Goal: Information Seeking & Learning: Learn about a topic

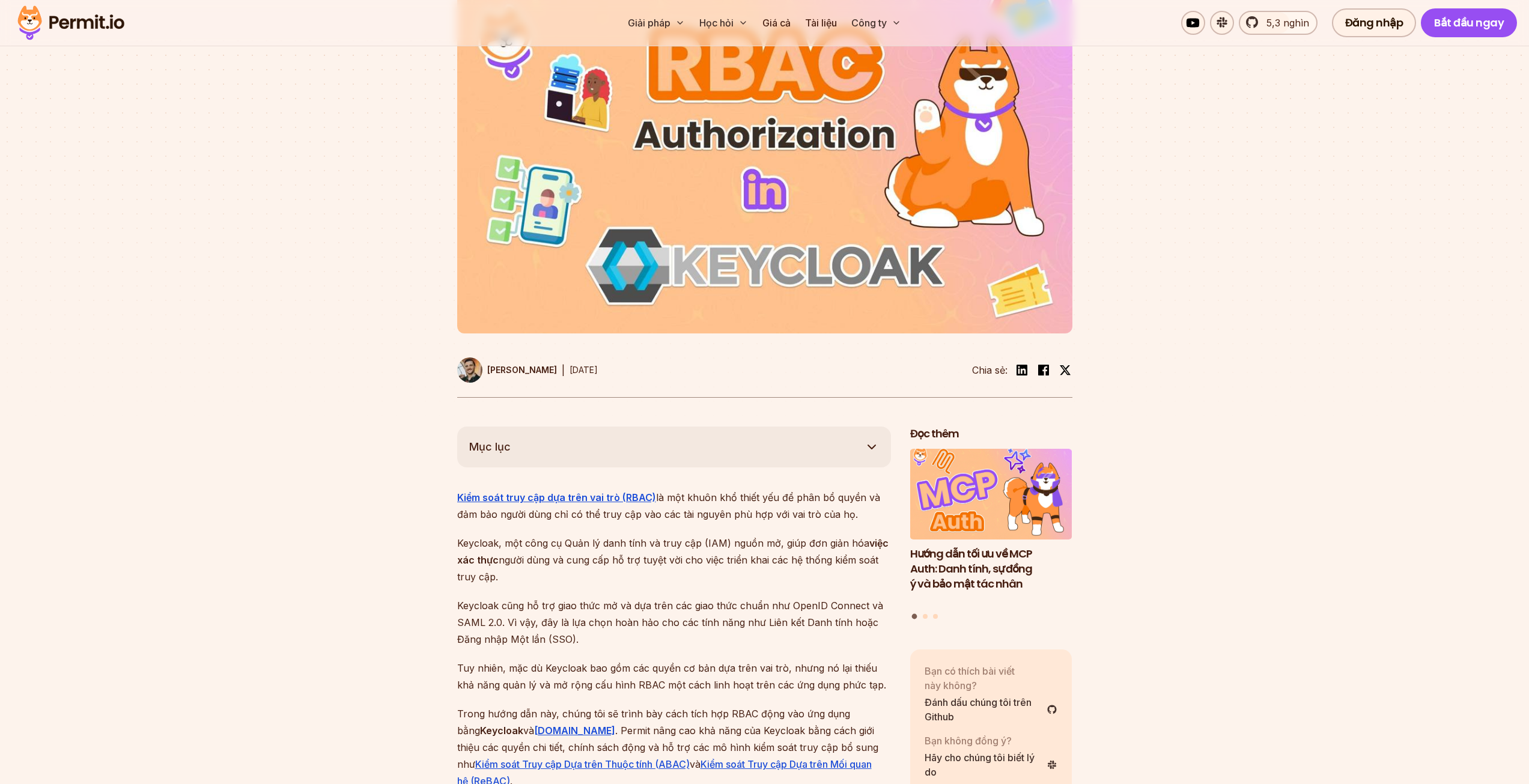
click at [1309, 146] on div at bounding box center [764, 200] width 1529 height 452
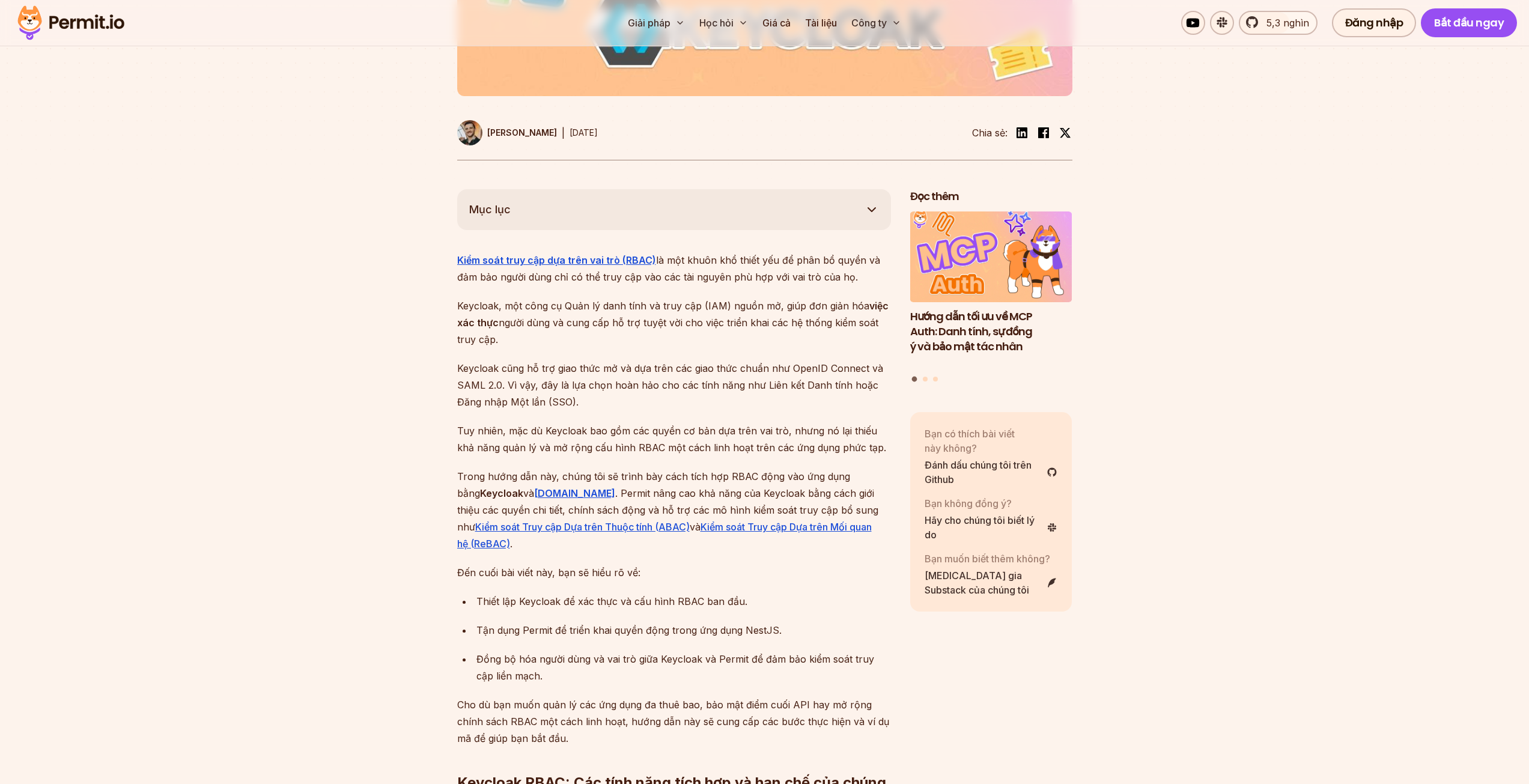
scroll to position [541, 0]
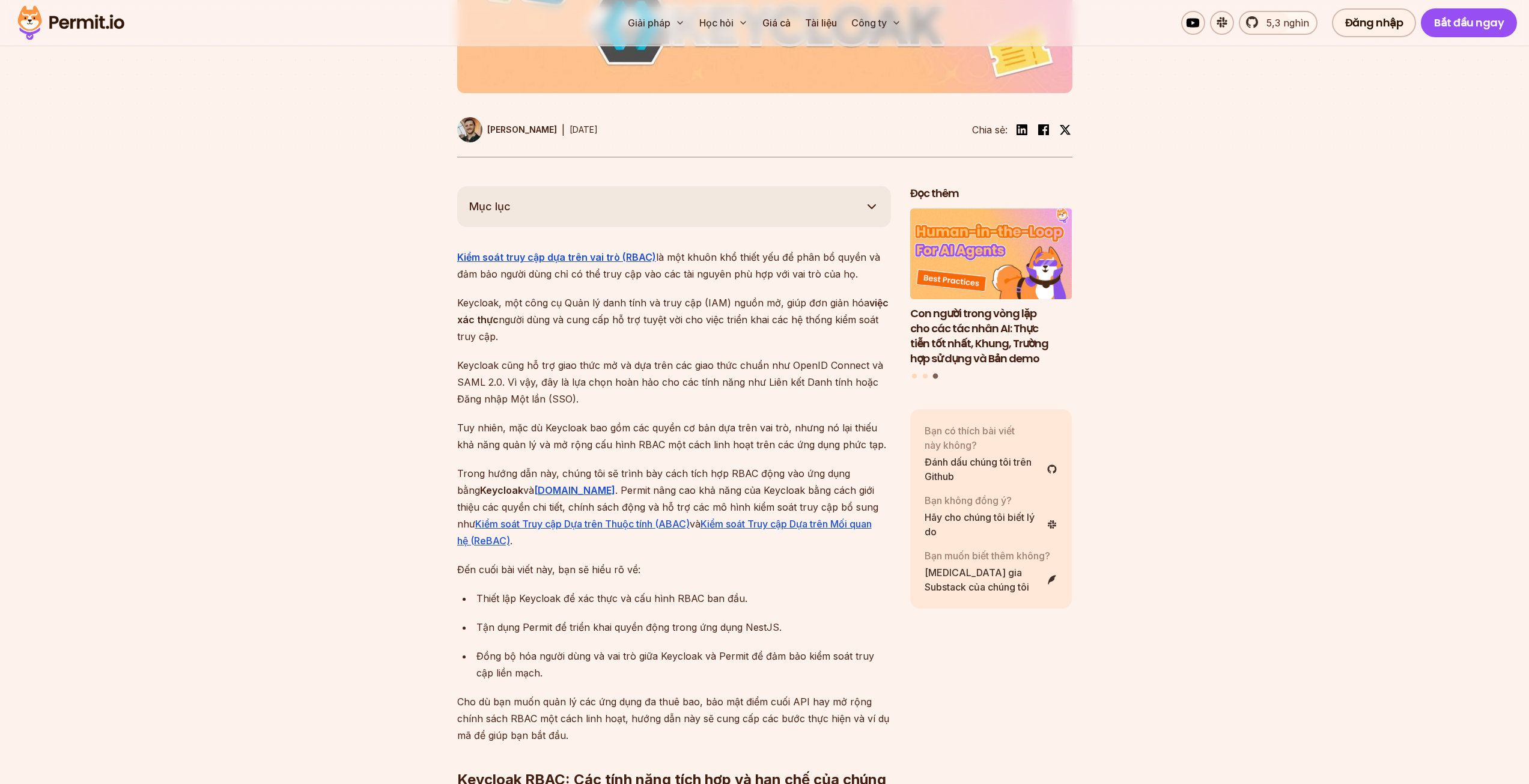
drag, startPoint x: 549, startPoint y: 493, endPoint x: 611, endPoint y: 453, distance: 73.8
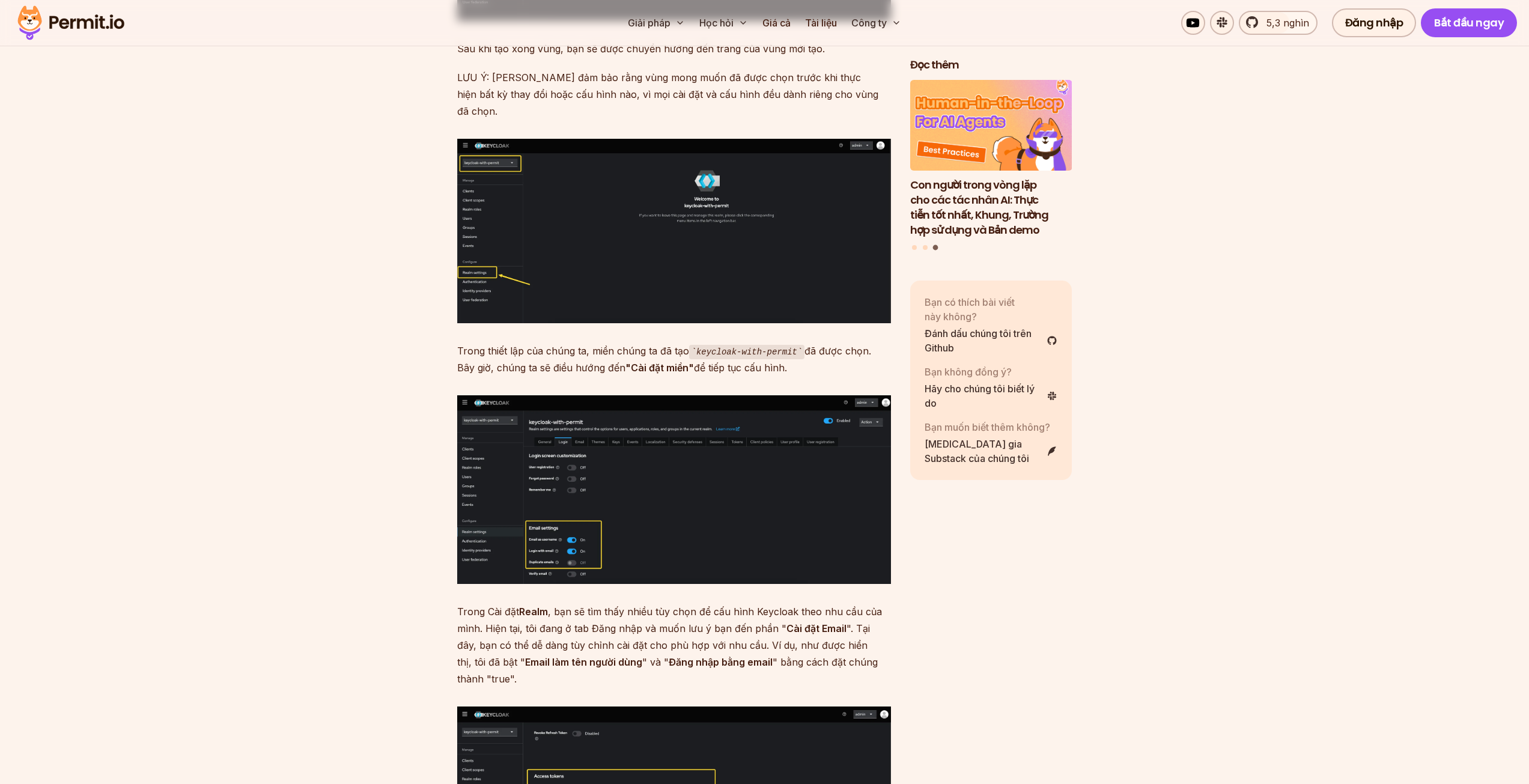
scroll to position [3903, 0]
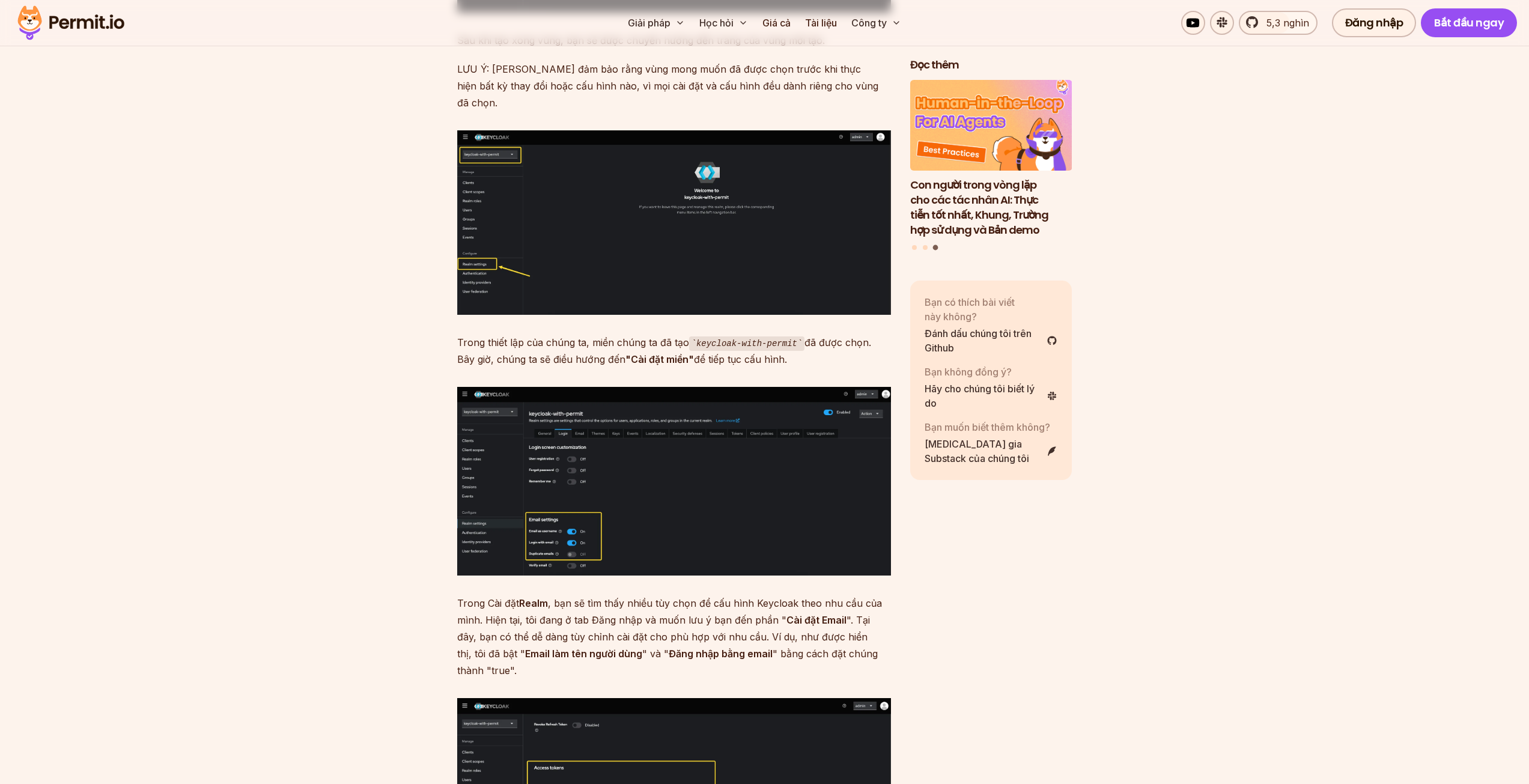
click at [525, 597] on font "Realm" at bounding box center [533, 602] width 29 height 12
click at [531, 582] on img at bounding box center [536, 585] width 14 height 14
click at [560, 597] on font ", bạn sẽ tìm thấy nhiều tùy chọn để cấu hình Keycloak theo nhu cầu của mình. Hi…" at bounding box center [669, 611] width 424 height 29
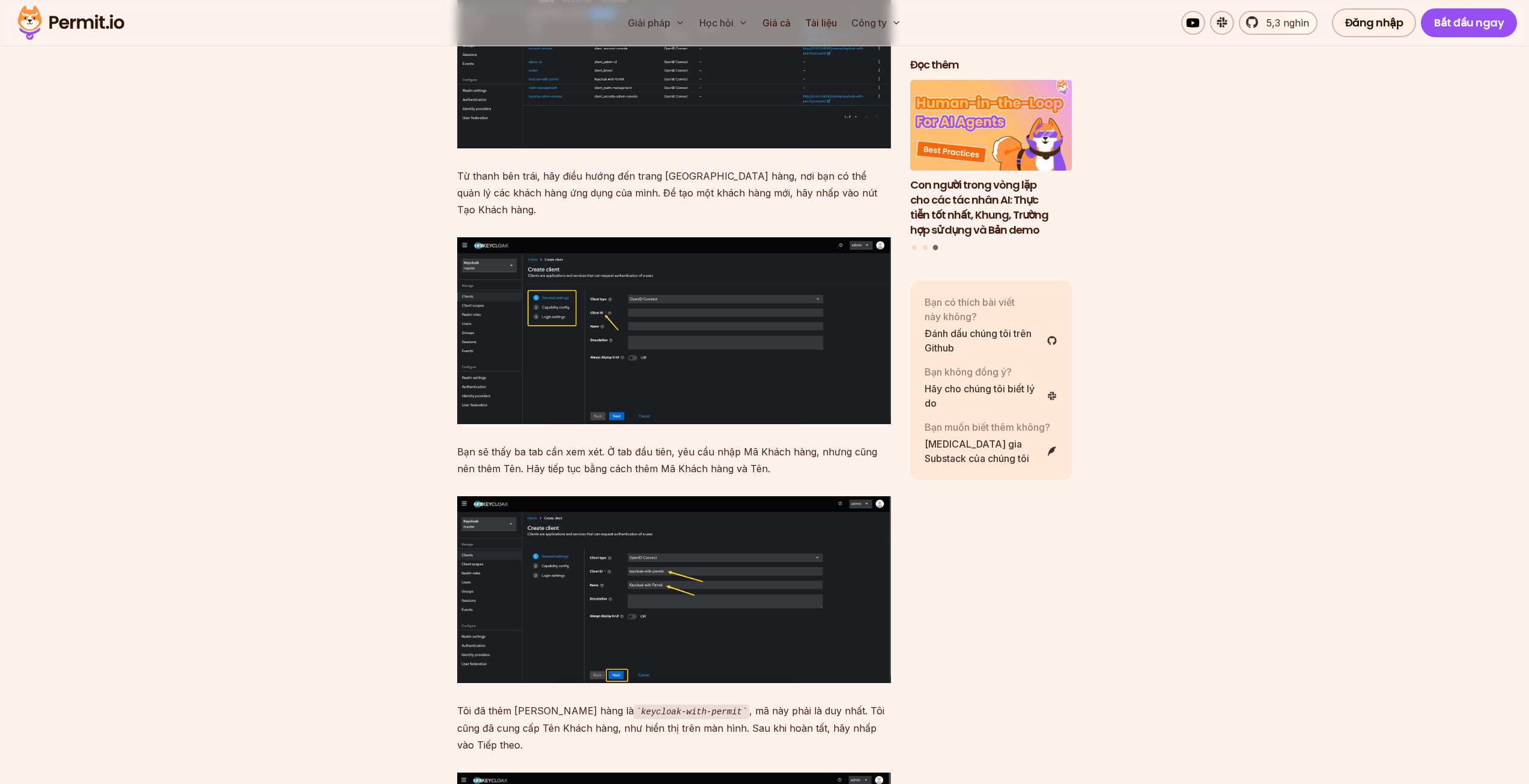
scroll to position [5104, 0]
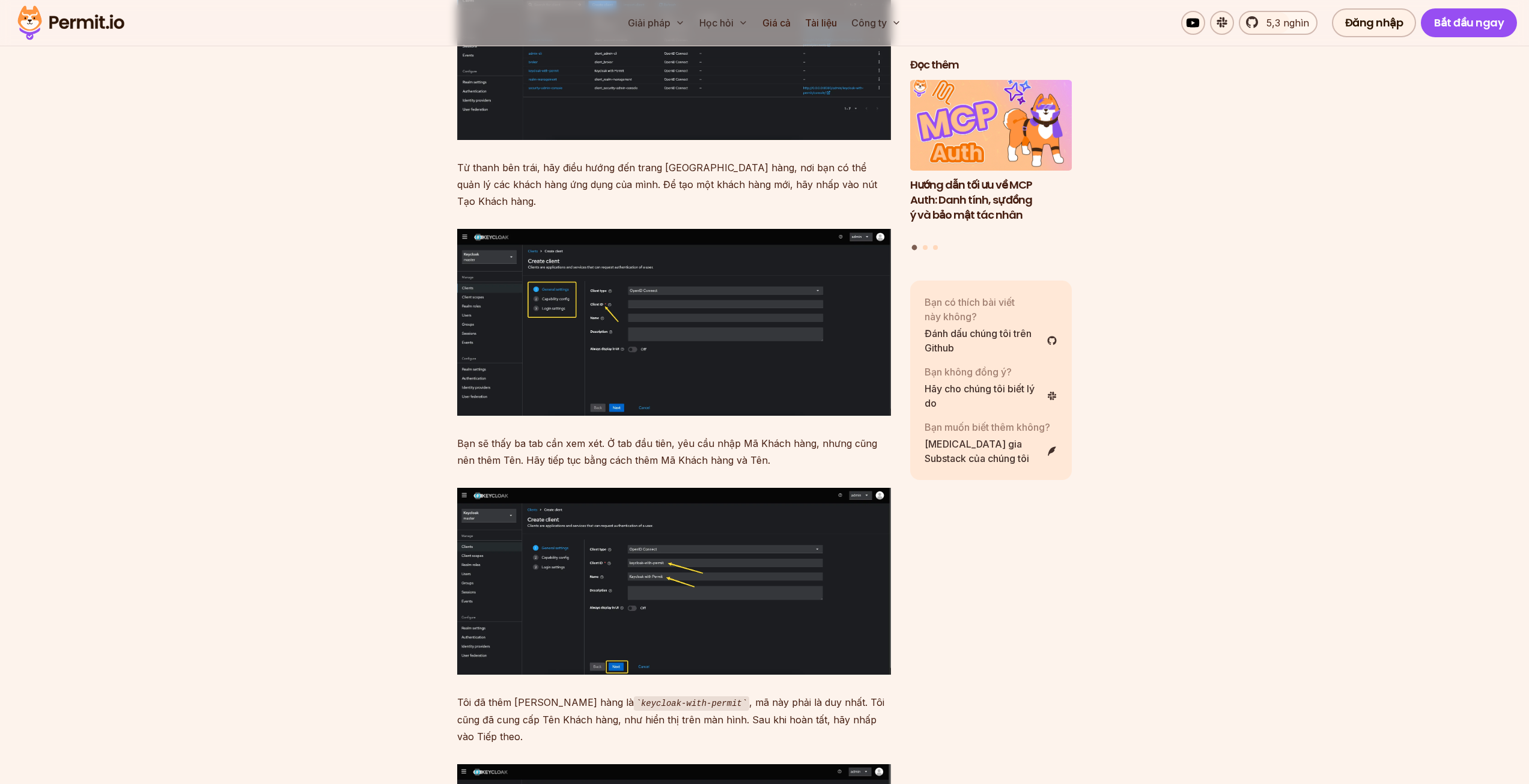
click at [777, 532] on img at bounding box center [674, 580] width 434 height 187
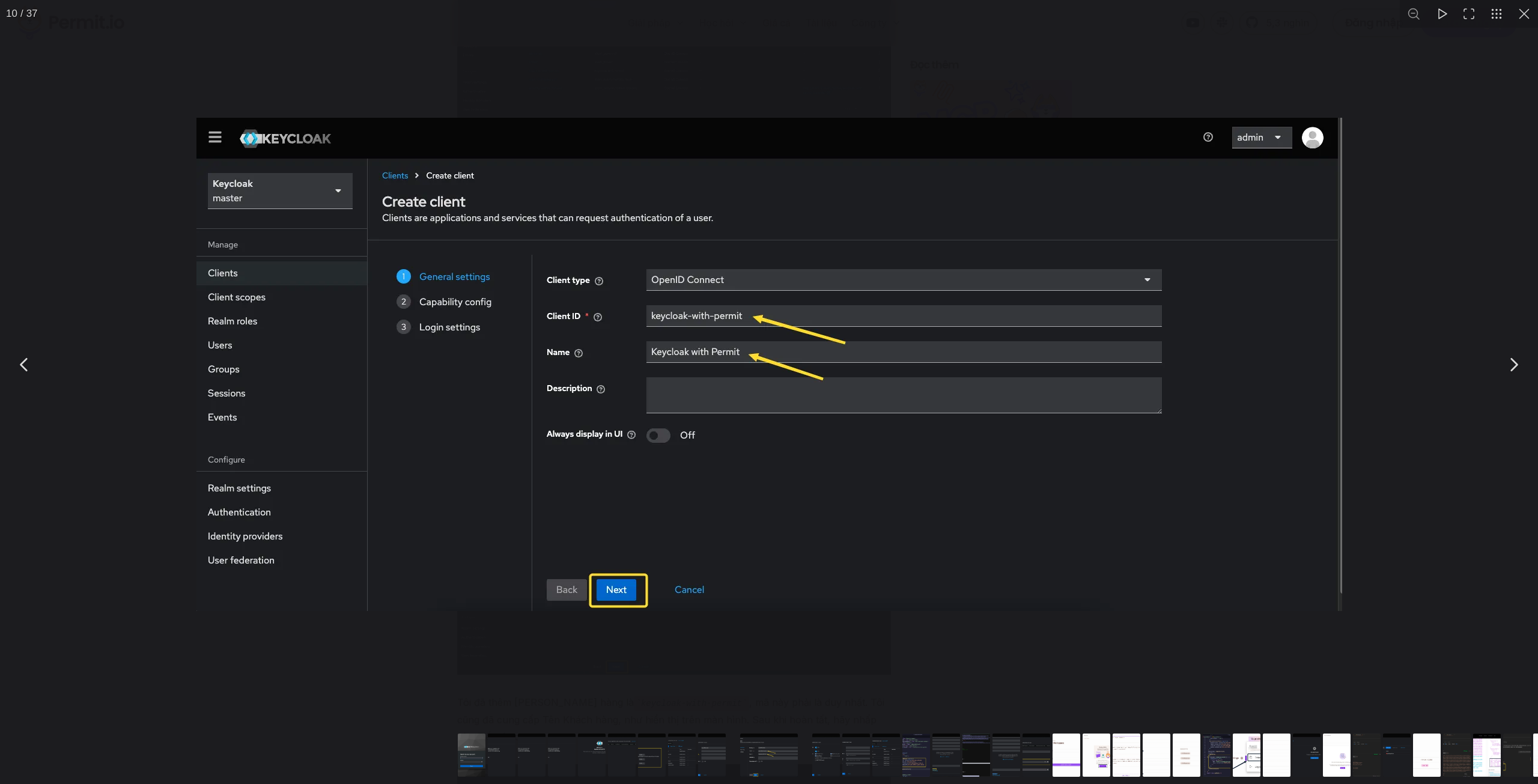
click at [1503, 287] on div "Bạn có thể đóng nội dung mô hình này bằng phím ESC" at bounding box center [769, 364] width 1538 height 728
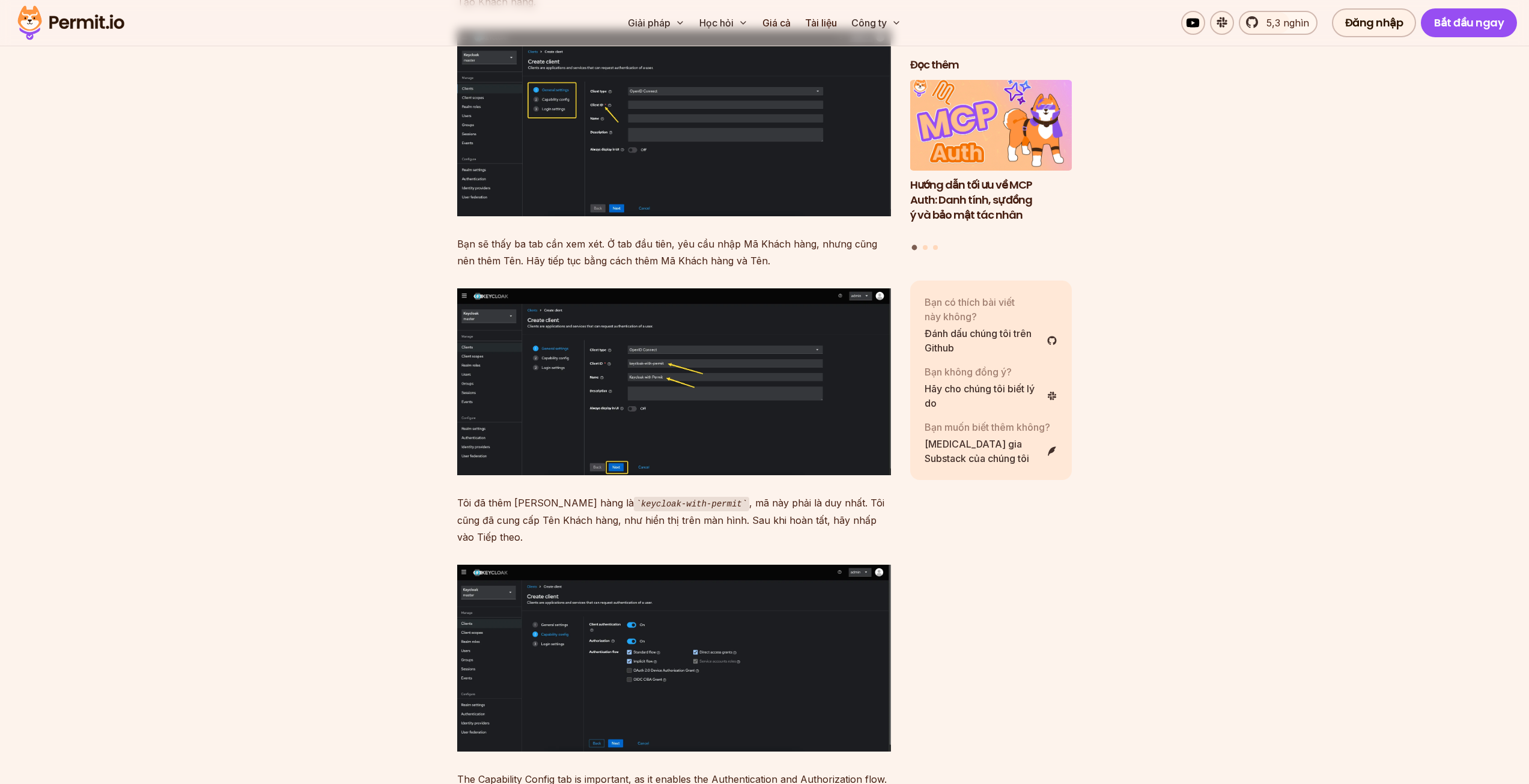
scroll to position [5345, 0]
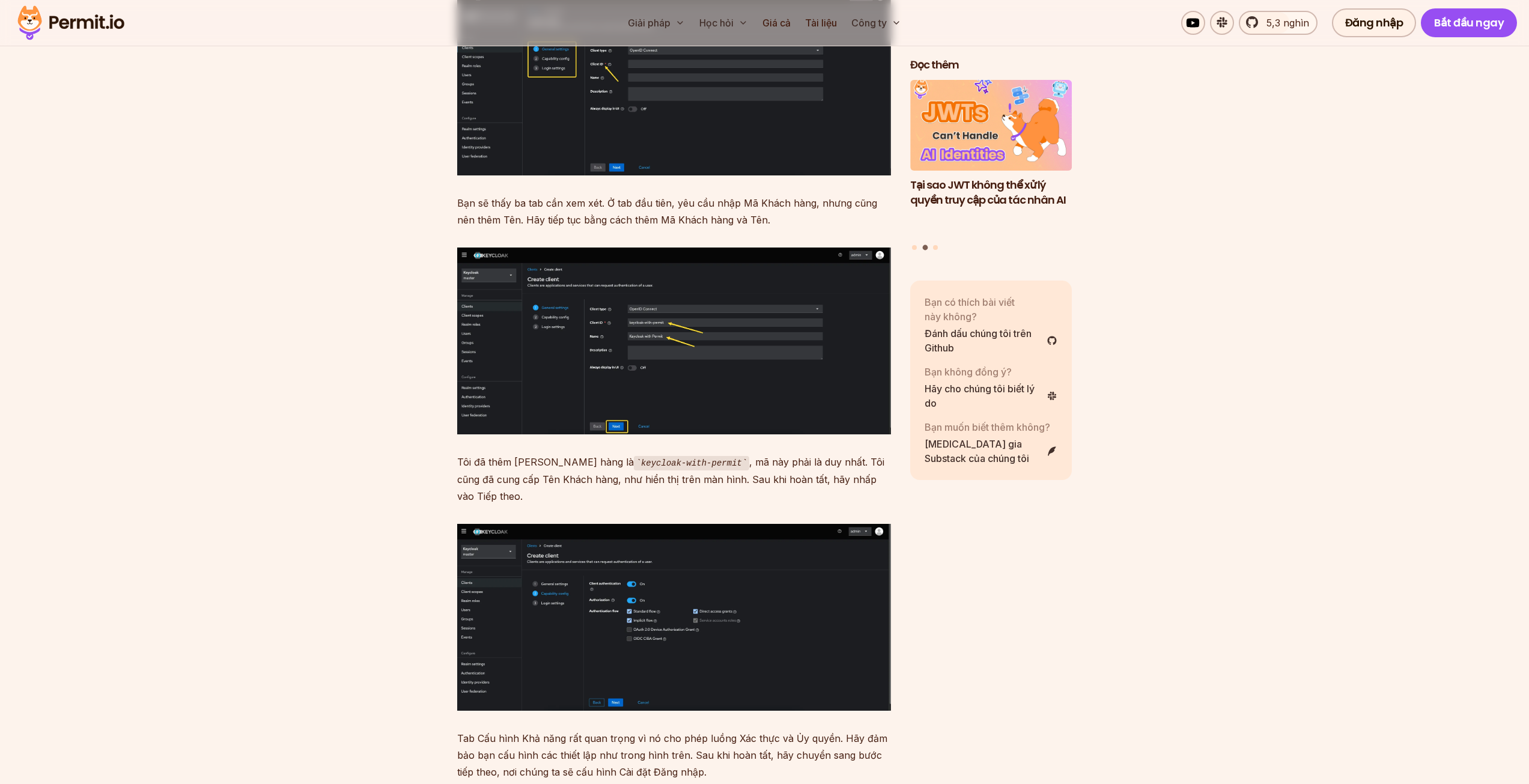
click at [647, 523] on img at bounding box center [674, 616] width 434 height 187
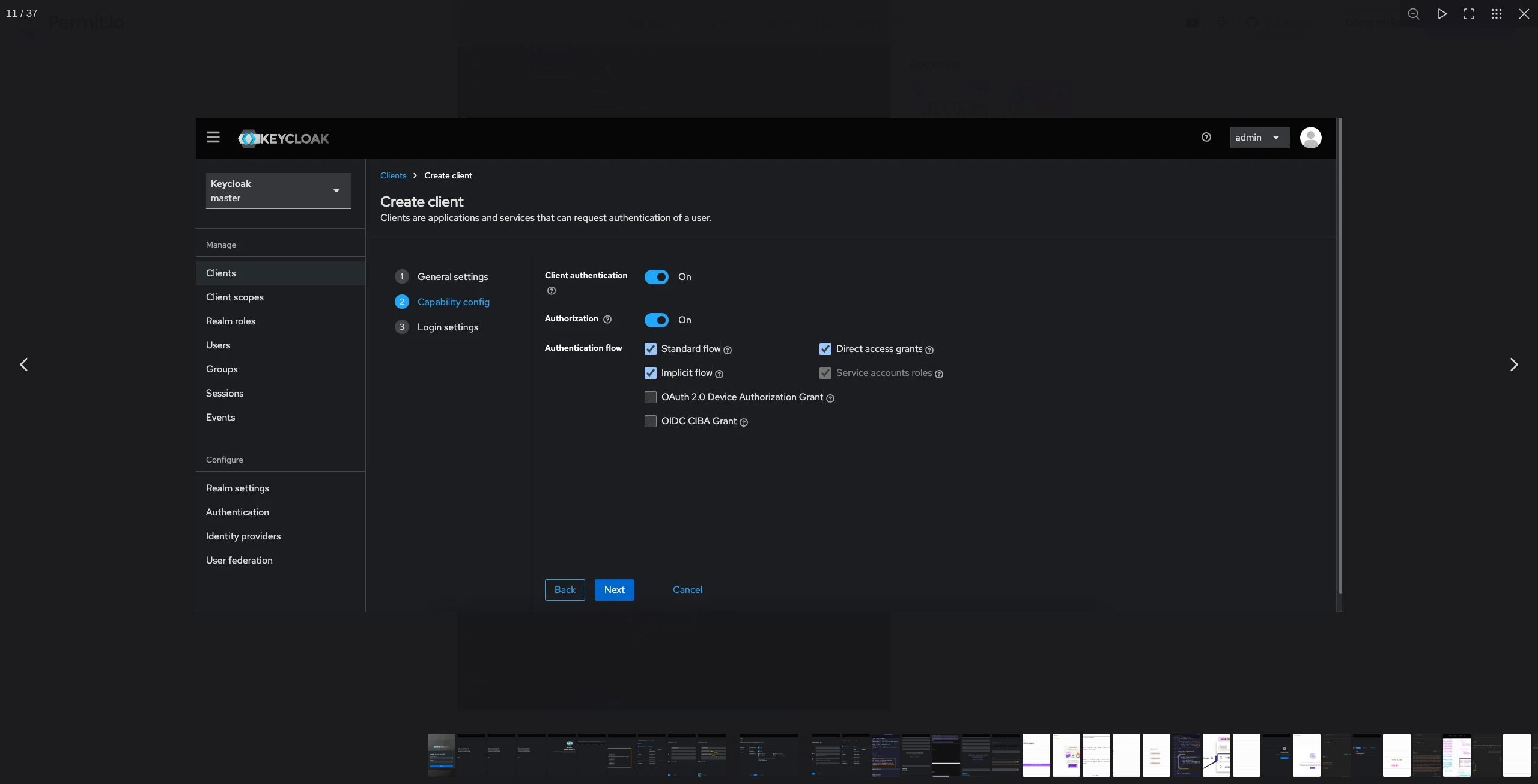
click at [1436, 477] on div "Bạn có thể đóng nội dung mô hình này bằng phím ESC" at bounding box center [769, 364] width 1538 height 728
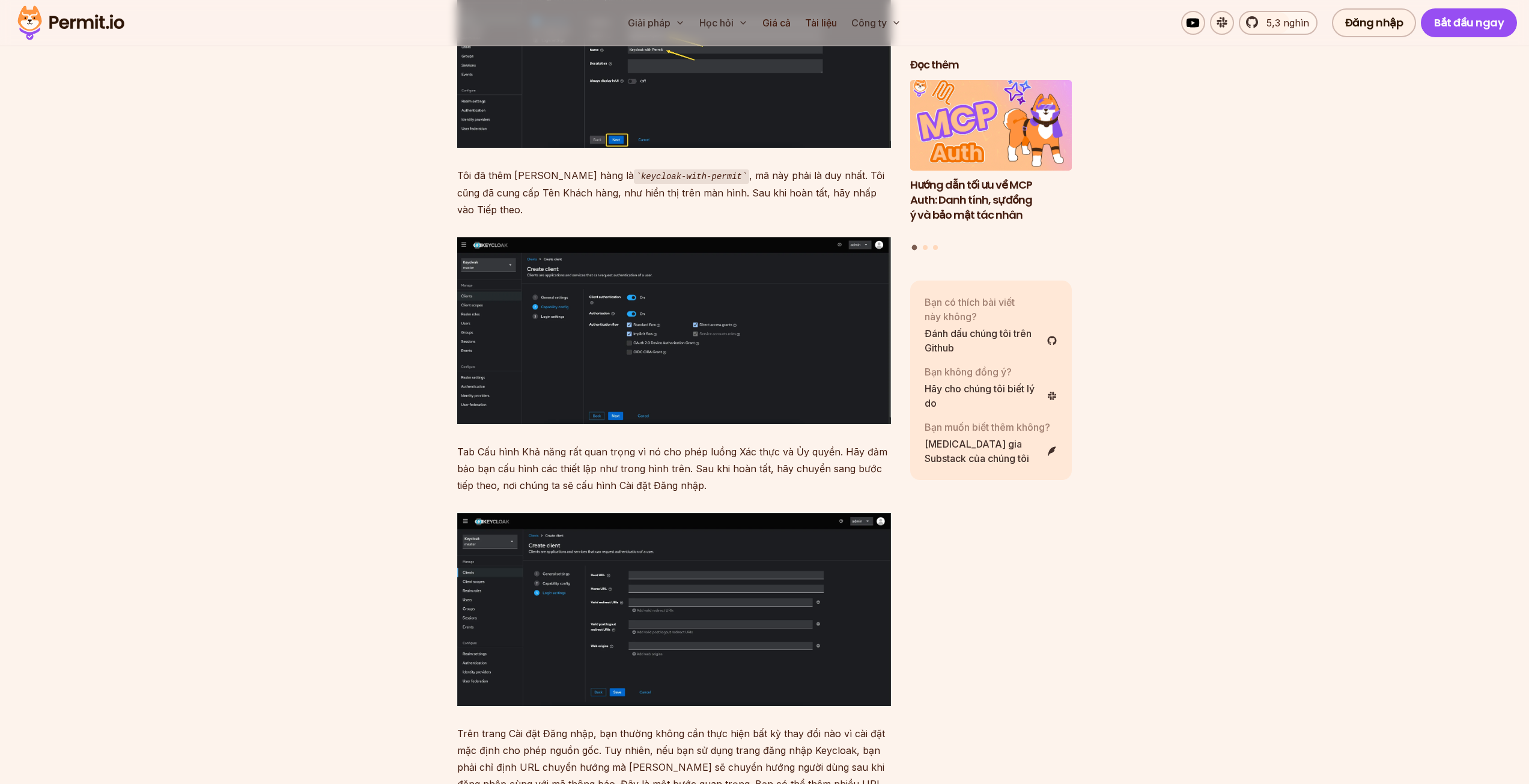
scroll to position [5345, 0]
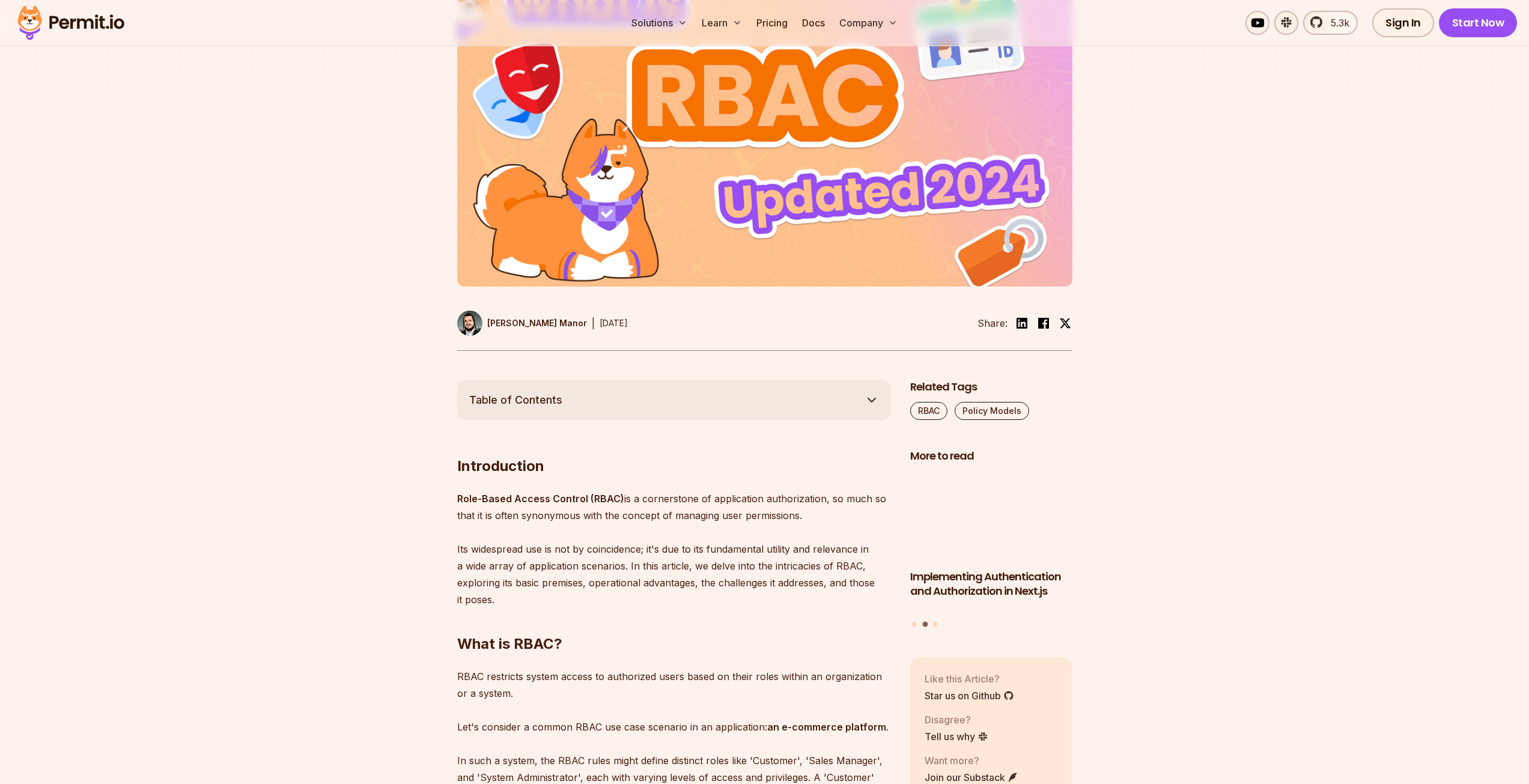
scroll to position [300, 0]
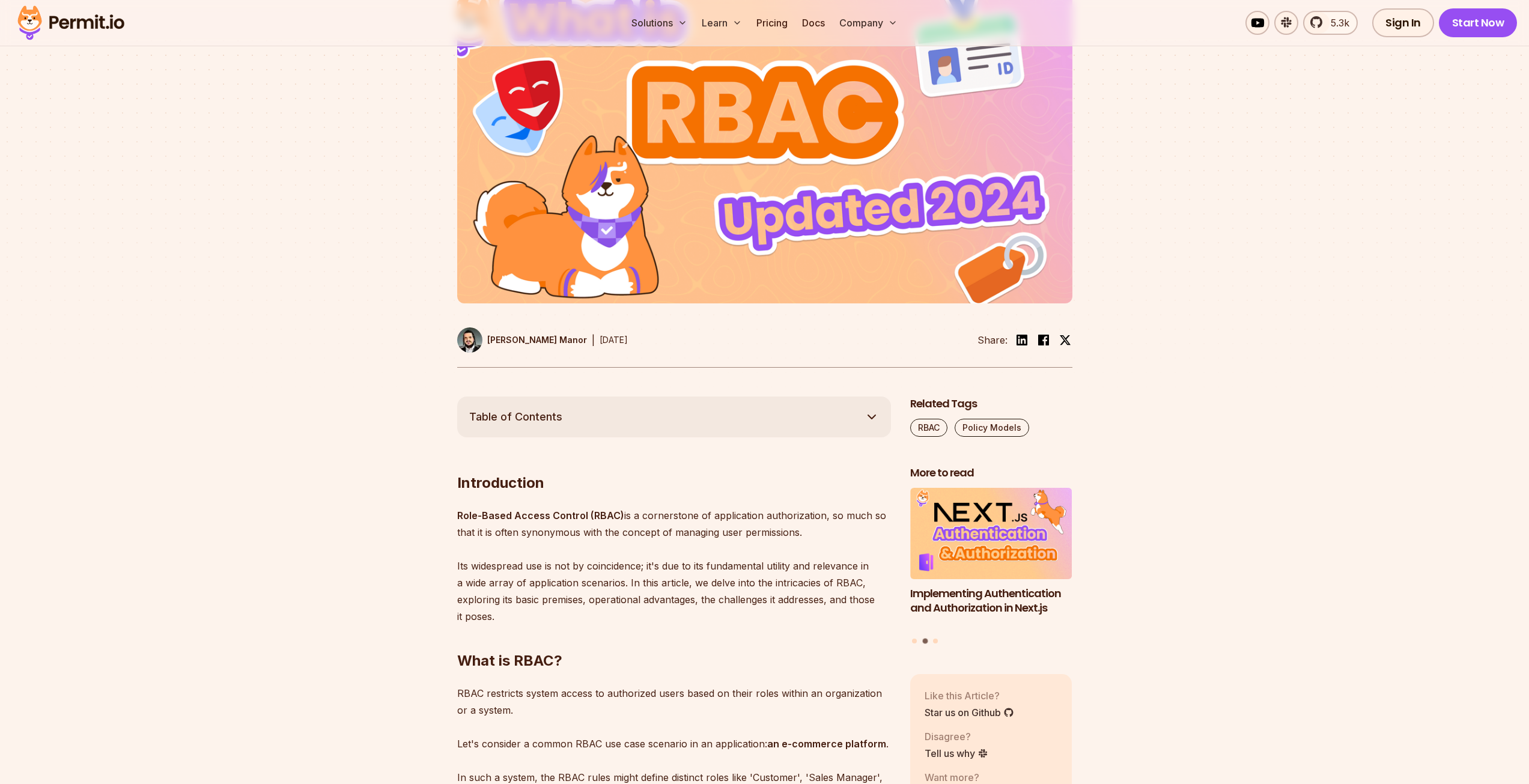
click at [1300, 131] on div at bounding box center [764, 180] width 1529 height 433
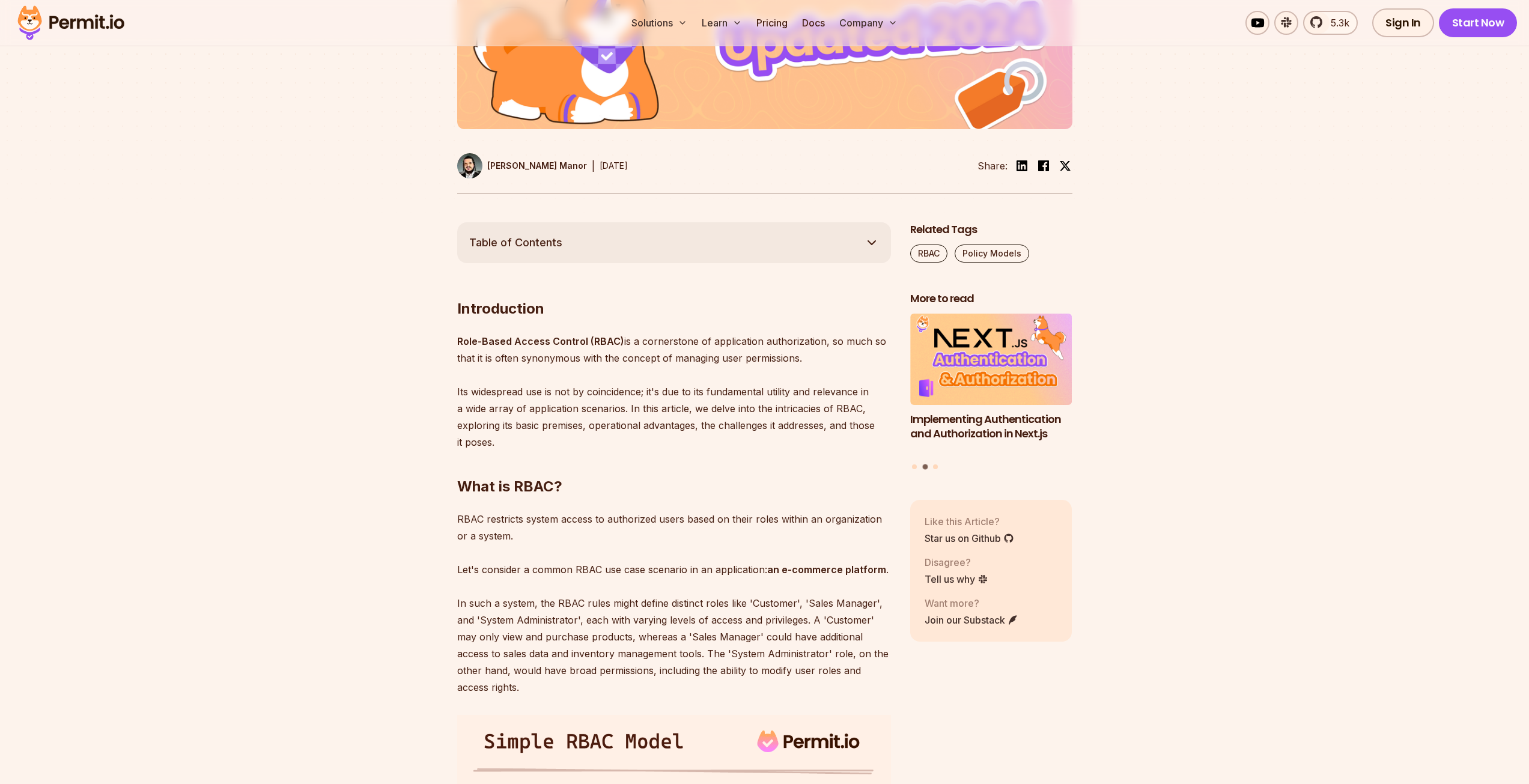
scroll to position [480, 0]
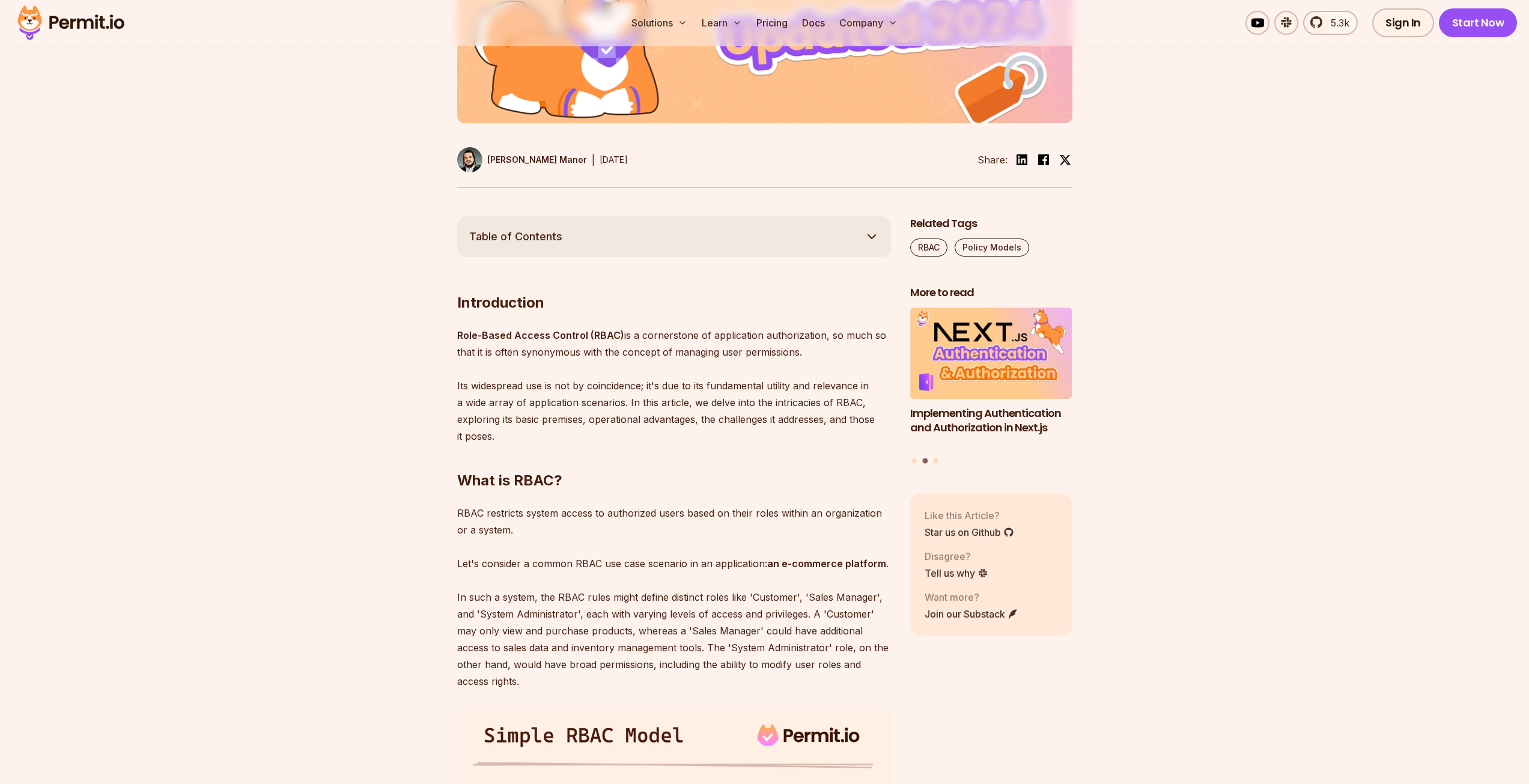
click at [514, 301] on strong "Introduction" at bounding box center [501, 302] width 87 height 17
click at [497, 319] on img at bounding box center [500, 320] width 14 height 14
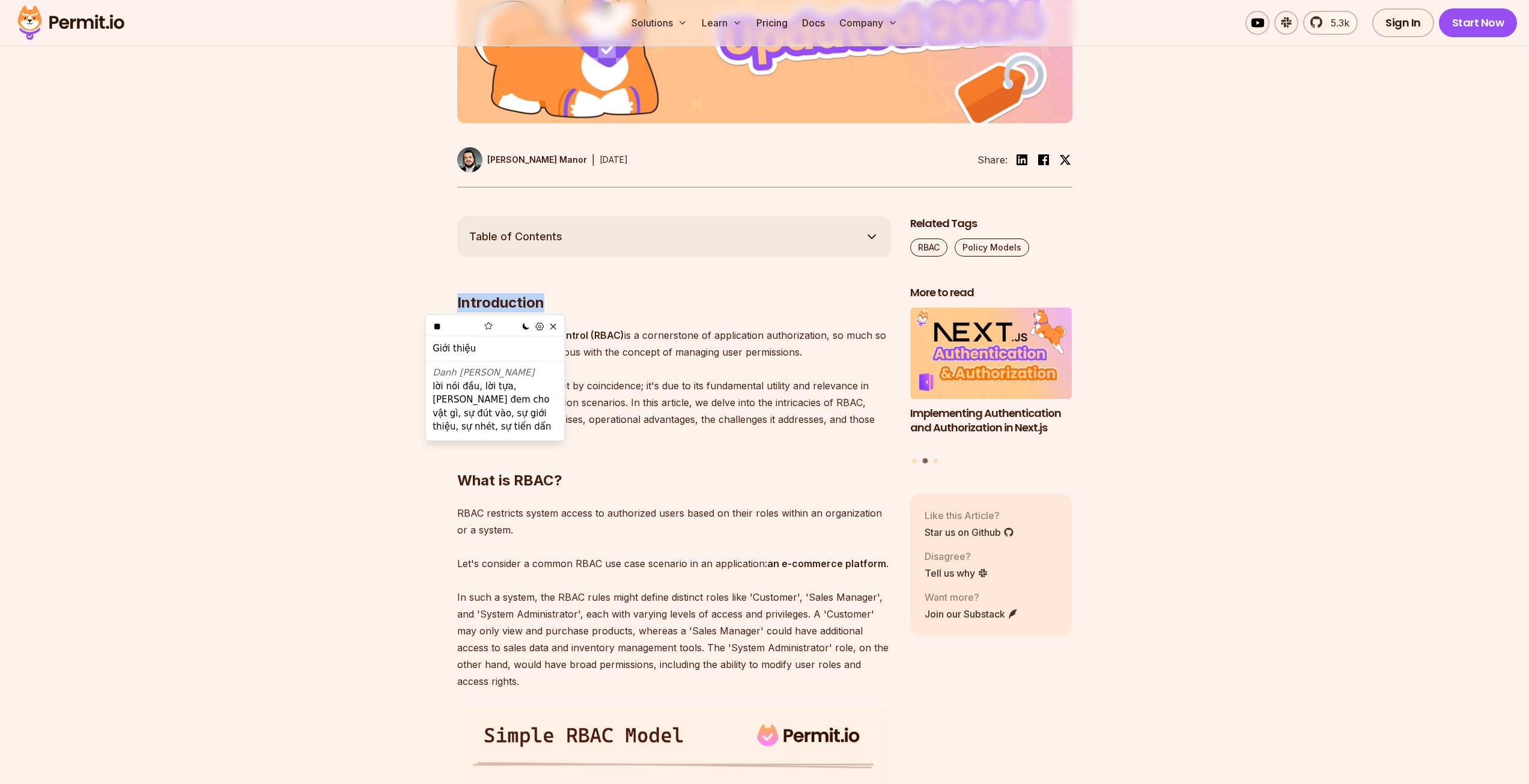
click at [538, 294] on strong "Introduction" at bounding box center [501, 302] width 87 height 17
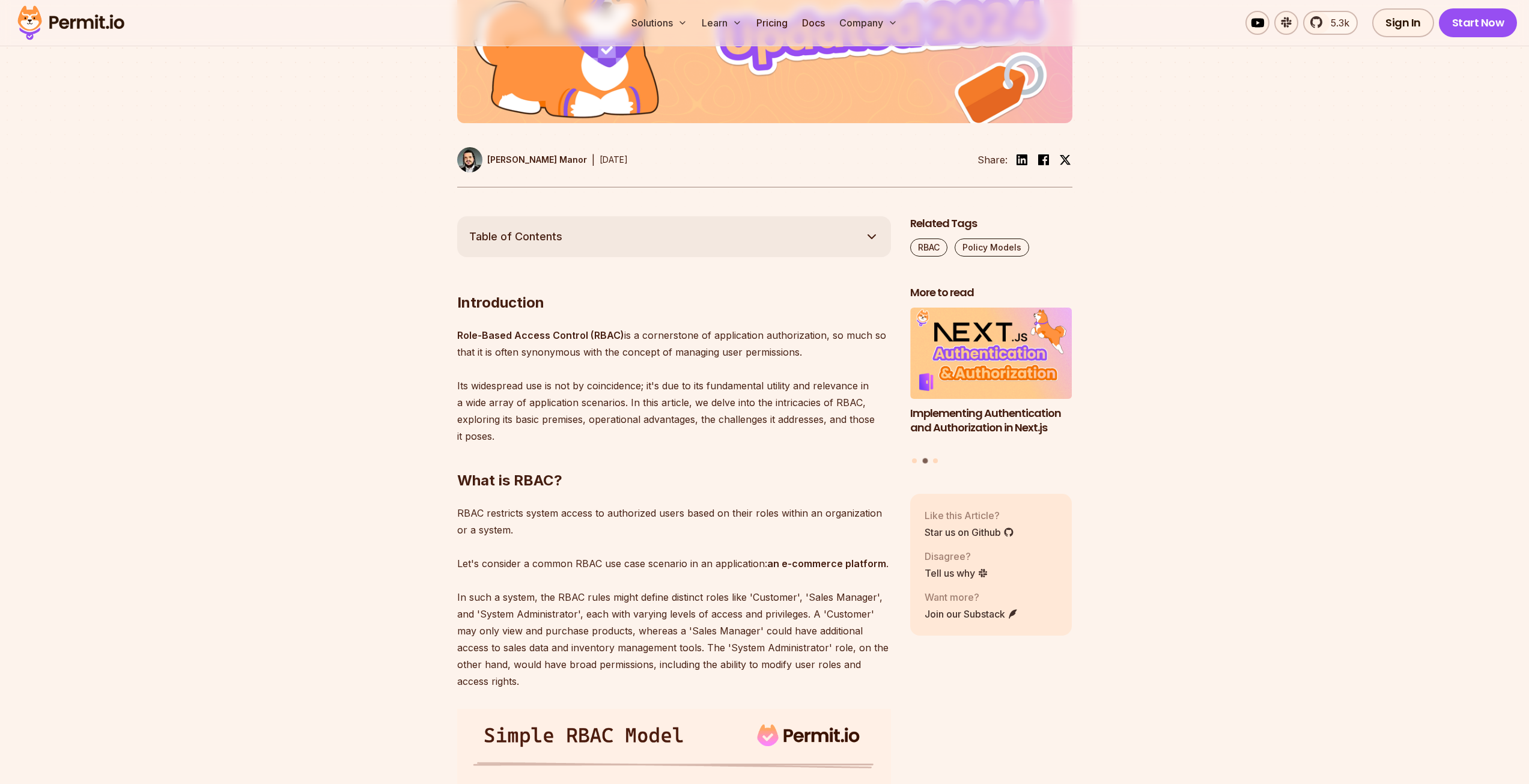
click at [668, 338] on p "Role-Based Access Control (RBAC) is a cornerstone of application authorization,…" at bounding box center [674, 386] width 434 height 118
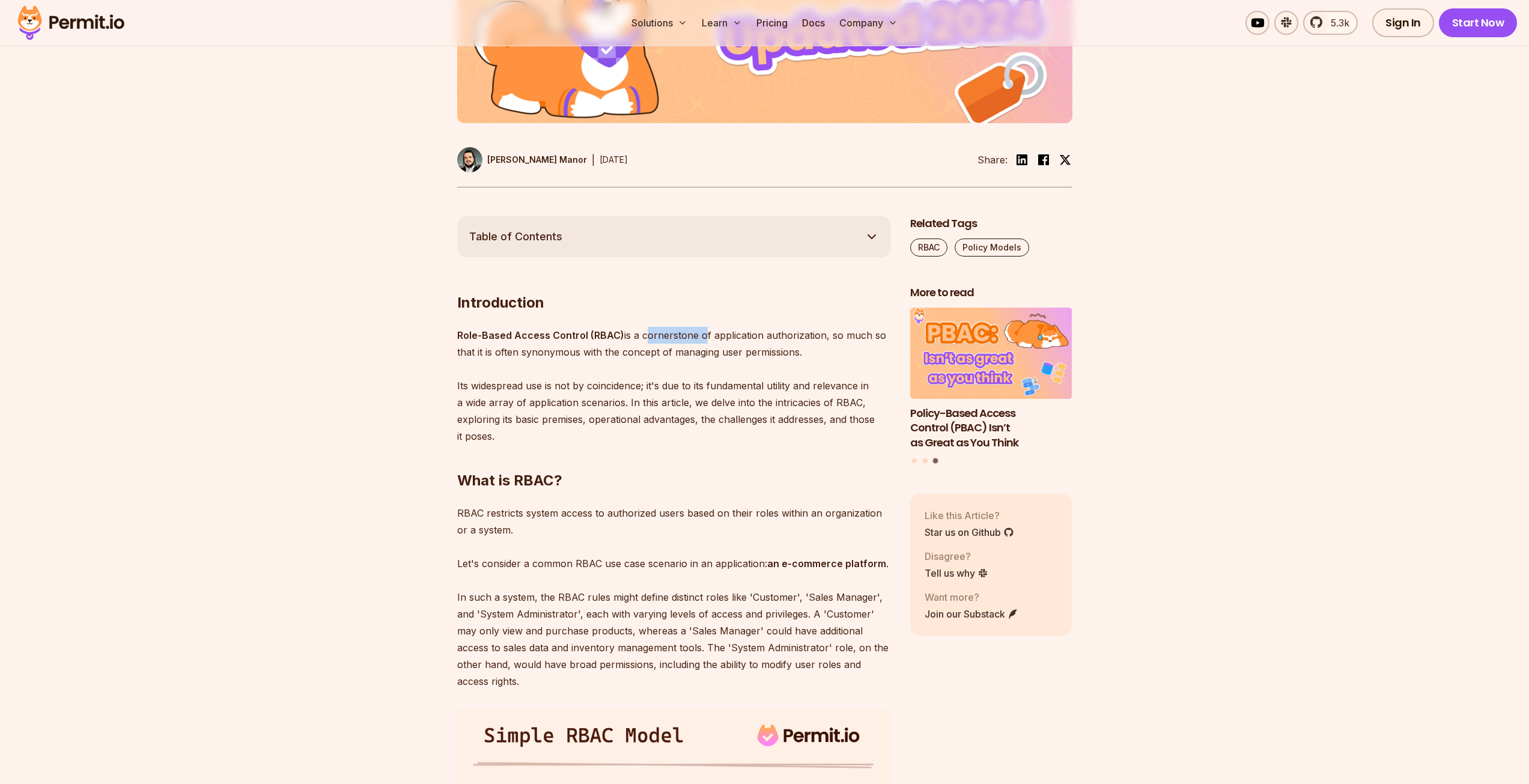
click at [668, 338] on p "Role-Based Access Control (RBAC) is a cornerstone of application authorization,…" at bounding box center [674, 386] width 434 height 118
click at [666, 348] on img at bounding box center [669, 350] width 14 height 14
click at [698, 328] on p "Role-Based Access Control (RBAC) is a cornerstone of application authorization,…" at bounding box center [674, 386] width 434 height 118
click at [800, 335] on p "Role-Based Access Control (RBAC) is a cornerstone of application authorization,…" at bounding box center [674, 386] width 434 height 118
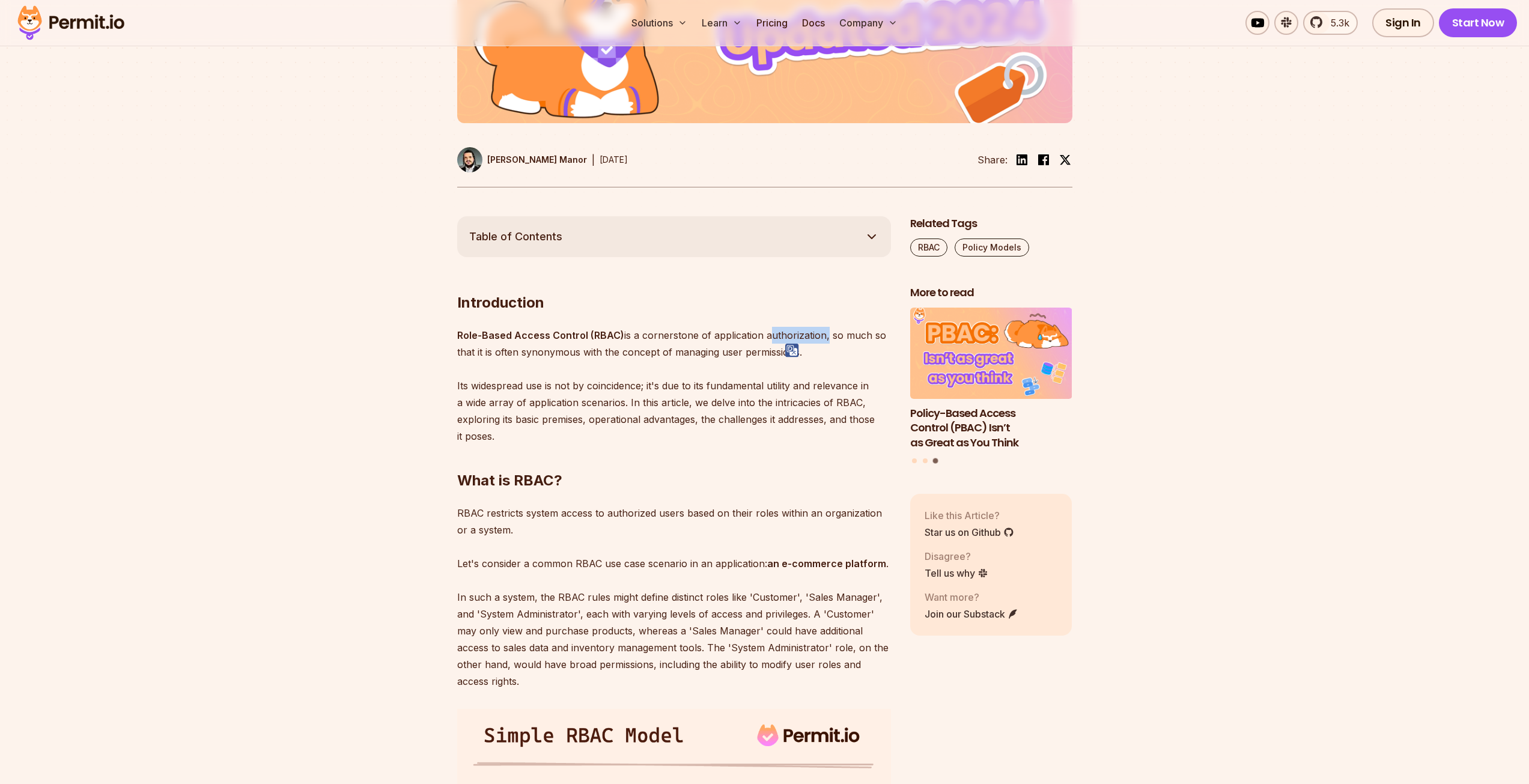
click at [792, 352] on img at bounding box center [792, 350] width 14 height 14
click at [812, 333] on p "Role-Based Access Control (RBAC) is a cornerstone of application authorization,…" at bounding box center [674, 386] width 434 height 118
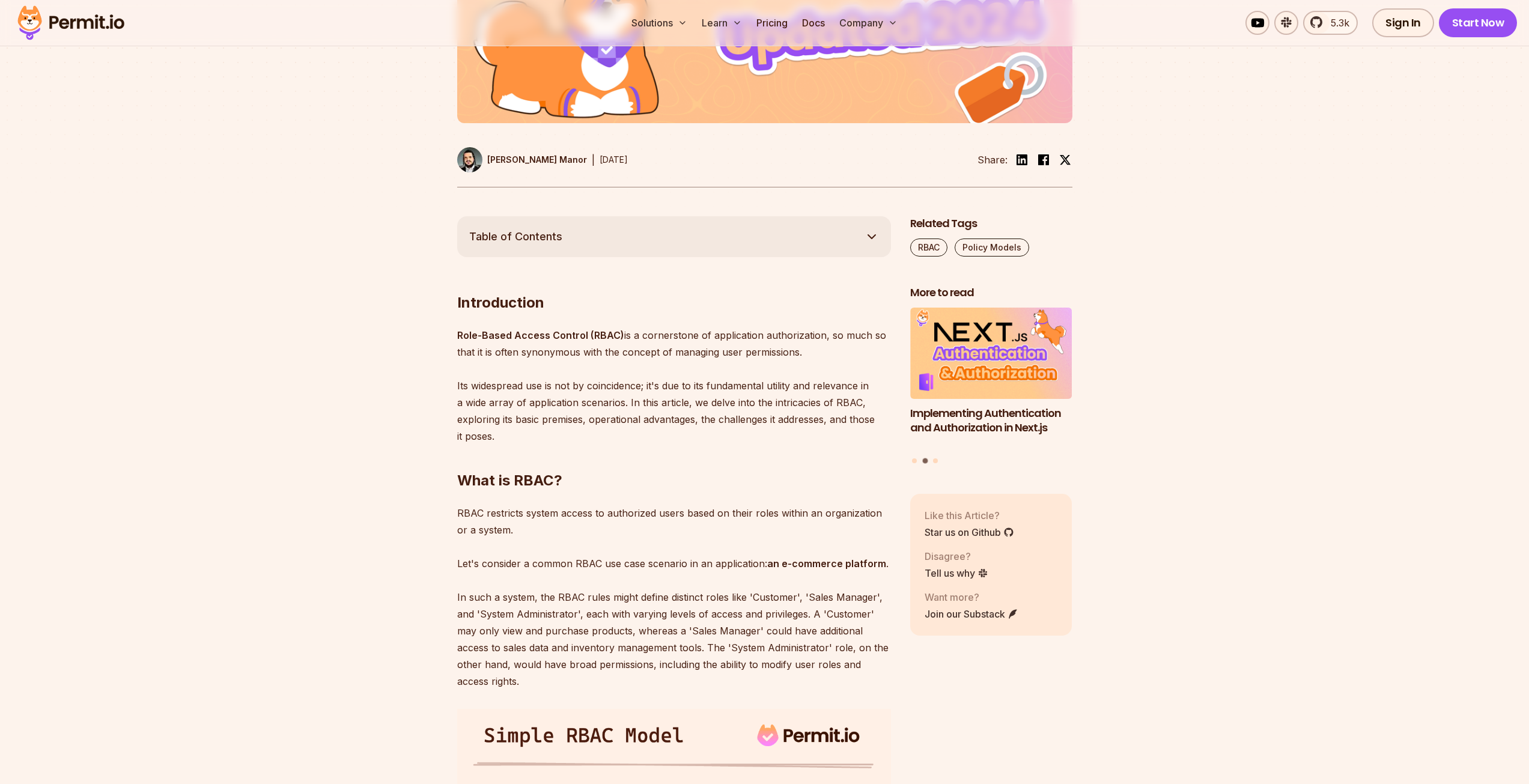
click at [829, 335] on p "Role-Based Access Control (RBAC) is a cornerstone of application authorization,…" at bounding box center [674, 386] width 434 height 118
click at [832, 349] on img at bounding box center [834, 350] width 14 height 14
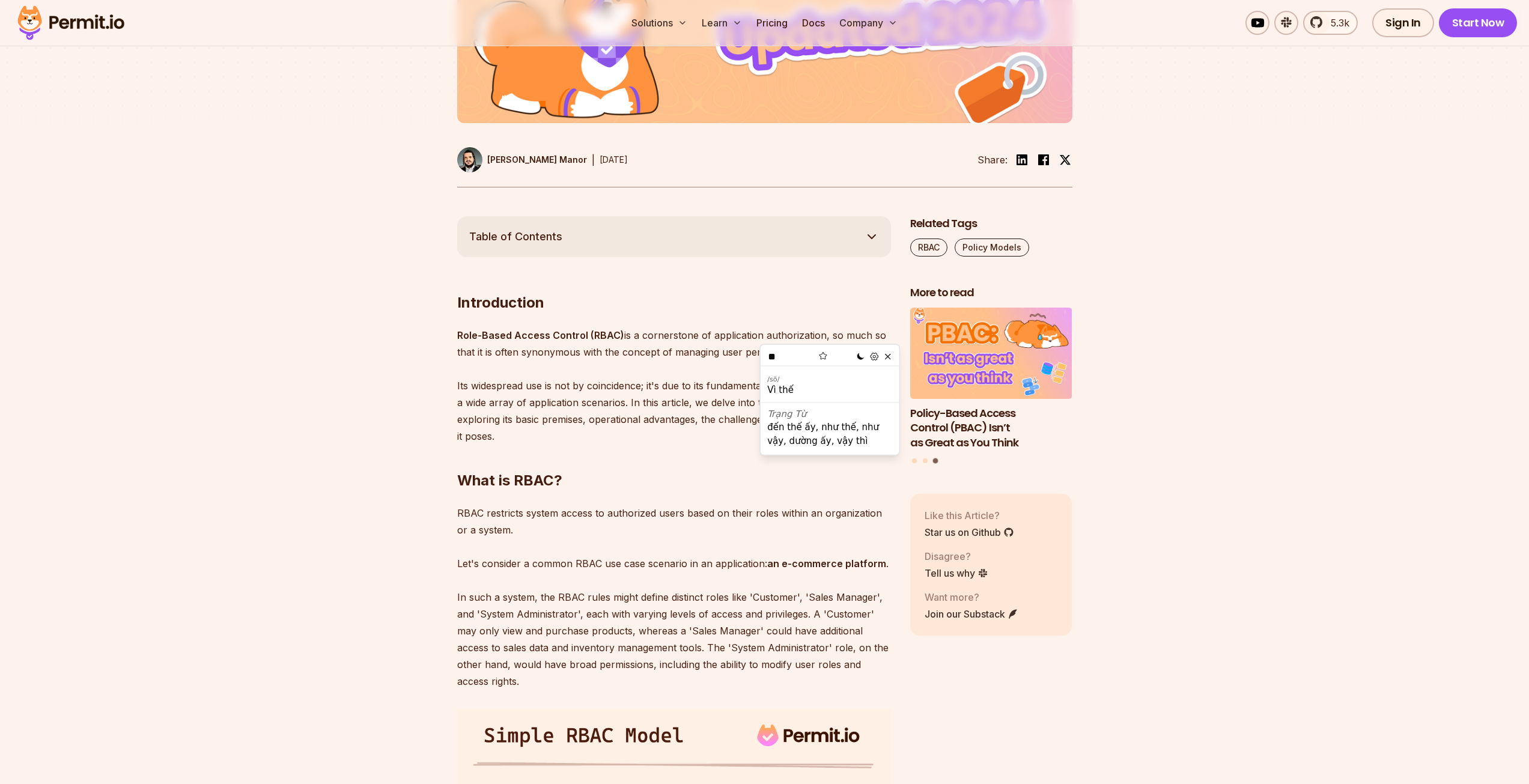
click at [853, 339] on p "Role-Based Access Control (RBAC) is a cornerstone of application authorization,…" at bounding box center [674, 386] width 434 height 118
click at [855, 348] on img at bounding box center [854, 350] width 14 height 14
click at [870, 332] on p "Role-Based Access Control (RBAC) is a cornerstone of application authorization,…" at bounding box center [674, 386] width 434 height 118
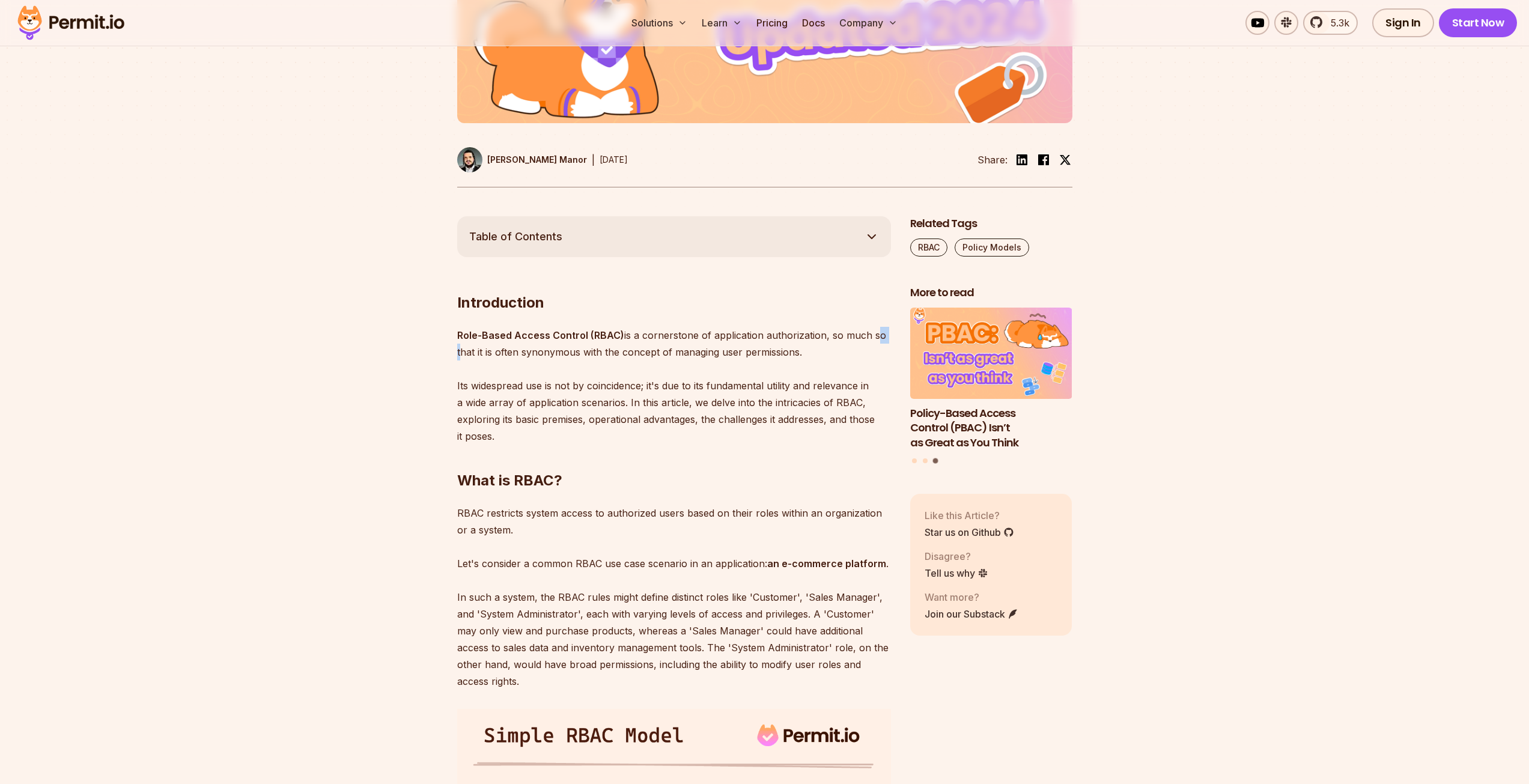
click at [870, 332] on p "Role-Based Access Control (RBAC) is a cornerstone of application authorization,…" at bounding box center [674, 386] width 434 height 118
click at [872, 349] on img at bounding box center [875, 350] width 14 height 14
click at [829, 334] on p "Role-Based Access Control (RBAC) is a cornerstone of application authorization,…" at bounding box center [674, 386] width 434 height 118
click at [842, 331] on p "Role-Based Access Control (RBAC) is a cornerstone of application authorization,…" at bounding box center [674, 386] width 434 height 118
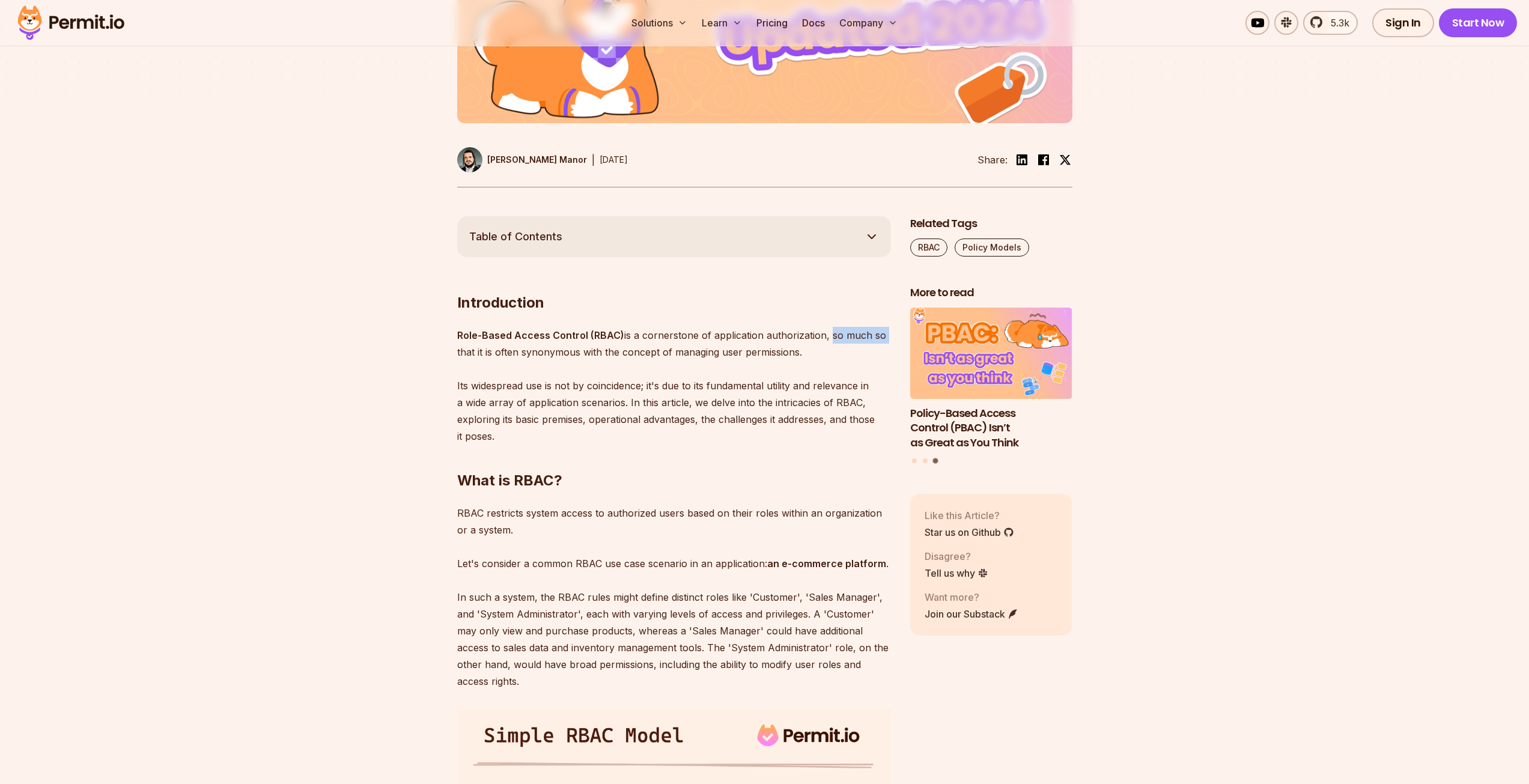
drag, startPoint x: 825, startPoint y: 335, endPoint x: 882, endPoint y: 333, distance: 57.0
click at [882, 333] on p "Role-Based Access Control (RBAC) is a cornerstone of application authorization,…" at bounding box center [674, 386] width 434 height 118
click at [850, 347] on img at bounding box center [852, 350] width 14 height 14
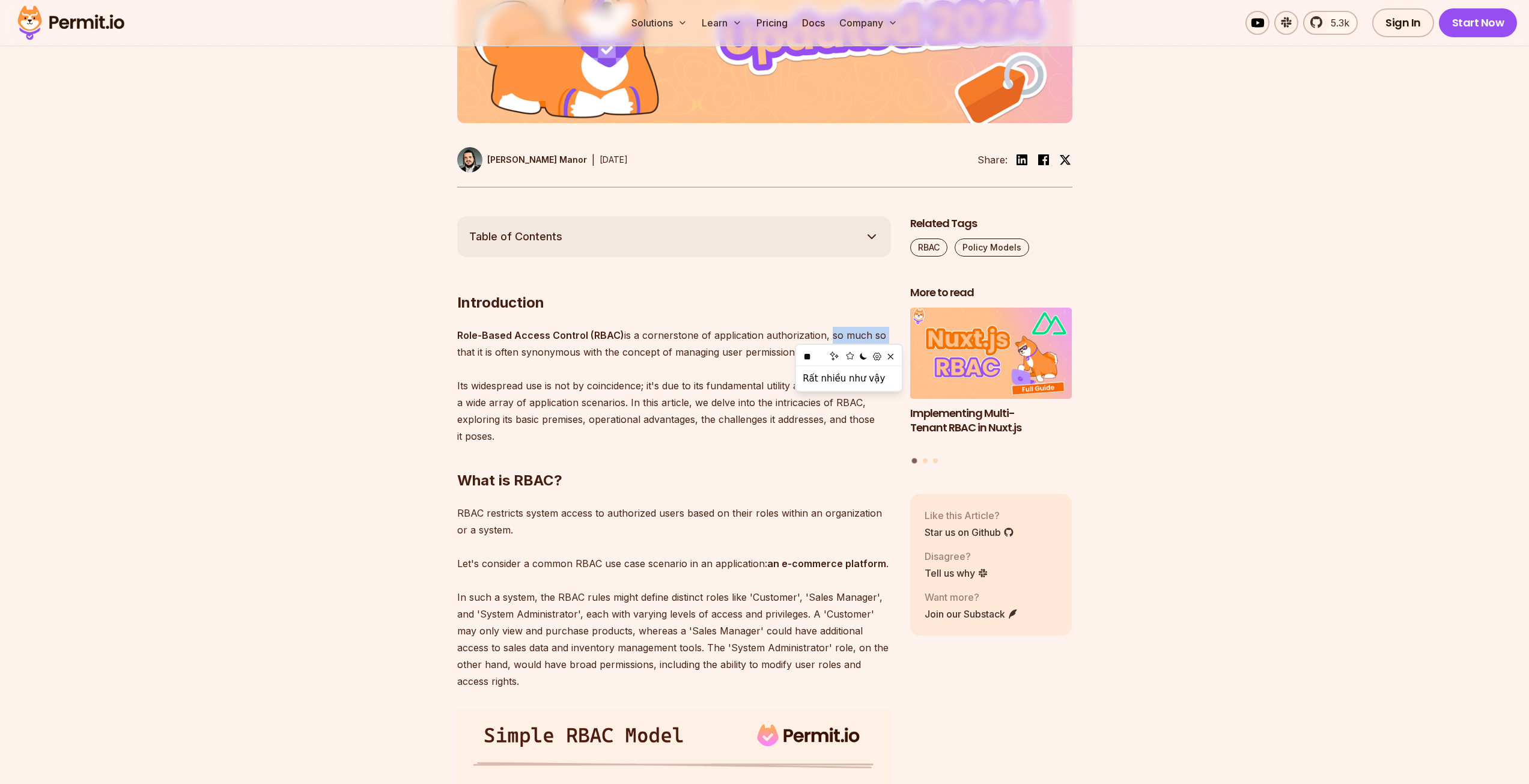
click at [669, 335] on p "Role-Based Access Control (RBAC) is a cornerstone of application authorization,…" at bounding box center [674, 386] width 434 height 118
click at [672, 346] on img at bounding box center [669, 350] width 14 height 14
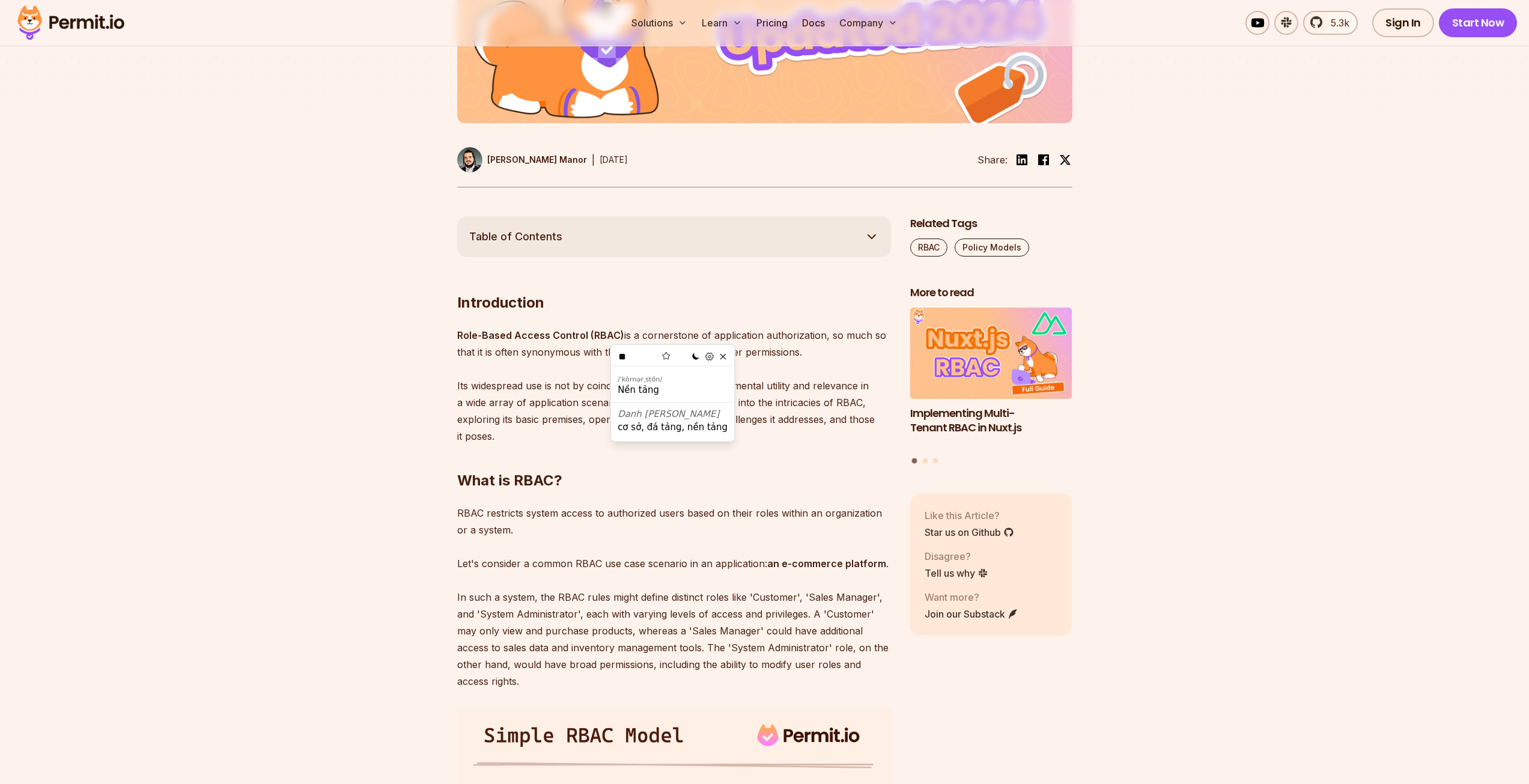
click at [712, 333] on p "Role-Based Access Control (RBAC) is a cornerstone of application authorization,…" at bounding box center [674, 386] width 434 height 118
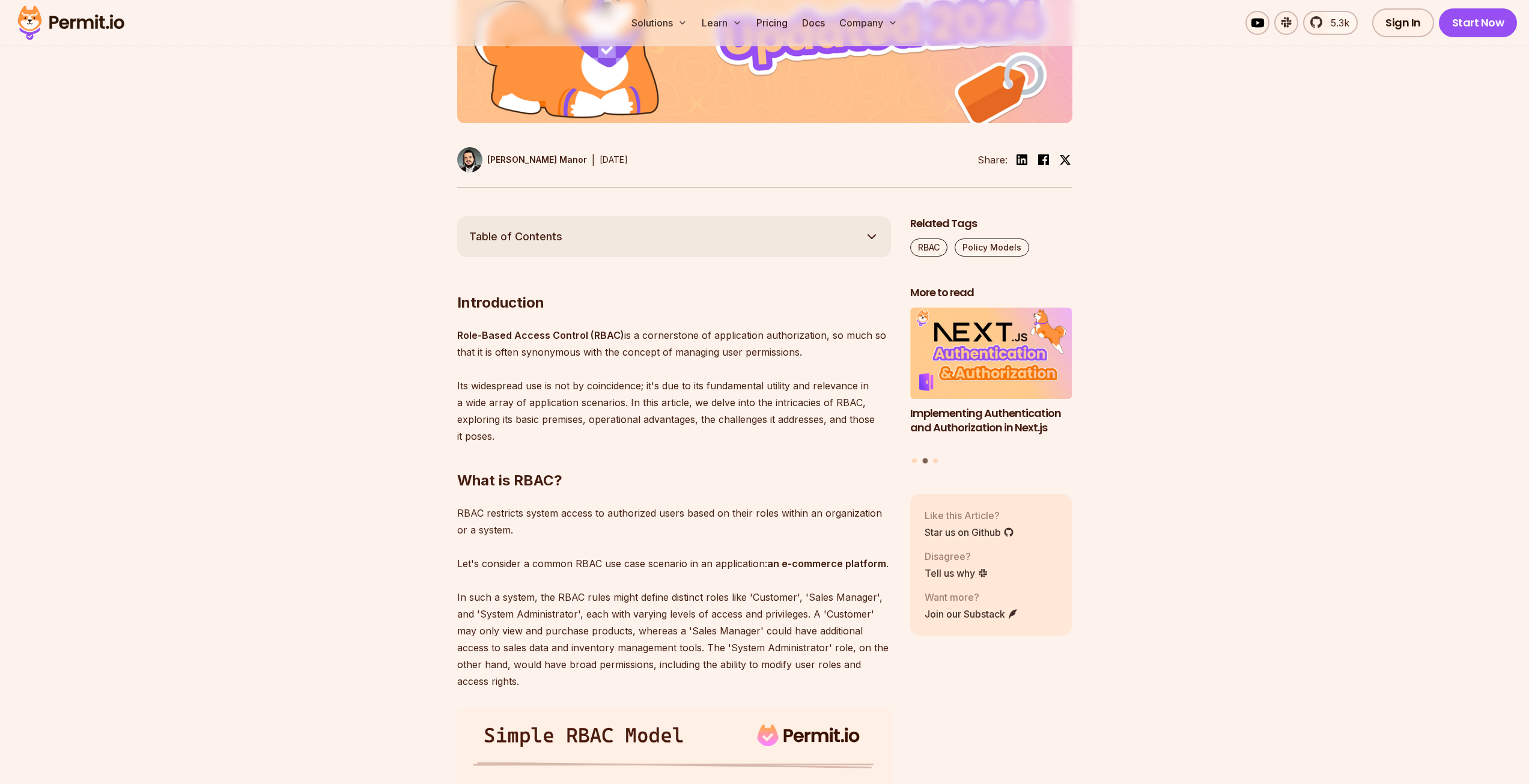
click at [504, 351] on p "Role-Based Access Control (RBAC) is a cornerstone of application authorization,…" at bounding box center [674, 386] width 434 height 118
click at [506, 358] on p "Role-Based Access Control (RBAC) is a cornerstone of application authorization,…" at bounding box center [674, 386] width 434 height 118
click at [508, 353] on p "Role-Based Access Control (RBAC) is a cornerstone of application authorization,…" at bounding box center [674, 386] width 434 height 118
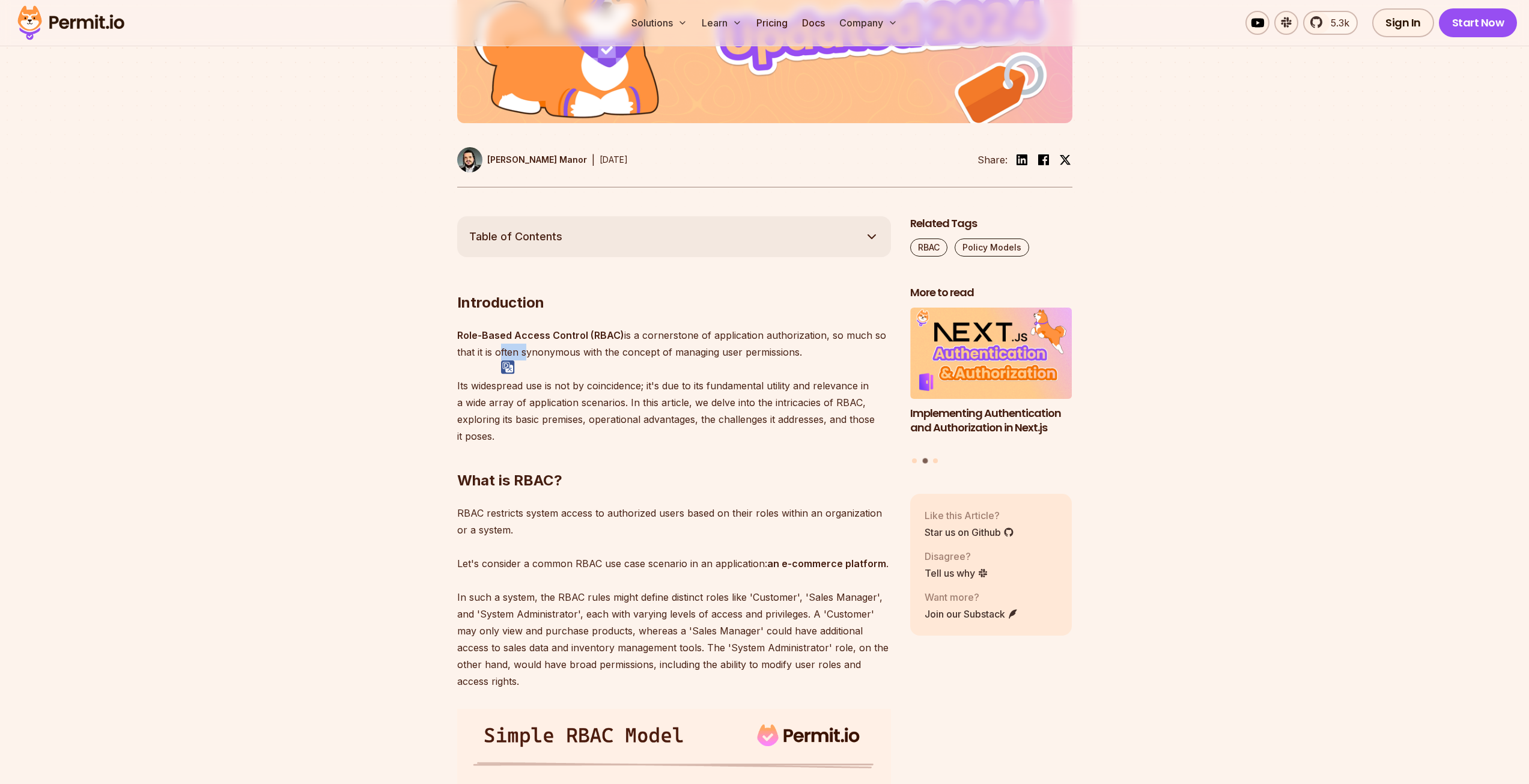
click at [509, 368] on img at bounding box center [508, 368] width 14 height 14
drag, startPoint x: 538, startPoint y: 358, endPoint x: 541, endPoint y: 349, distance: 9.5
click at [539, 357] on p "Role-Based Access Control (RBAC) is a cornerstone of application authorization,…" at bounding box center [674, 386] width 434 height 118
click at [542, 347] on p "Role-Based Access Control (RBAC) is a cornerstone of application authorization,…" at bounding box center [674, 386] width 434 height 118
click at [542, 346] on p "Role-Based Access Control (RBAC) is a cornerstone of application authorization,…" at bounding box center [674, 386] width 434 height 118
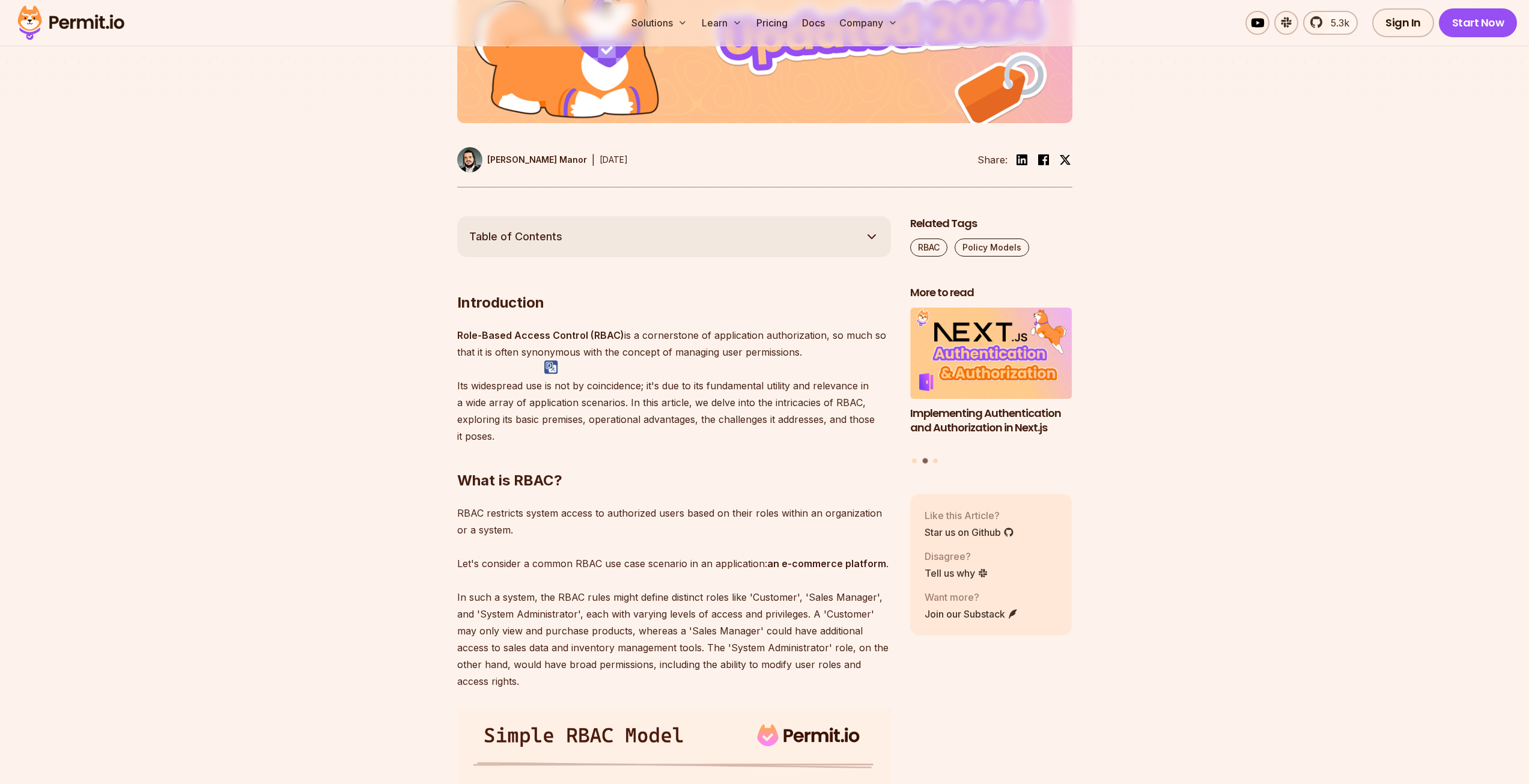
click at [543, 364] on p "Role-Based Access Control (RBAC) is a cornerstone of application authorization,…" at bounding box center [674, 386] width 434 height 118
click at [549, 353] on p "Role-Based Access Control (RBAC) is a cornerstone of application authorization,…" at bounding box center [674, 386] width 434 height 118
click at [557, 364] on img at bounding box center [551, 368] width 14 height 14
click at [587, 349] on p "Role-Based Access Control (RBAC) is a cornerstone of application authorization,…" at bounding box center [674, 386] width 434 height 118
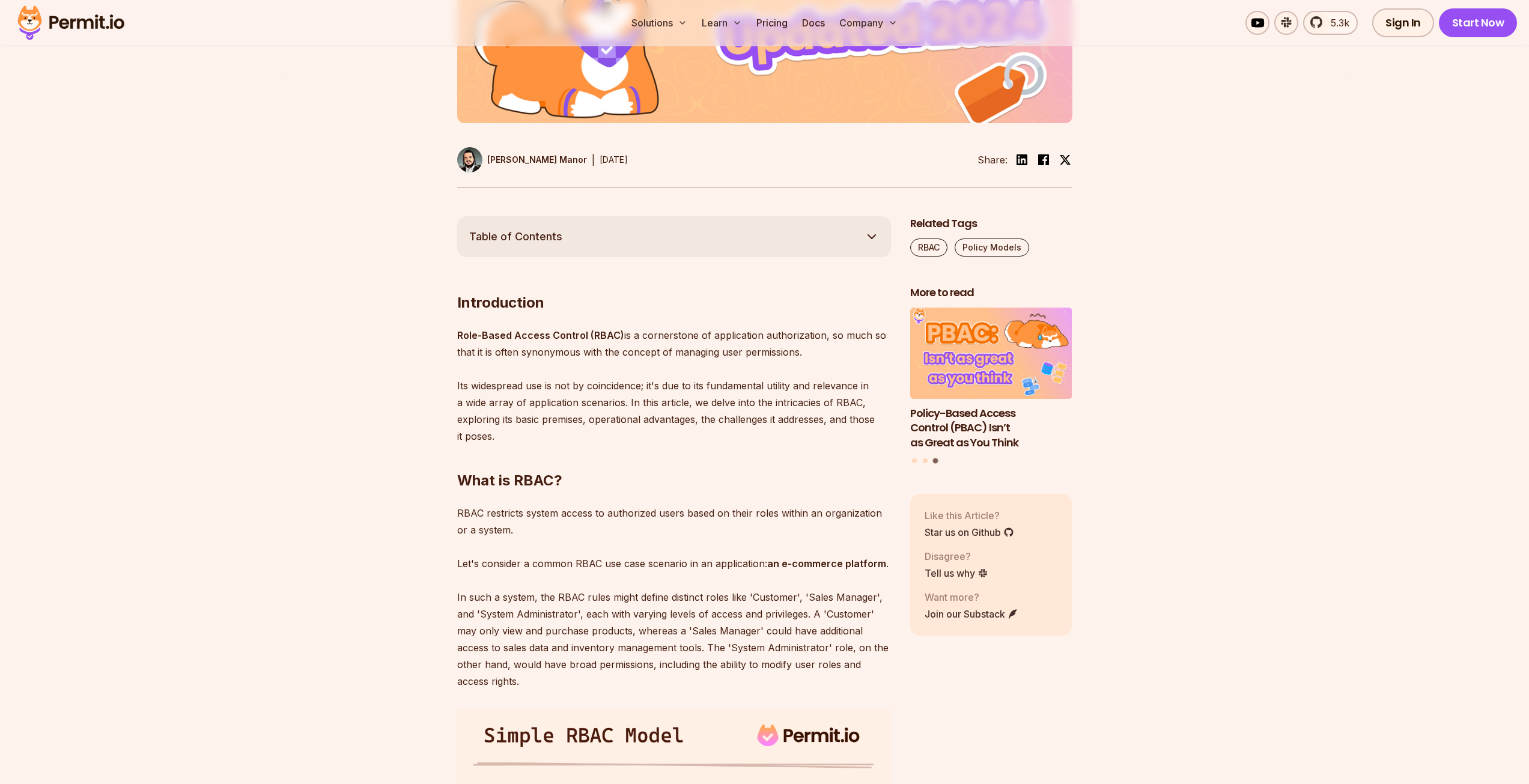
click at [638, 357] on p "Role-Based Access Control (RBAC) is a cornerstone of application authorization,…" at bounding box center [674, 386] width 434 height 118
click at [641, 366] on img at bounding box center [640, 368] width 14 height 14
click at [664, 356] on p "Role-Based Access Control (RBAC) is a cornerstone of application authorization,…" at bounding box center [674, 386] width 434 height 118
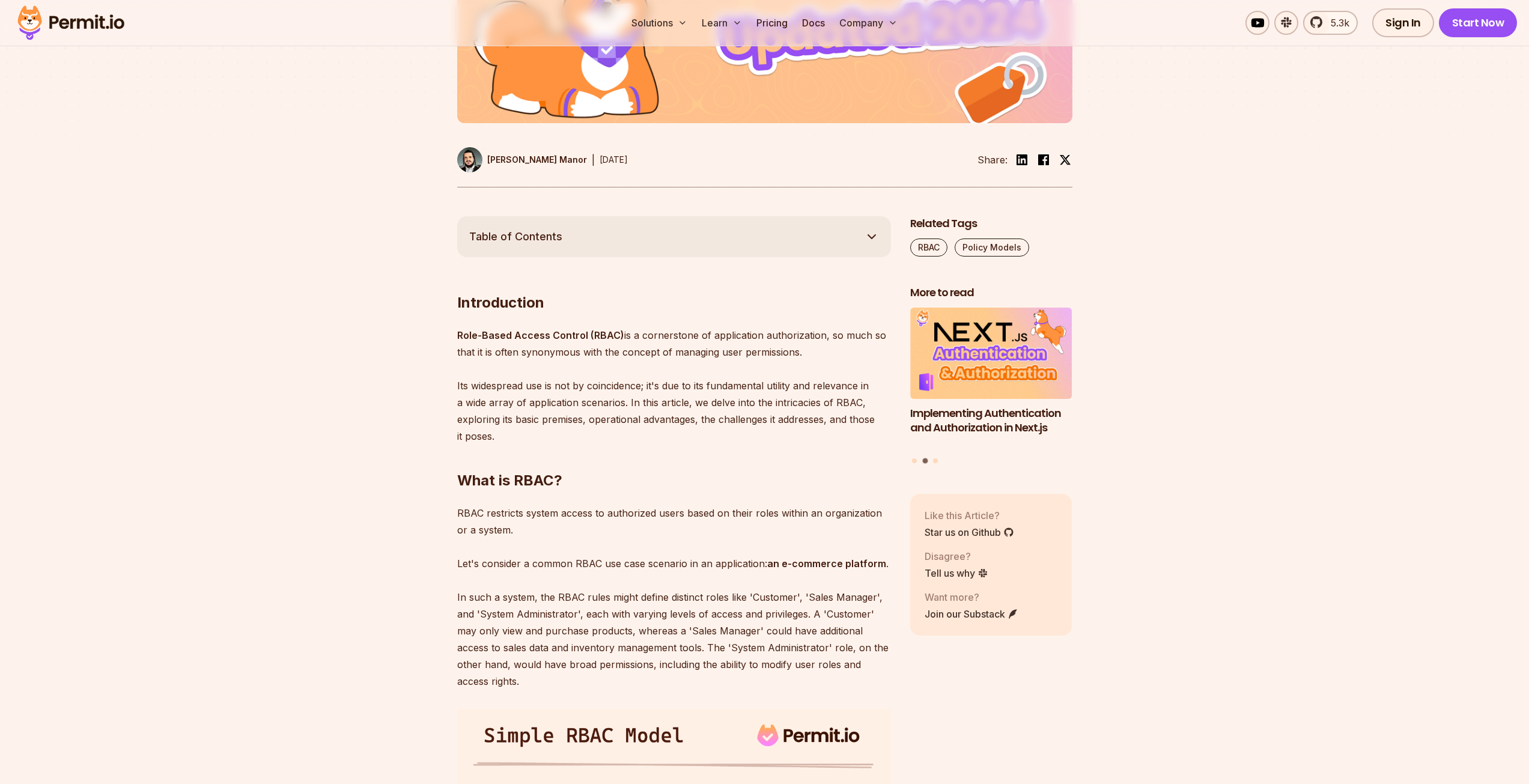
click at [676, 342] on p "Role-Based Access Control (RBAC) is a cornerstone of application authorization,…" at bounding box center [674, 386] width 434 height 118
click at [678, 338] on p "Role-Based Access Control (RBAC) is a cornerstone of application authorization,…" at bounding box center [674, 386] width 434 height 118
click at [673, 350] on img at bounding box center [669, 350] width 14 height 14
click at [705, 332] on p "Role-Based Access Control (RBAC) is a cornerstone of application authorization,…" at bounding box center [674, 386] width 434 height 118
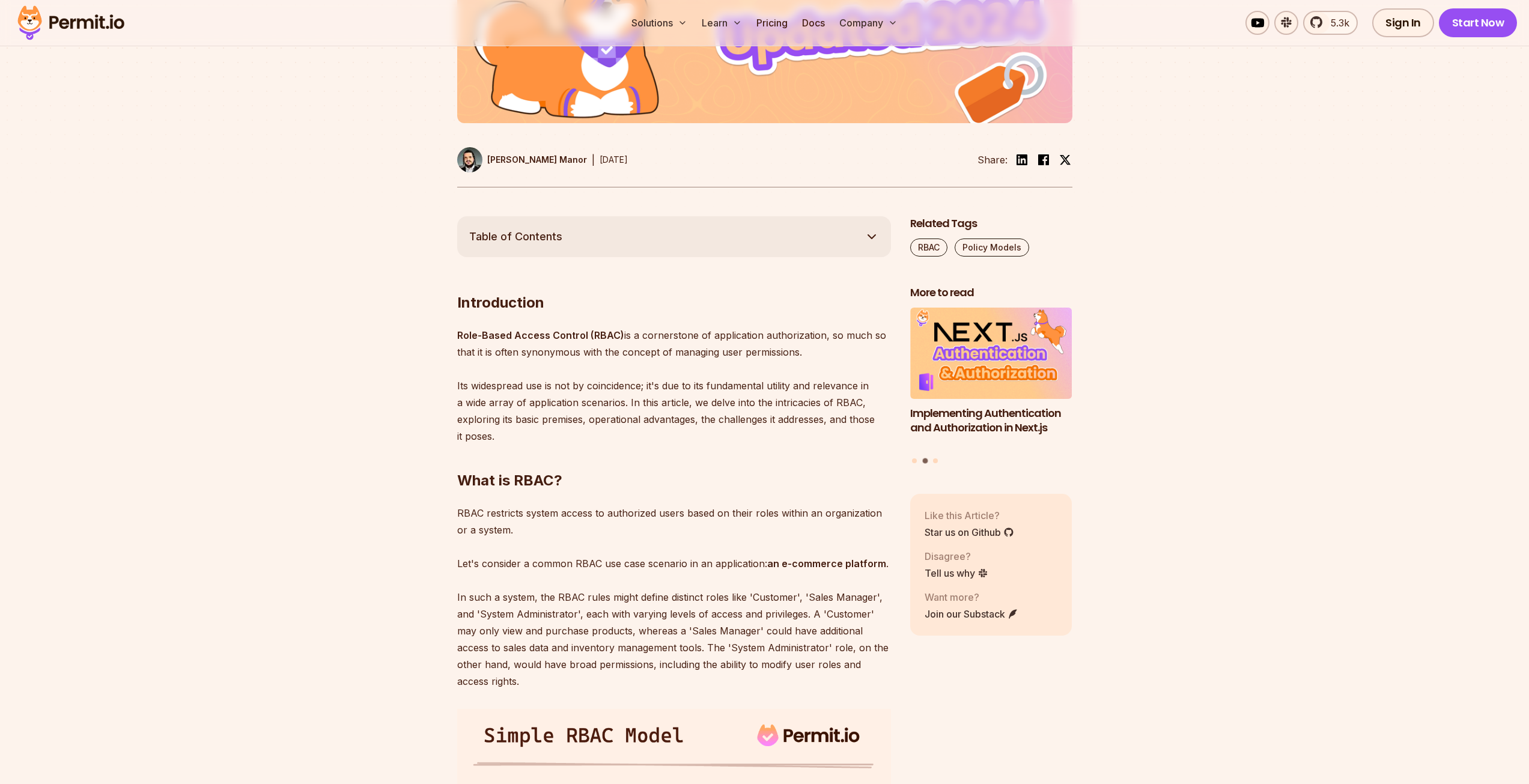
drag, startPoint x: 799, startPoint y: 349, endPoint x: 437, endPoint y: 338, distance: 362.2
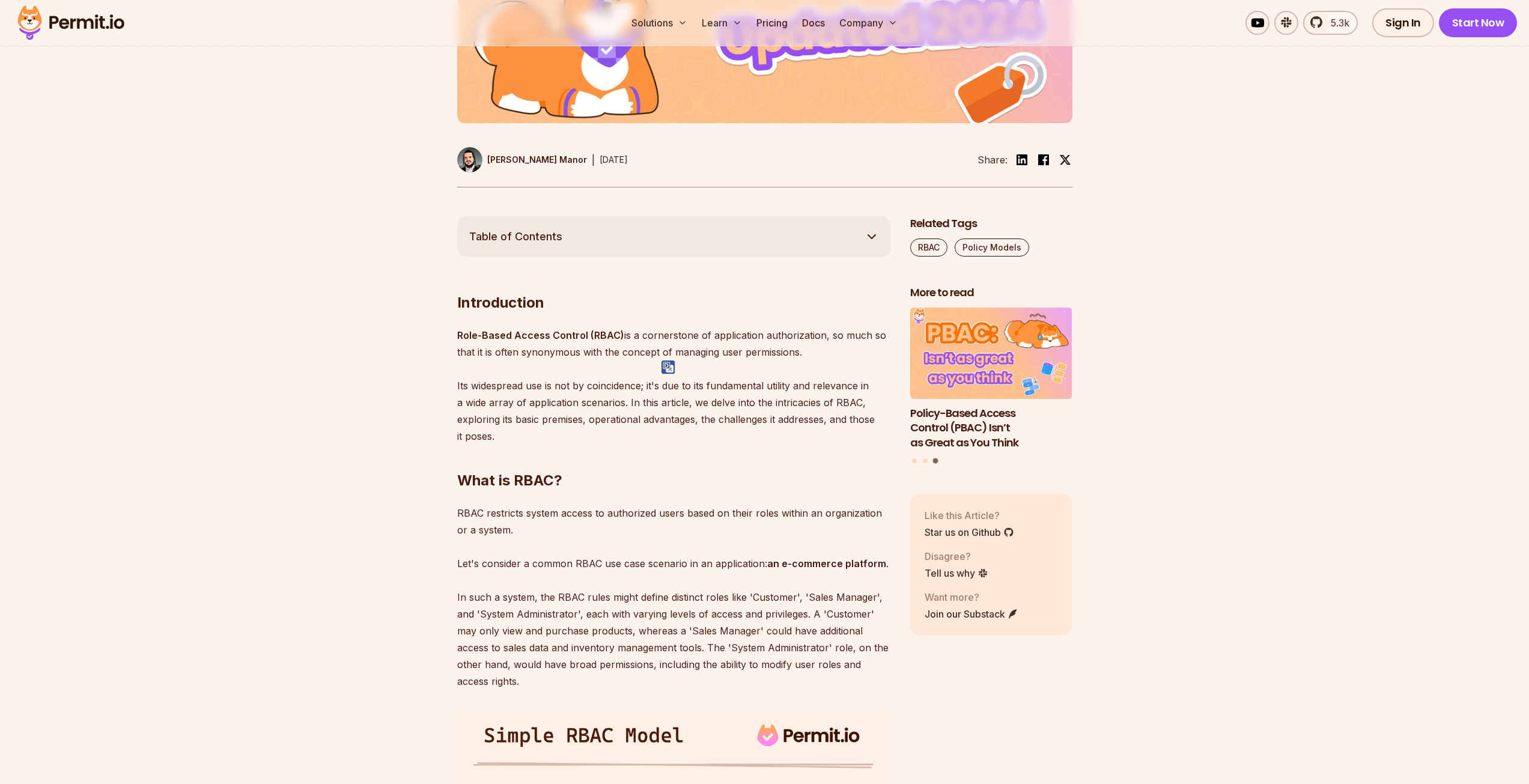
copy p "Role-Based Access Control (RBAC) is a cornerstone of application authorization,…"
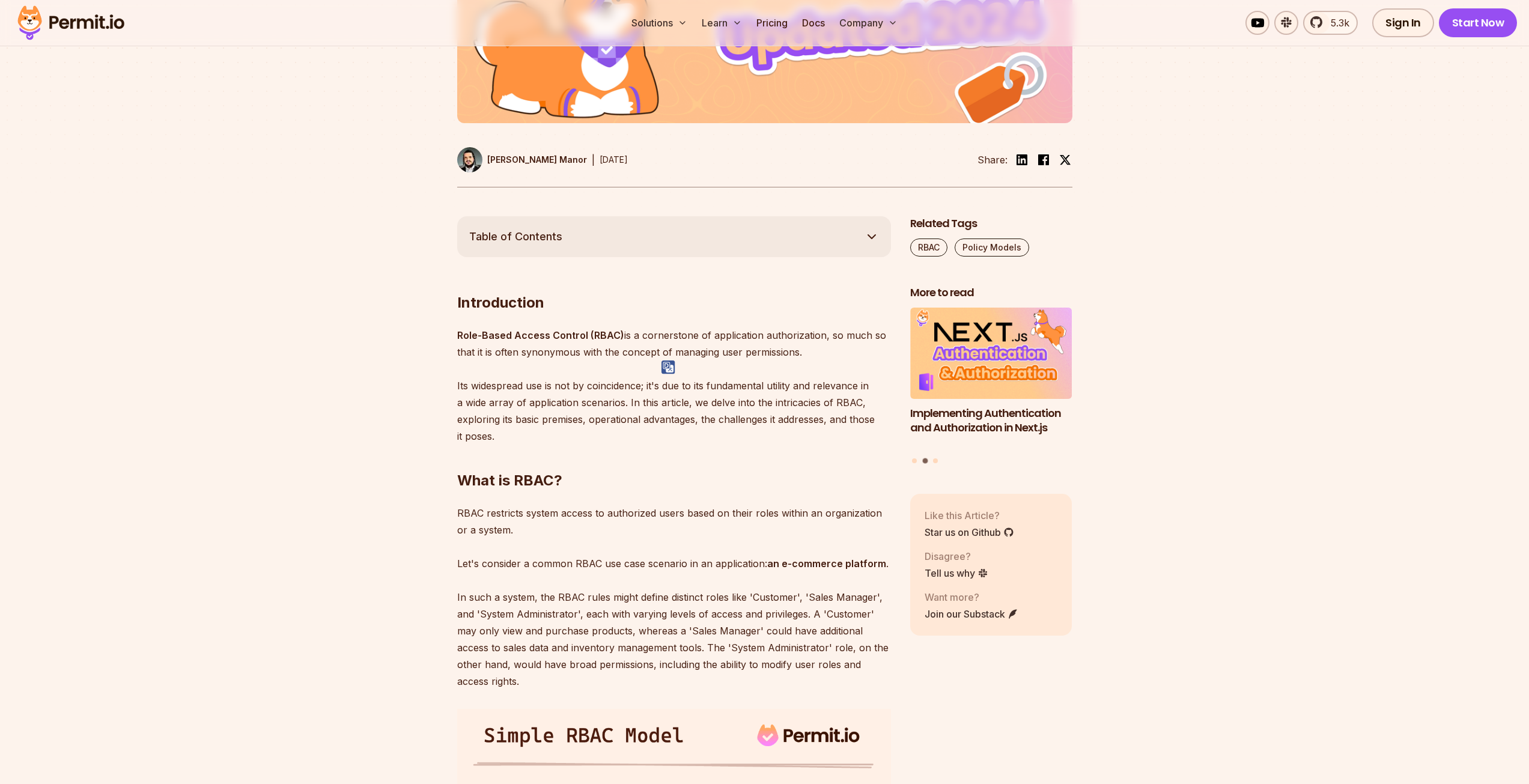
click at [746, 335] on p "Role-Based Access Control (RBAC) is a cornerstone of application authorization,…" at bounding box center [674, 386] width 434 height 118
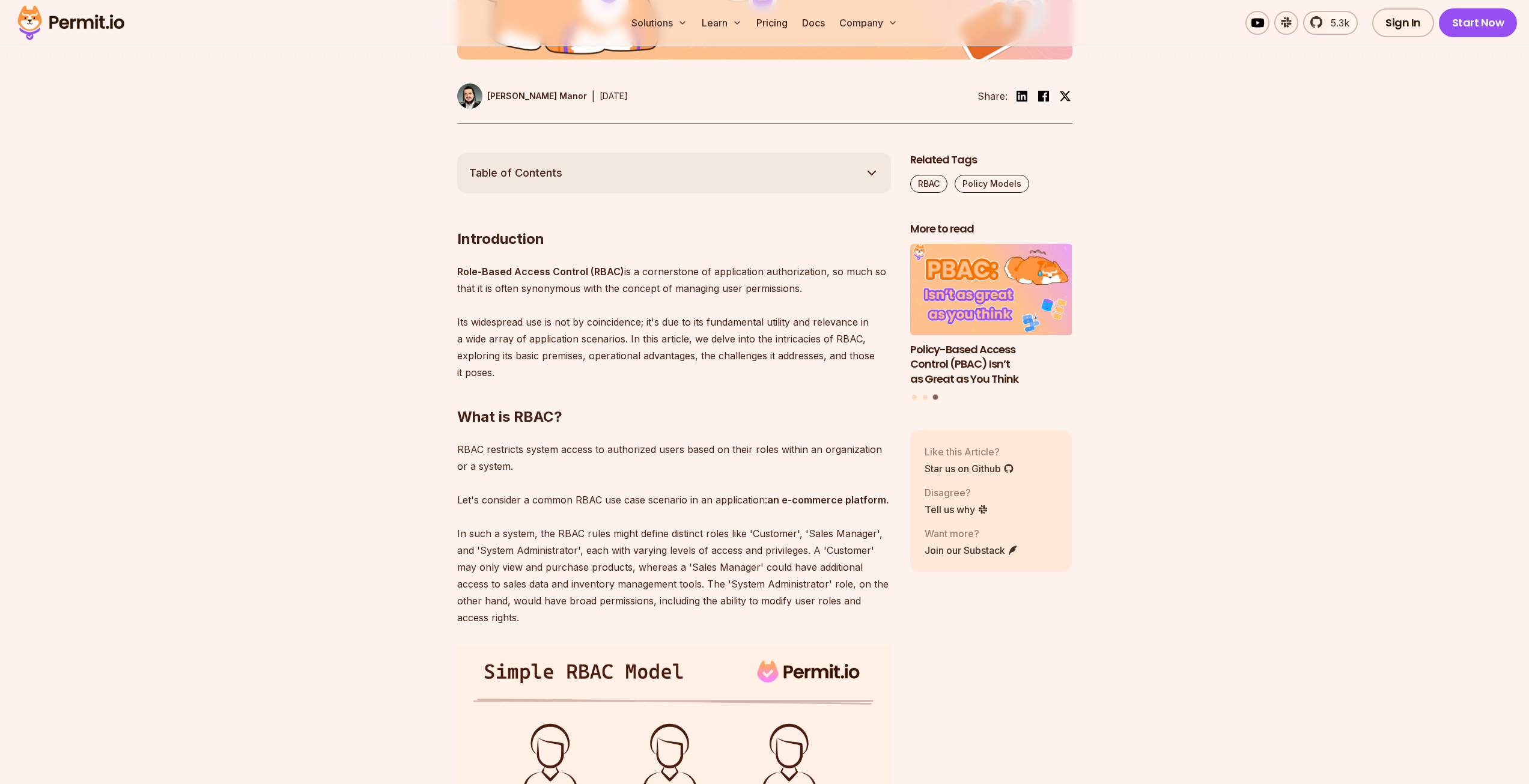
scroll to position [541, 0]
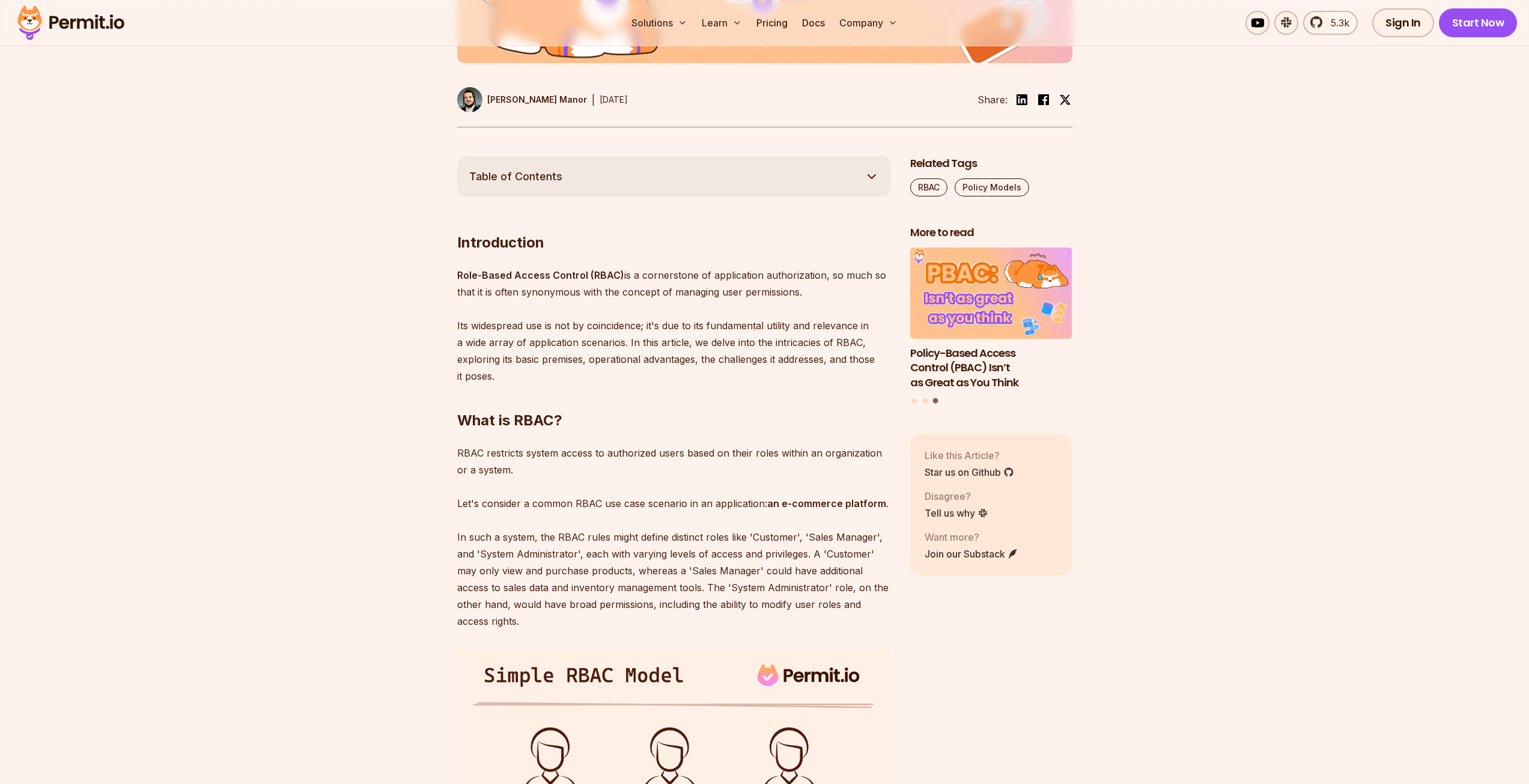
click at [508, 325] on p "Role-Based Access Control (RBAC) is a cornerstone of application authorization,…" at bounding box center [674, 326] width 434 height 118
click at [503, 339] on img at bounding box center [498, 341] width 14 height 14
click at [516, 325] on p "Role-Based Access Control (RBAC) is a cornerstone of application authorization,…" at bounding box center [674, 326] width 434 height 118
click at [665, 272] on p "Role-Based Access Control (RBAC) is a cornerstone of application authorization,…" at bounding box center [674, 326] width 434 height 118
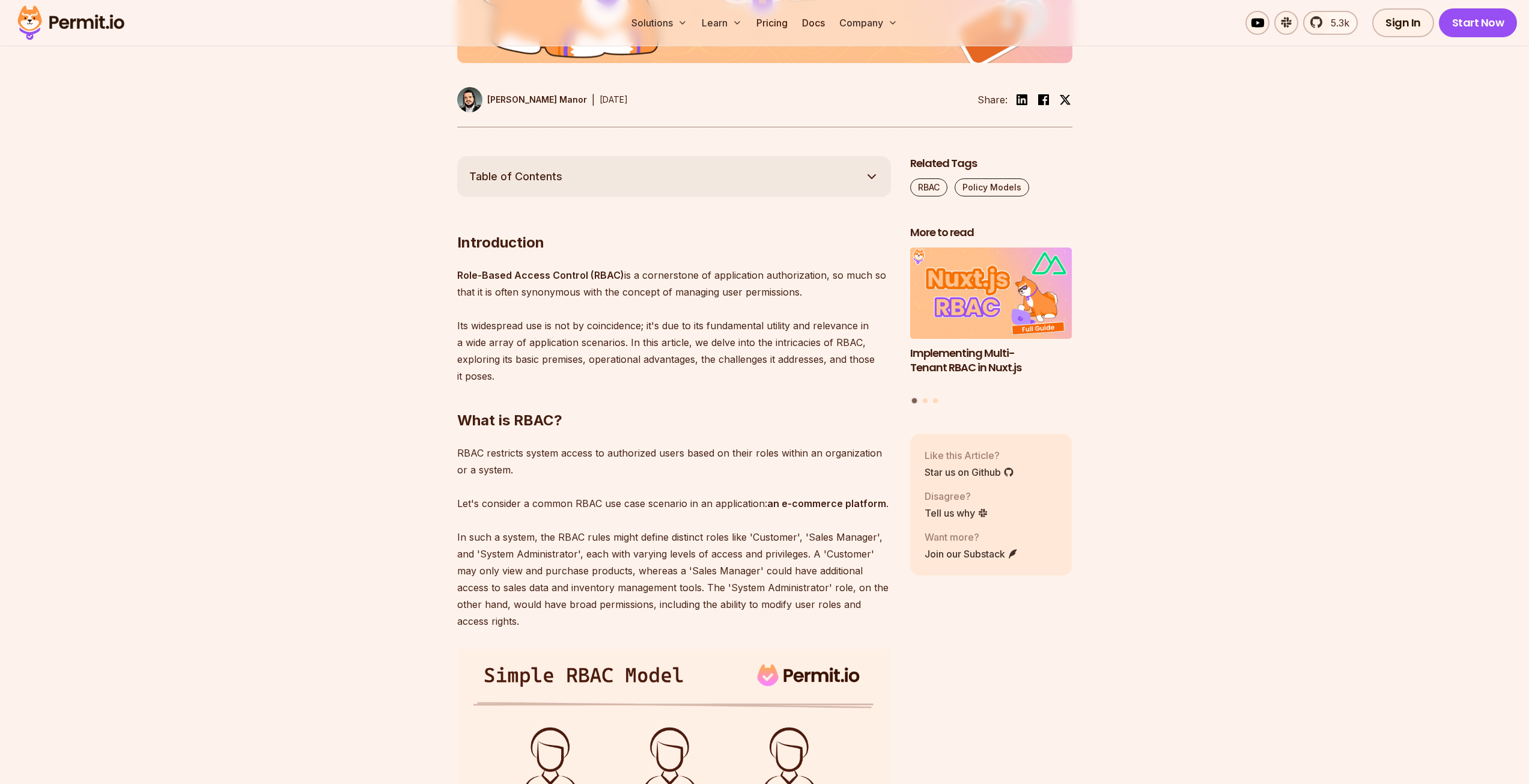
click at [510, 327] on p "Role-Based Access Control (RBAC) is a cornerstone of application authorization,…" at bounding box center [674, 326] width 434 height 118
click at [503, 336] on img at bounding box center [498, 341] width 14 height 14
click at [559, 324] on p "Role-Based Access Control (RBAC) is a cornerstone of application authorization,…" at bounding box center [674, 326] width 434 height 118
click at [515, 327] on p "Role-Based Access Control (RBAC) is a cornerstone of application authorization,…" at bounding box center [674, 326] width 434 height 118
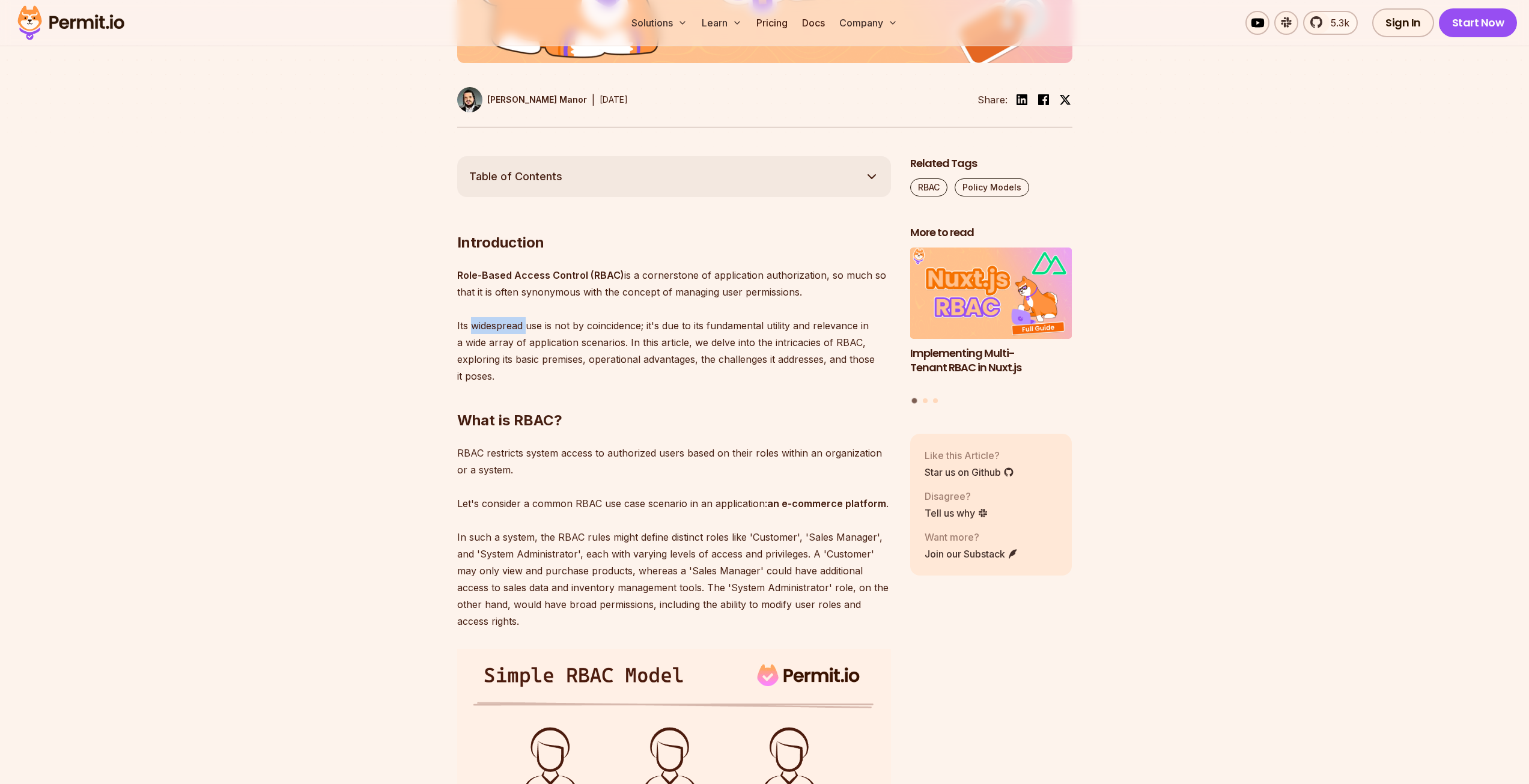
click at [515, 327] on p "Role-Based Access Control (RBAC) is a cornerstone of application authorization,…" at bounding box center [674, 326] width 434 height 118
click at [498, 340] on img at bounding box center [498, 341] width 14 height 14
click at [565, 327] on p "Role-Based Access Control (RBAC) is a cornerstone of application authorization,…" at bounding box center [674, 326] width 434 height 118
click at [628, 328] on p "Role-Based Access Control (RBAC) is a cornerstone of application authorization,…" at bounding box center [674, 326] width 434 height 118
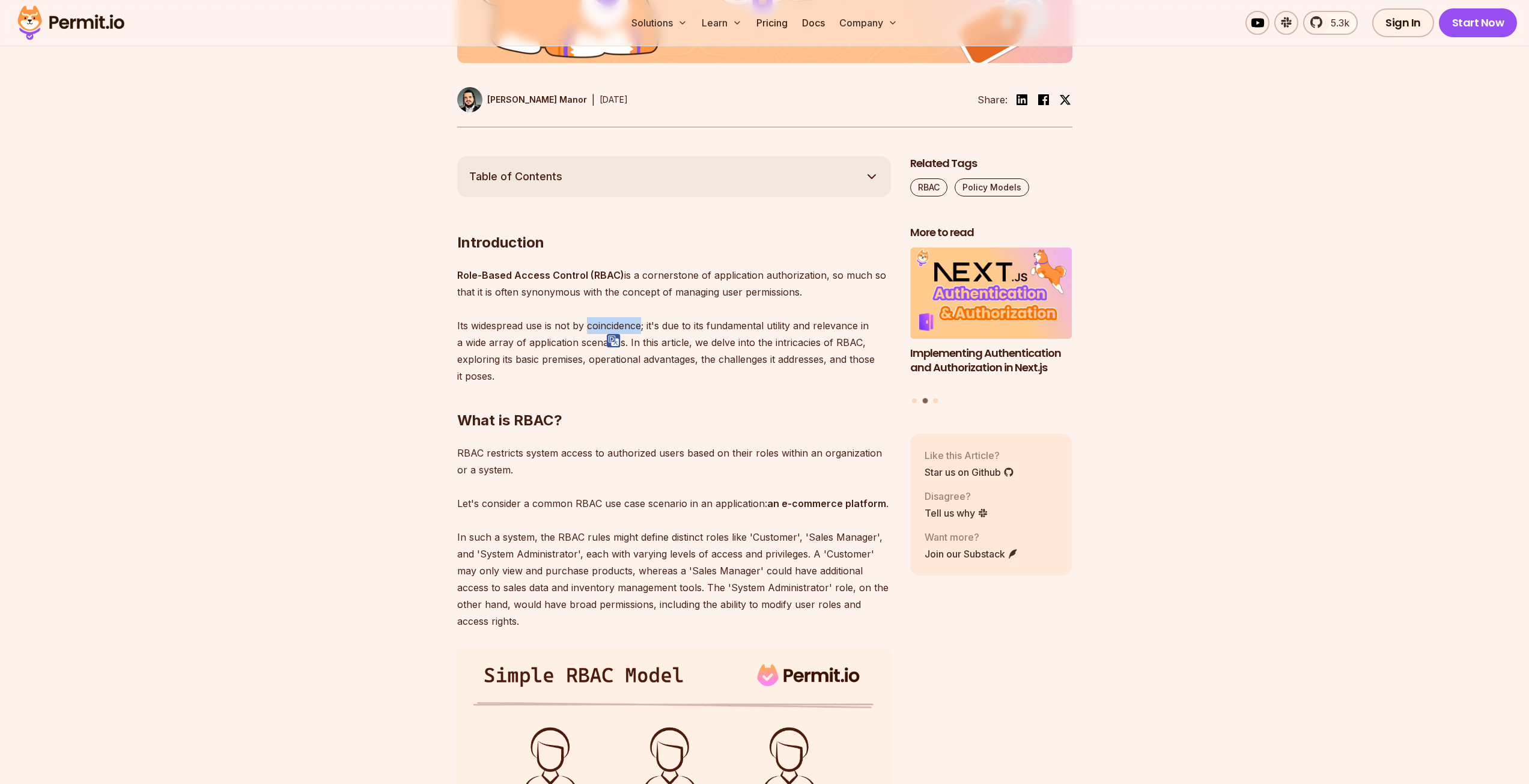
click at [617, 345] on img at bounding box center [614, 341] width 14 height 14
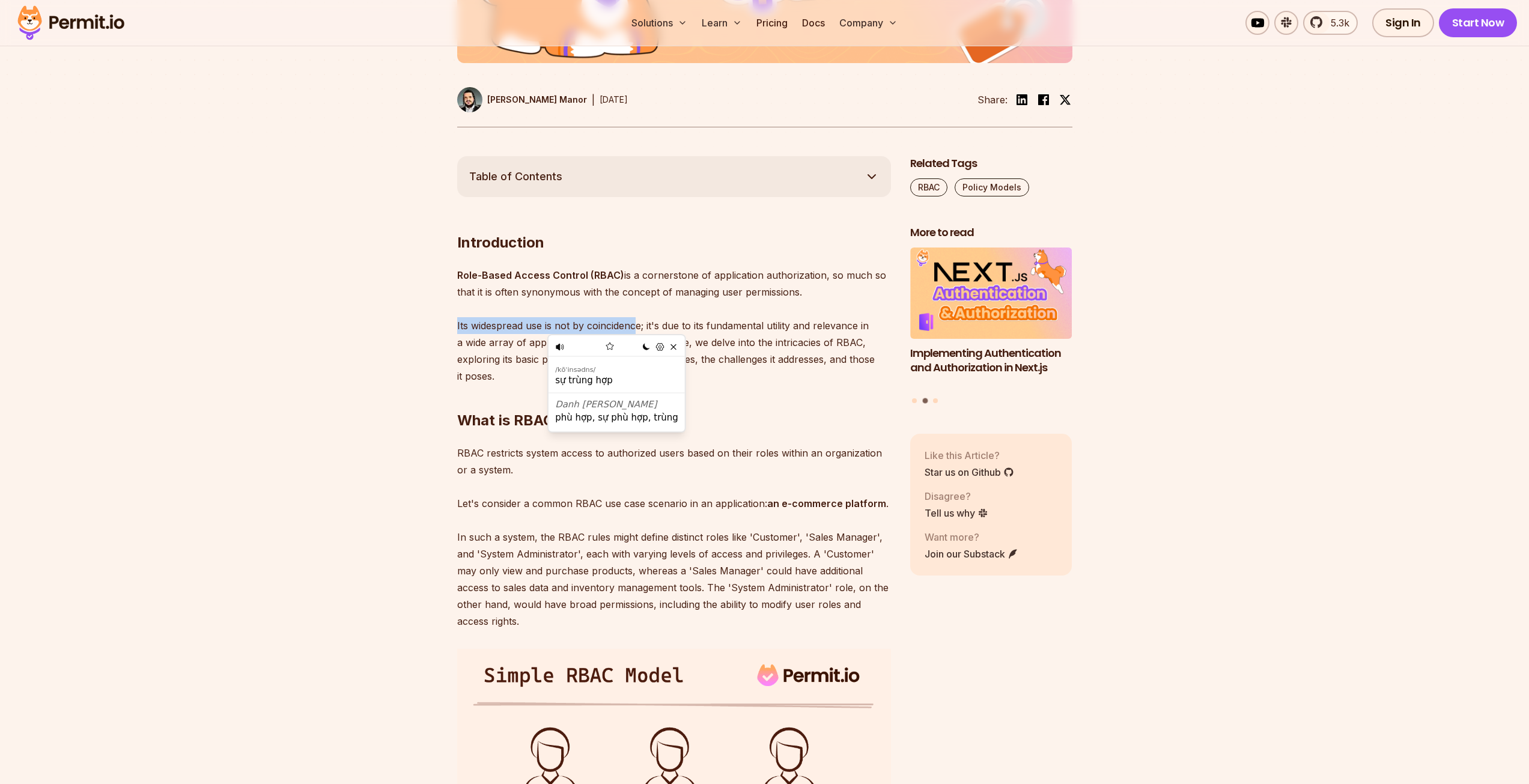
drag, startPoint x: 454, startPoint y: 326, endPoint x: 637, endPoint y: 326, distance: 183.0
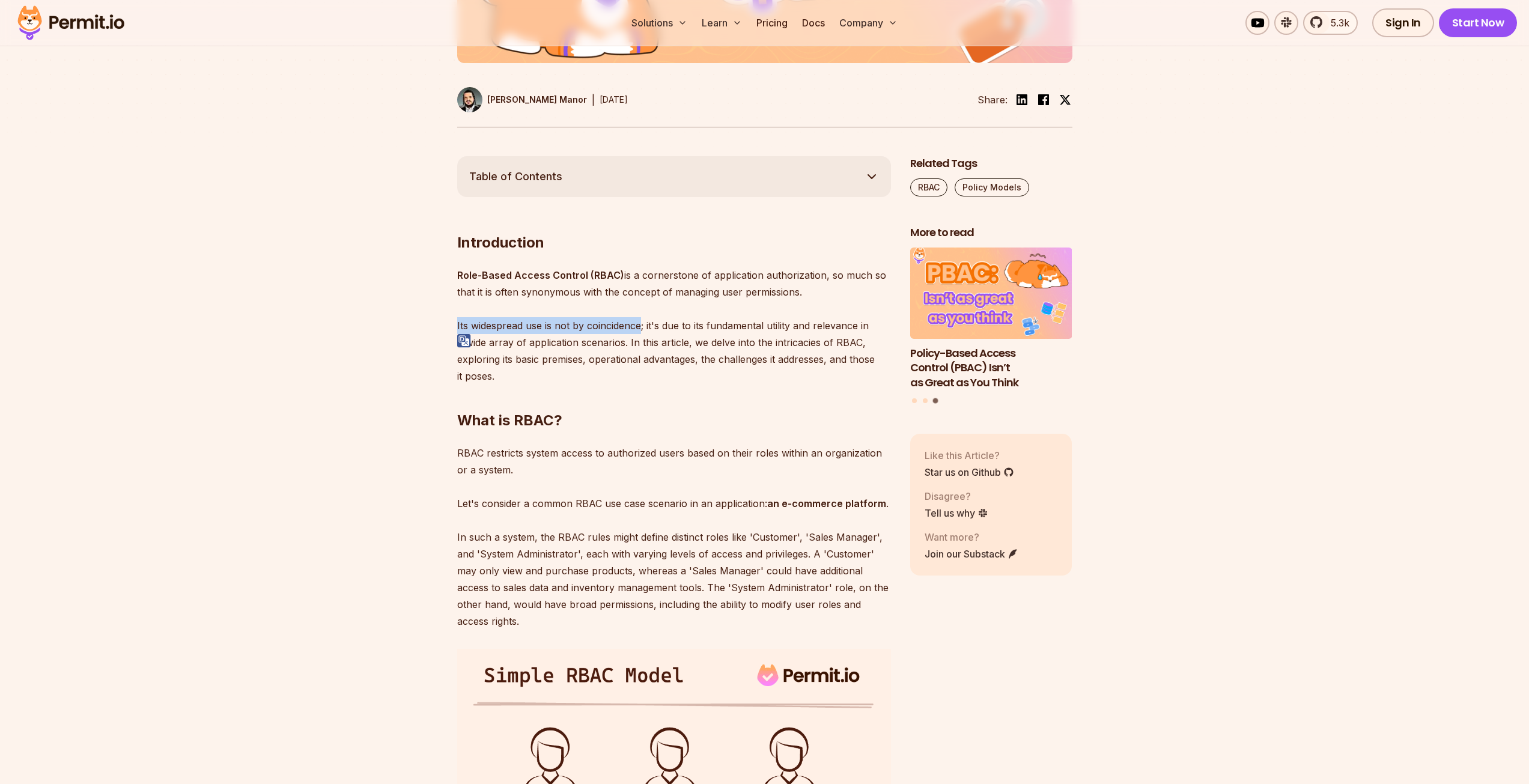
drag, startPoint x: 642, startPoint y: 327, endPoint x: 457, endPoint y: 327, distance: 185.0
click at [457, 327] on p "Role-Based Access Control (RBAC) is a cornerstone of application authorization,…" at bounding box center [674, 326] width 434 height 118
click at [465, 344] on img at bounding box center [465, 341] width 14 height 14
click at [709, 320] on p "Role-Based Access Control (RBAC) is a cornerstone of application authorization,…" at bounding box center [674, 326] width 434 height 118
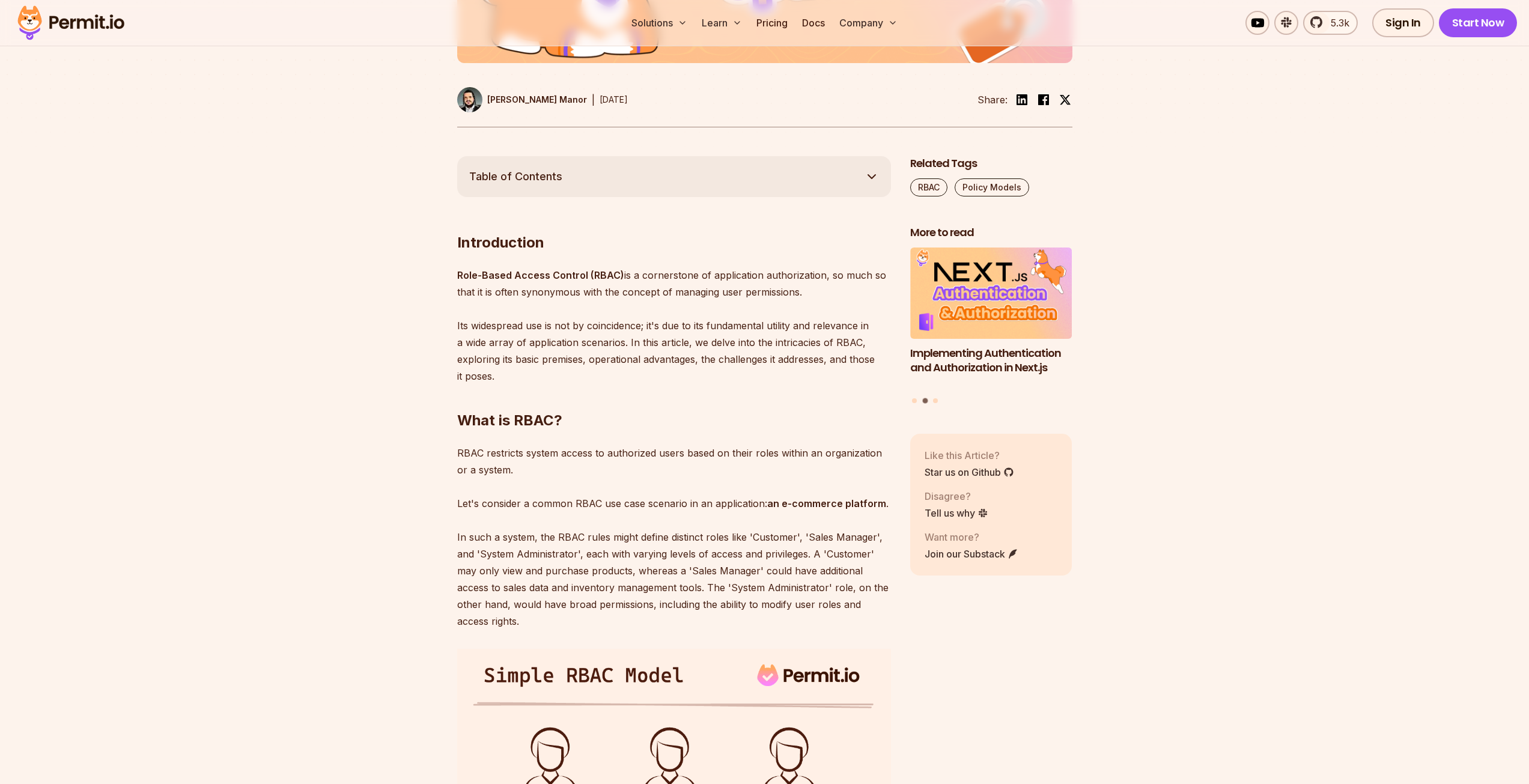
click at [672, 328] on p "Role-Based Access Control (RBAC) is a cornerstone of application authorization,…" at bounding box center [674, 326] width 434 height 118
click at [674, 339] on img at bounding box center [673, 341] width 14 height 14
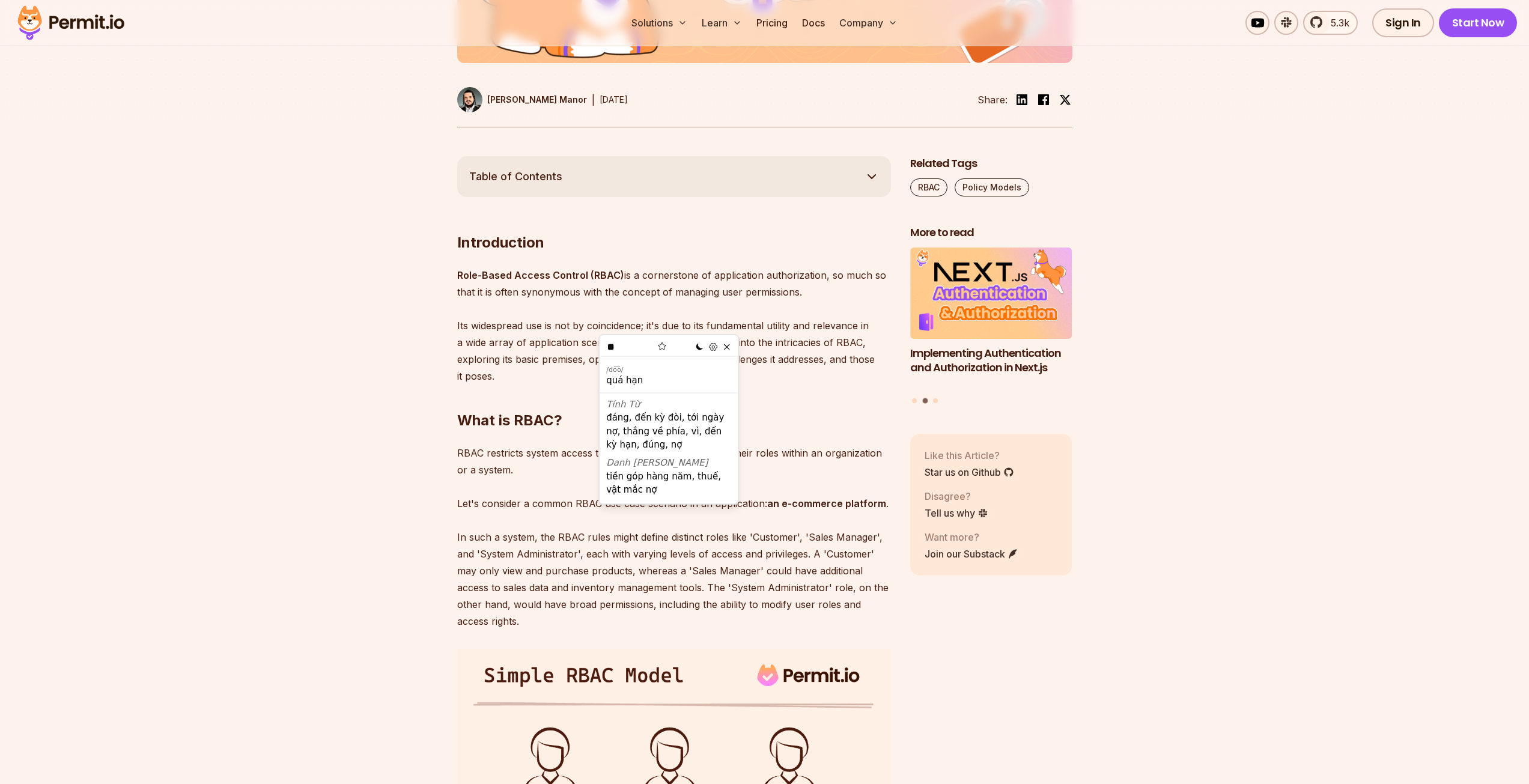
click at [723, 327] on p "Role-Based Access Control (RBAC) is a cornerstone of application authorization,…" at bounding box center [674, 326] width 434 height 118
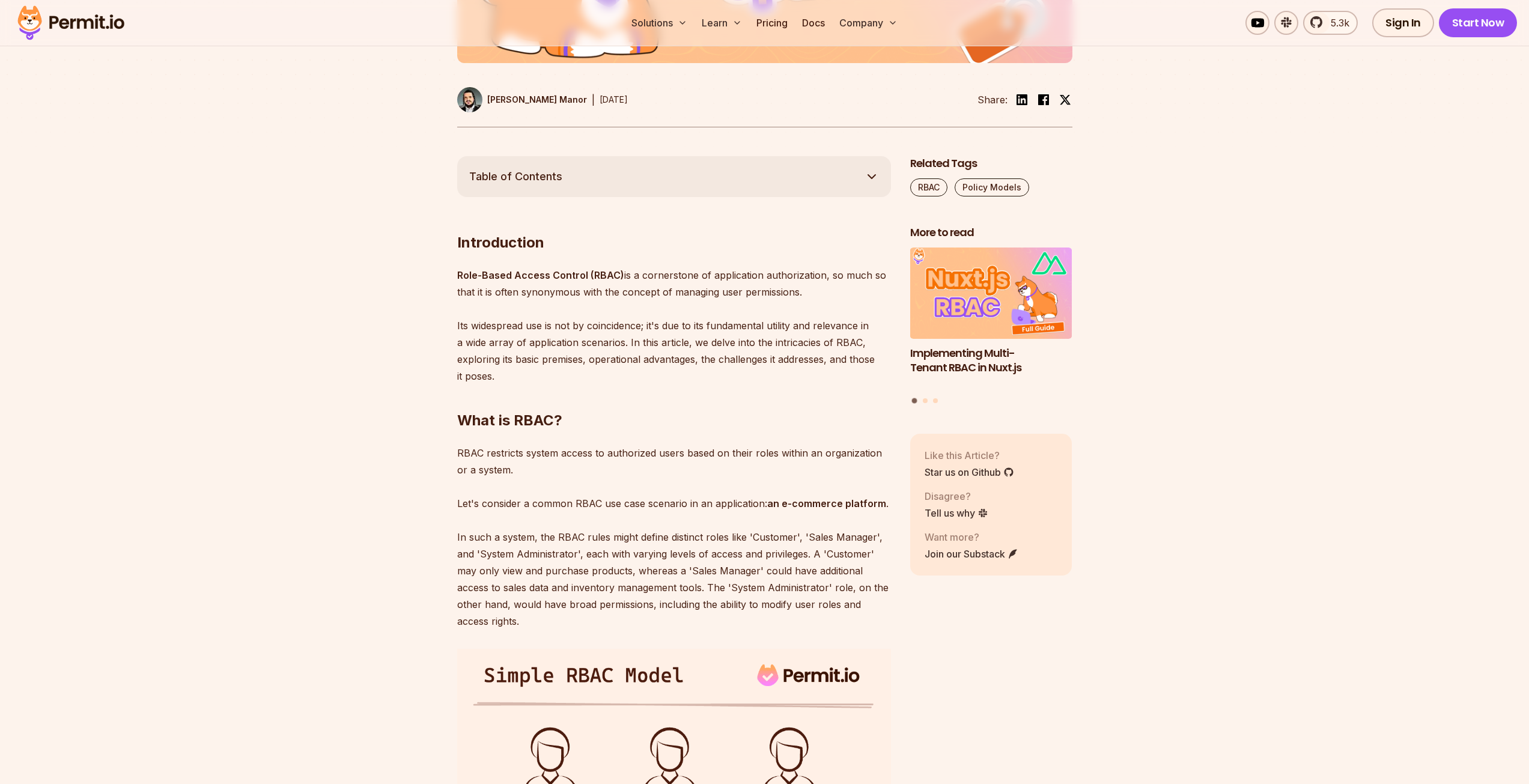
click at [650, 327] on p "Role-Based Access Control (RBAC) is a cornerstone of application authorization,…" at bounding box center [674, 326] width 434 height 118
click at [652, 333] on p "Role-Based Access Control (RBAC) is a cornerstone of application authorization,…" at bounding box center [674, 326] width 434 height 118
click at [652, 329] on p "Role-Based Access Control (RBAC) is a cornerstone of application authorization,…" at bounding box center [674, 326] width 434 height 118
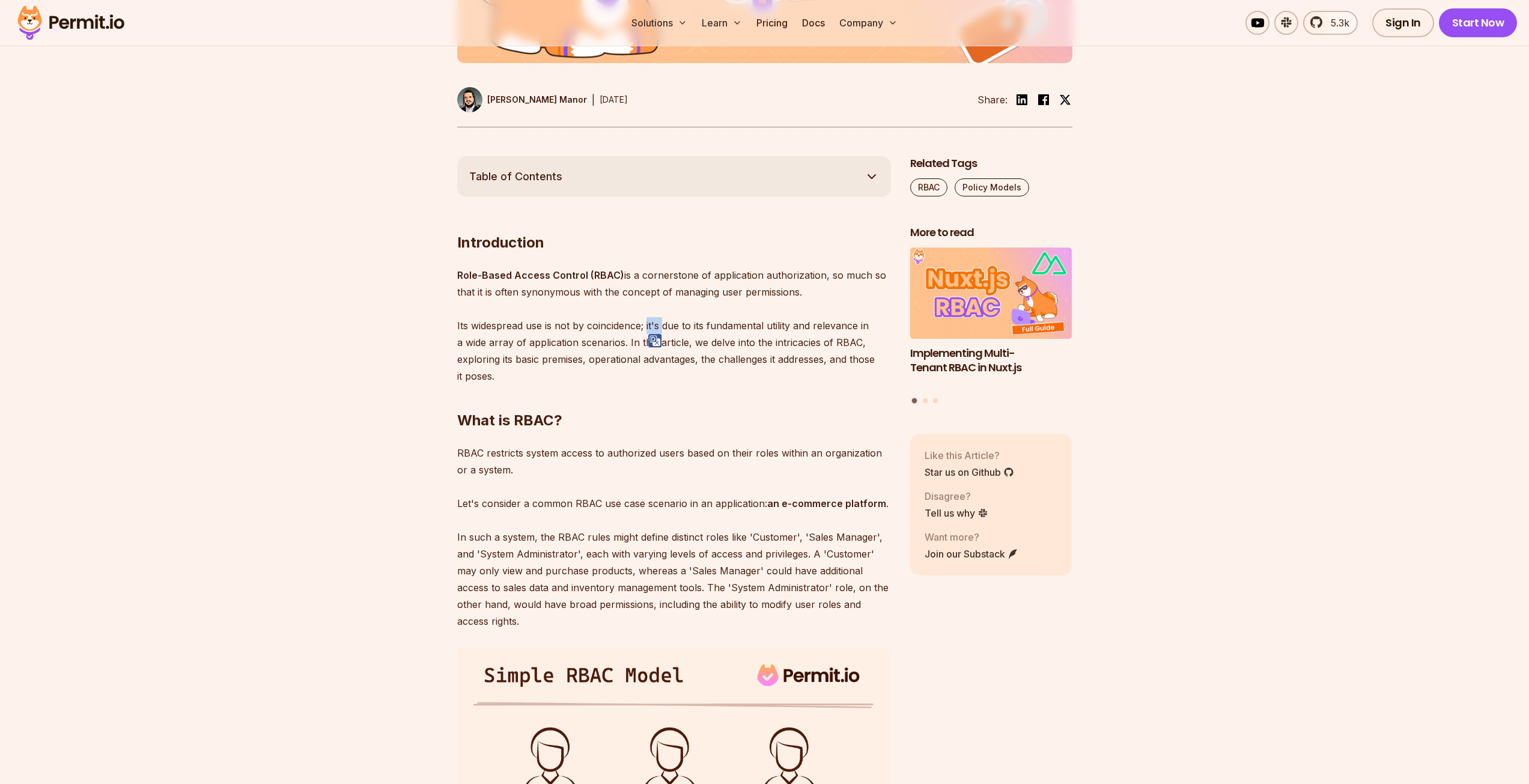
click at [652, 336] on img at bounding box center [655, 341] width 14 height 14
click at [683, 327] on p "Role-Based Access Control (RBAC) is a cornerstone of application authorization,…" at bounding box center [674, 326] width 434 height 118
click at [678, 328] on p "Role-Based Access Control (RBAC) is a cornerstone of application authorization,…" at bounding box center [674, 326] width 434 height 118
click at [677, 336] on img at bounding box center [673, 341] width 14 height 14
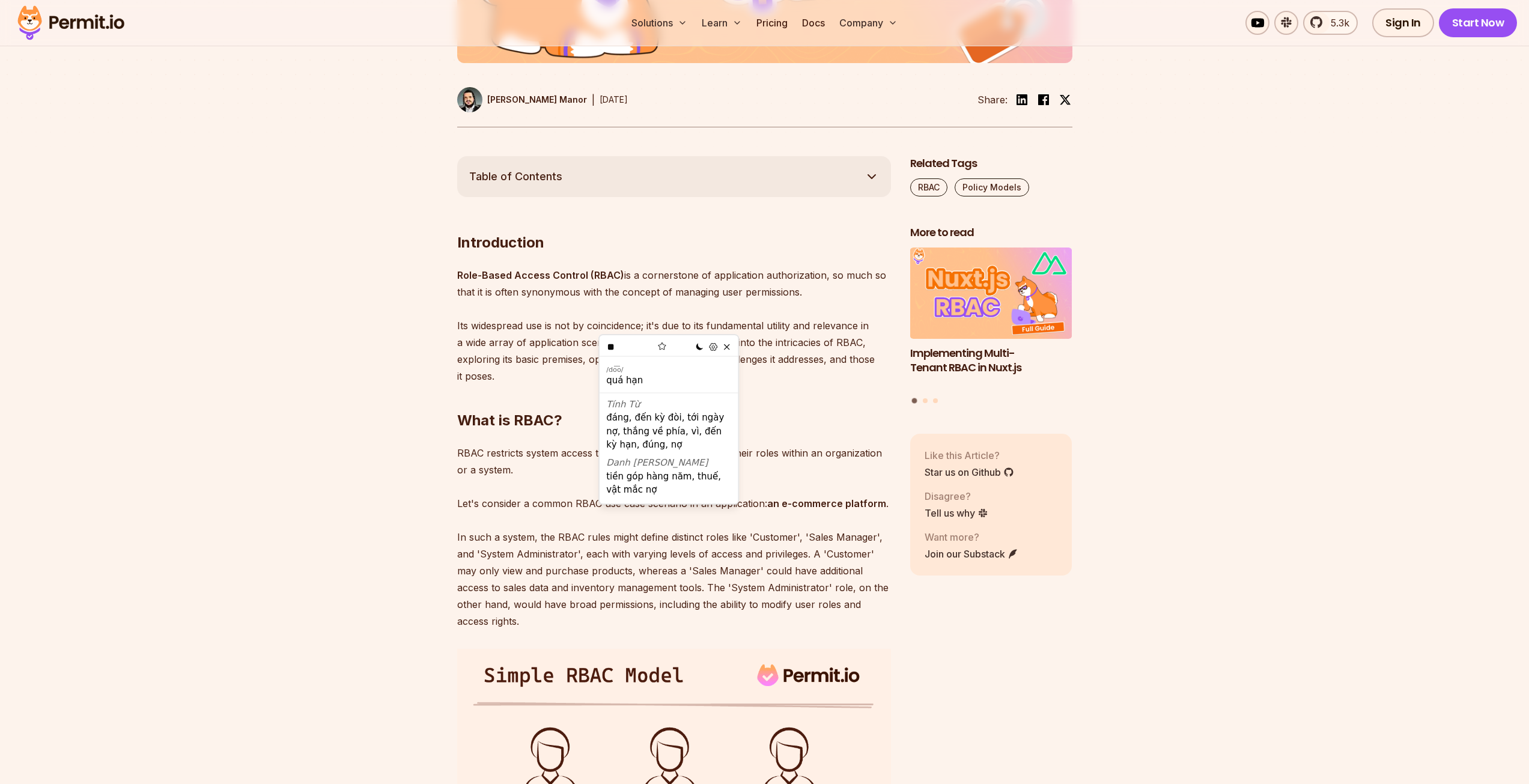
click at [696, 327] on p "Role-Based Access Control (RBAC) is a cornerstone of application authorization,…" at bounding box center [674, 326] width 434 height 118
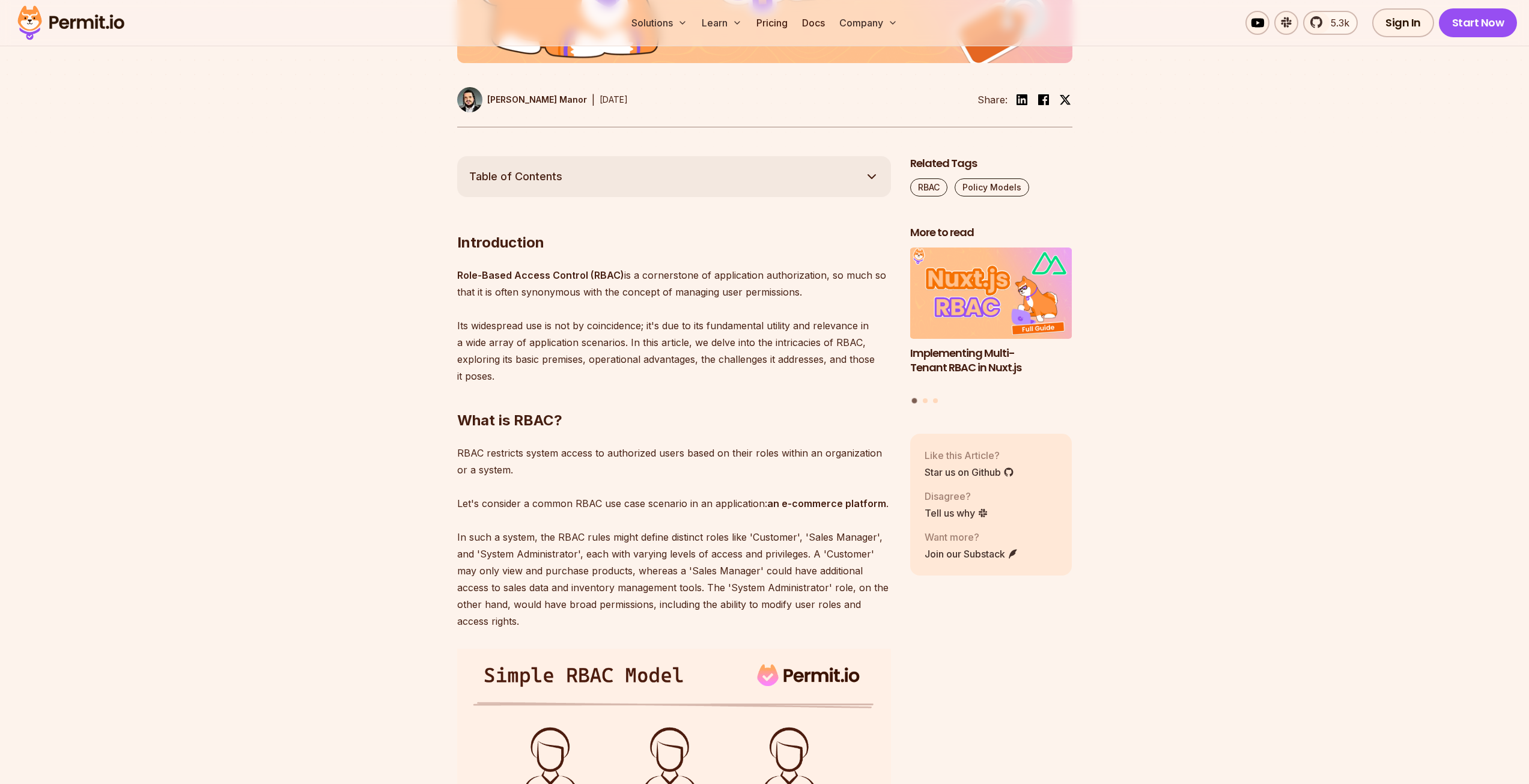
click at [713, 325] on p "Role-Based Access Control (RBAC) is a cornerstone of application authorization,…" at bounding box center [674, 326] width 434 height 118
click at [741, 338] on img at bounding box center [738, 341] width 14 height 14
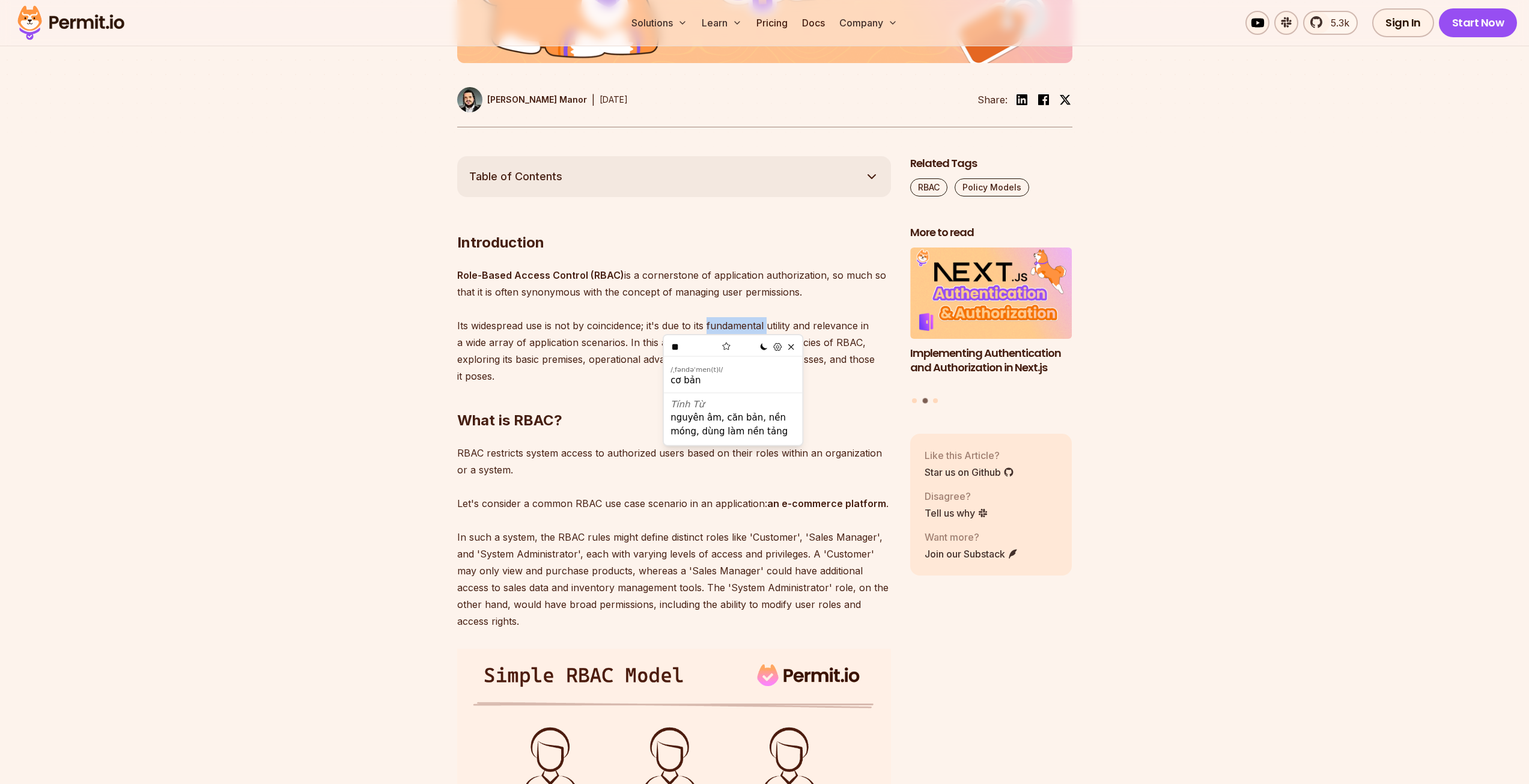
click at [770, 329] on p "Role-Based Access Control (RBAC) is a cornerstone of application authorization,…" at bounding box center [674, 326] width 434 height 118
click at [787, 330] on p "Role-Based Access Control (RBAC) is a cornerstone of application authorization,…" at bounding box center [674, 326] width 434 height 118
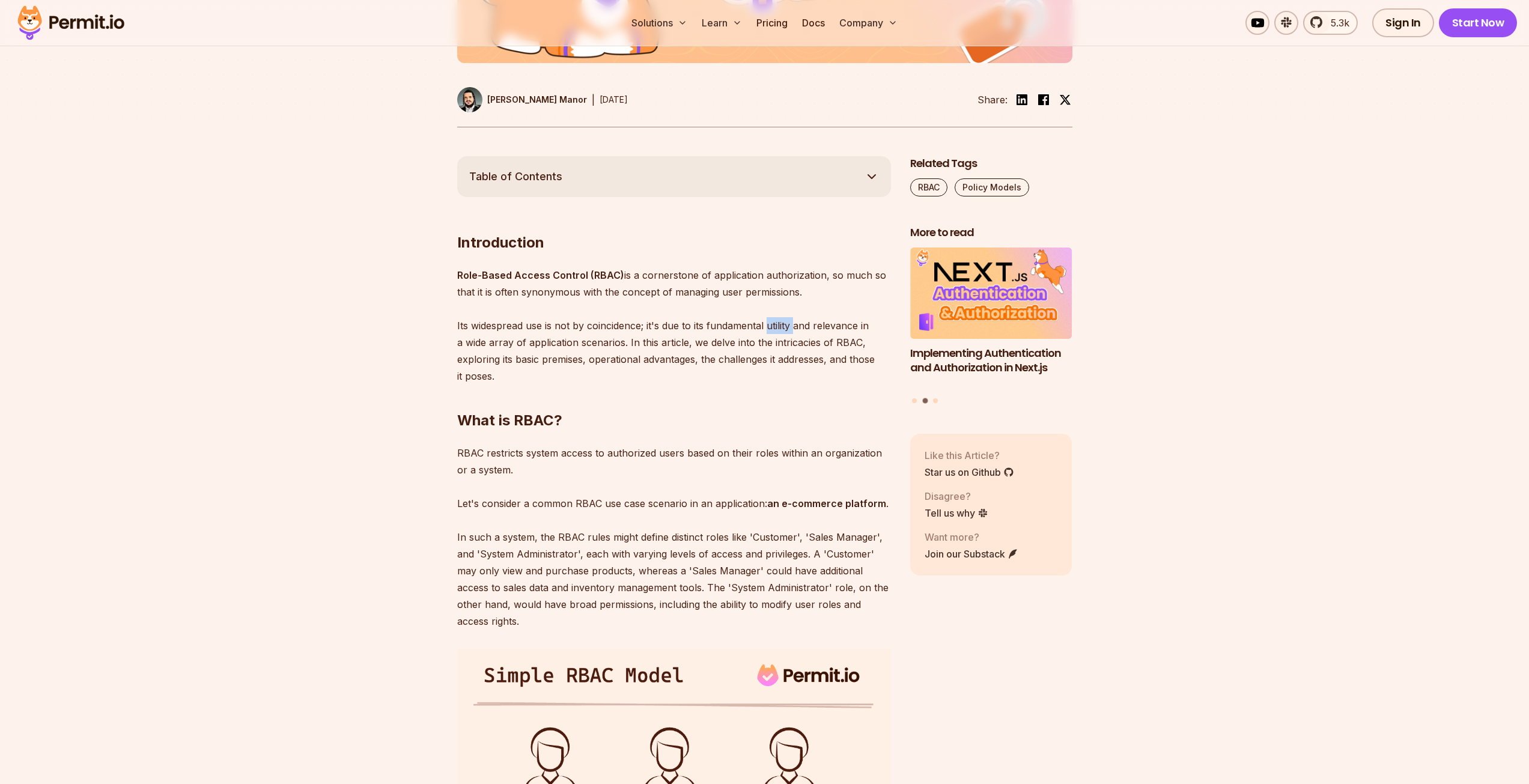
click at [787, 330] on p "Role-Based Access Control (RBAC) is a cornerstone of application authorization,…" at bounding box center [674, 326] width 434 height 118
click at [781, 337] on img at bounding box center [781, 341] width 14 height 14
click at [813, 328] on p "Role-Based Access Control (RBAC) is a cornerstone of application authorization,…" at bounding box center [674, 326] width 434 height 118
click at [812, 325] on p "Role-Based Access Control (RBAC) is a cornerstone of application authorization,…" at bounding box center [674, 326] width 434 height 118
click at [825, 323] on p "Role-Based Access Control (RBAC) is a cornerstone of application authorization,…" at bounding box center [674, 326] width 434 height 118
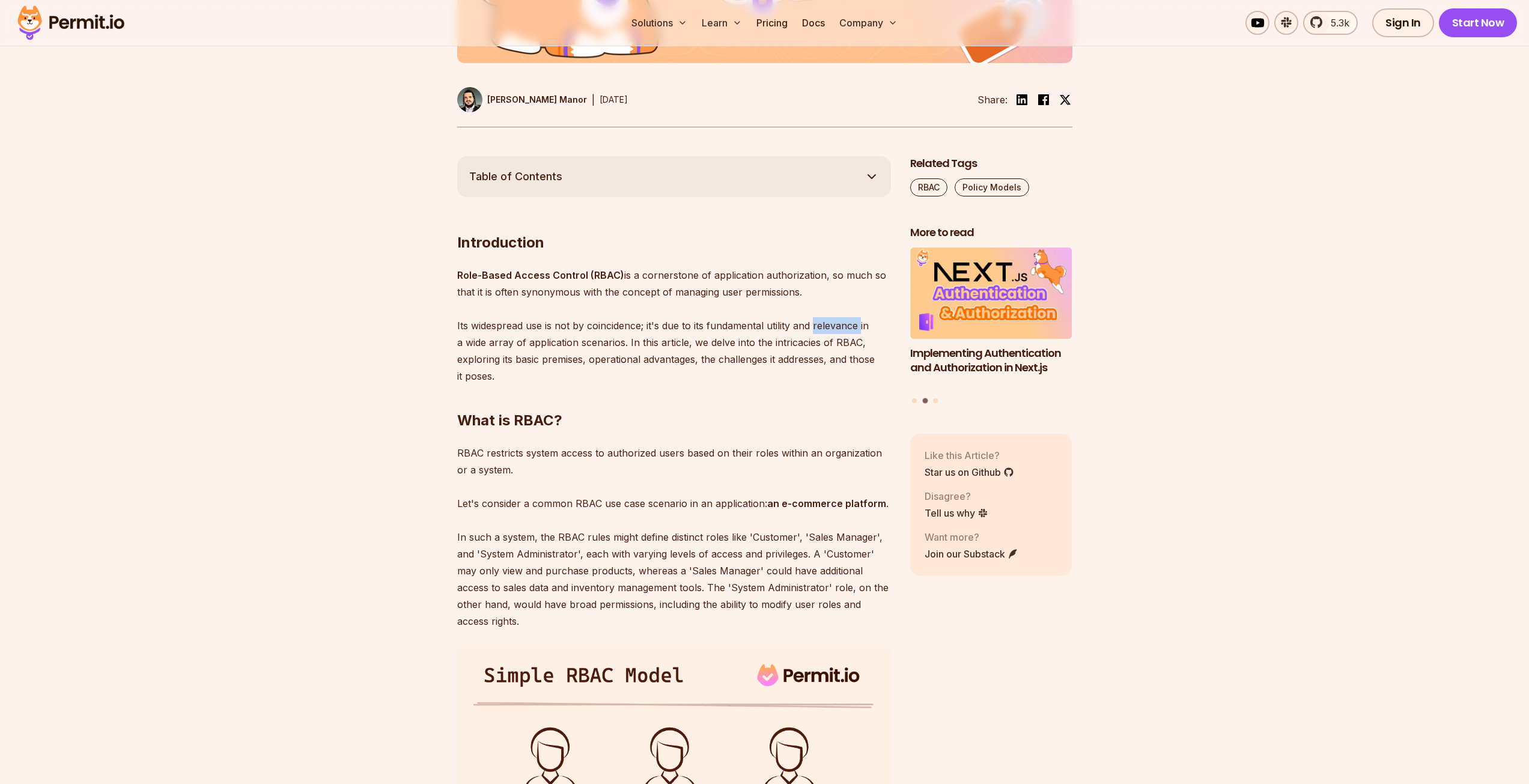
click at [825, 323] on p "Role-Based Access Control (RBAC) is a cornerstone of application authorization,…" at bounding box center [674, 326] width 434 height 118
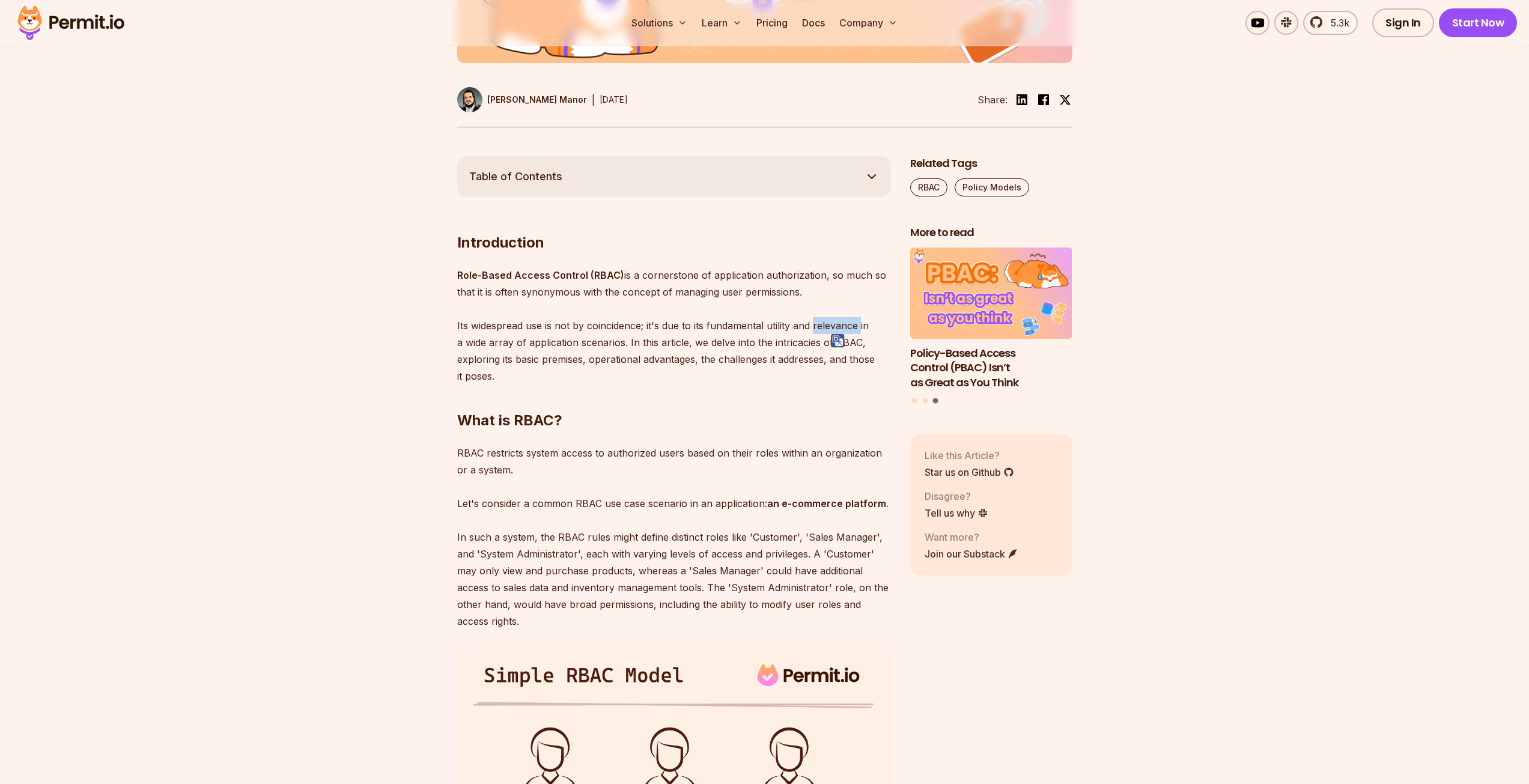
click at [835, 335] on img at bounding box center [838, 341] width 14 height 14
click at [828, 323] on p "Role-Based Access Control (RBAC) is a cornerstone of application authorization,…" at bounding box center [674, 326] width 434 height 118
click at [591, 338] on p "Role-Based Access Control (RBAC) is a cornerstone of application authorization,…" at bounding box center [674, 326] width 434 height 118
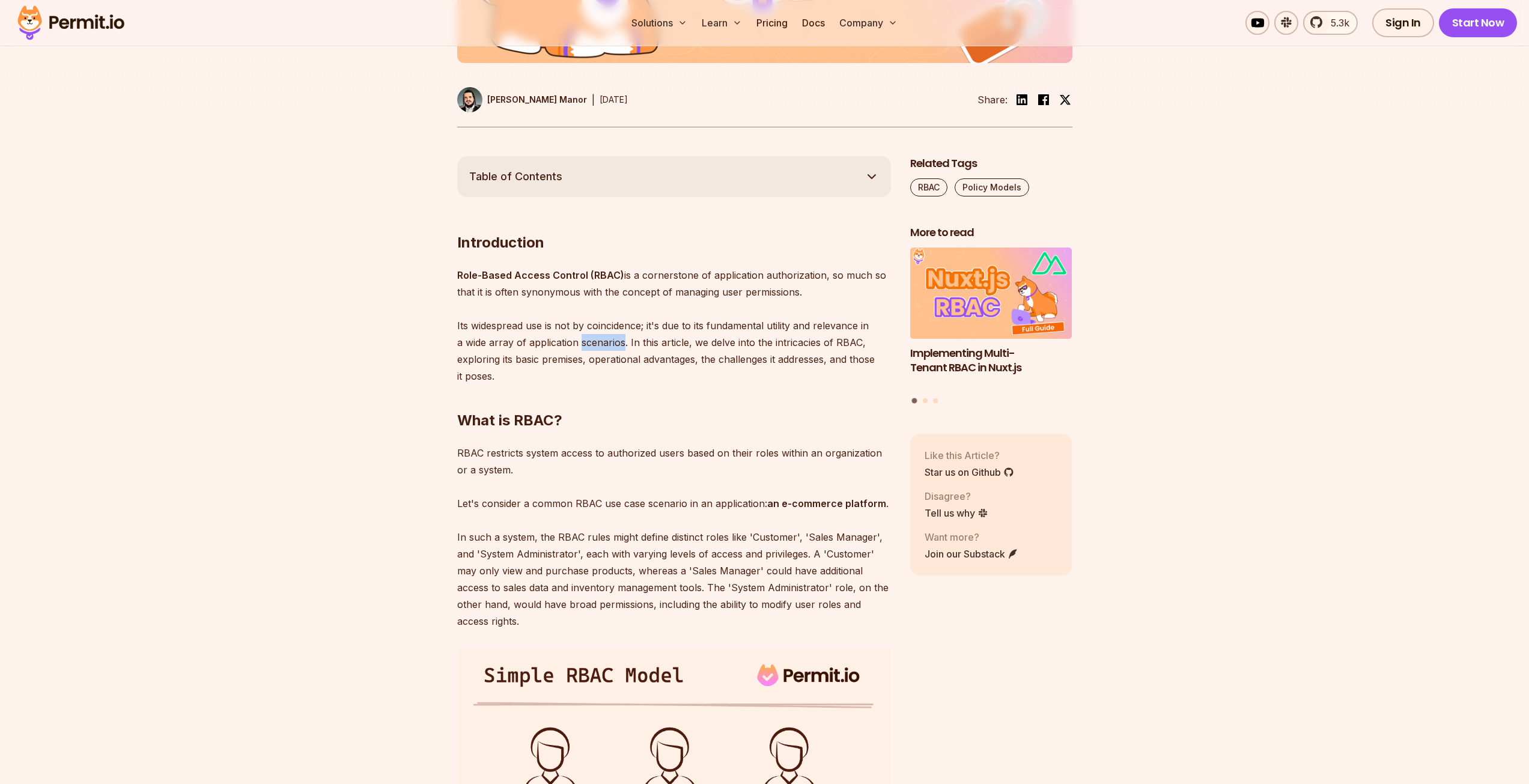
click at [591, 338] on p "Role-Based Access Control (RBAC) is a cornerstone of application authorization,…" at bounding box center [674, 326] width 434 height 118
click at [603, 353] on img at bounding box center [602, 358] width 14 height 14
click at [618, 333] on p "Role-Based Access Control (RBAC) is a cornerstone of application authorization,…" at bounding box center [674, 326] width 434 height 118
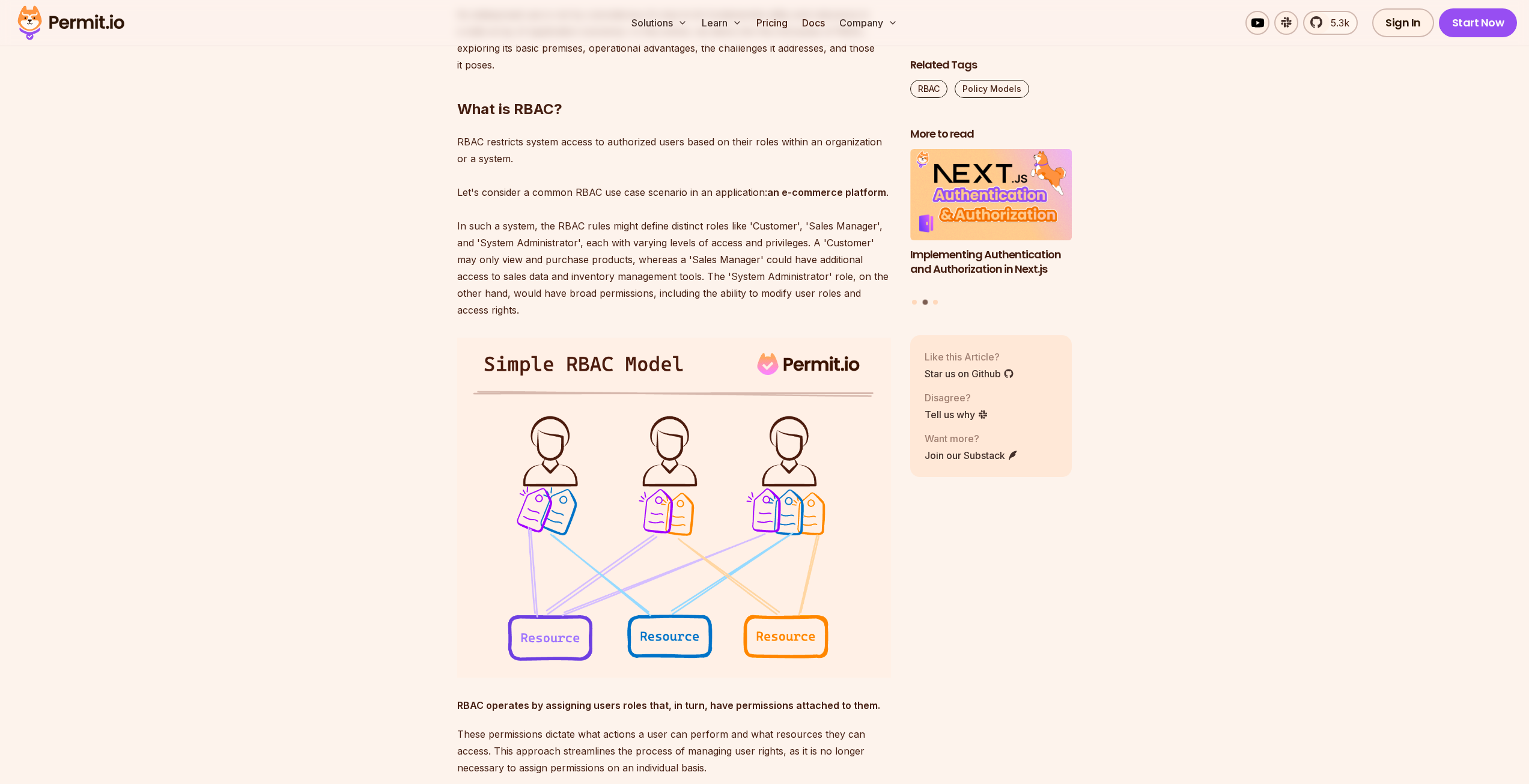
scroll to position [961, 0]
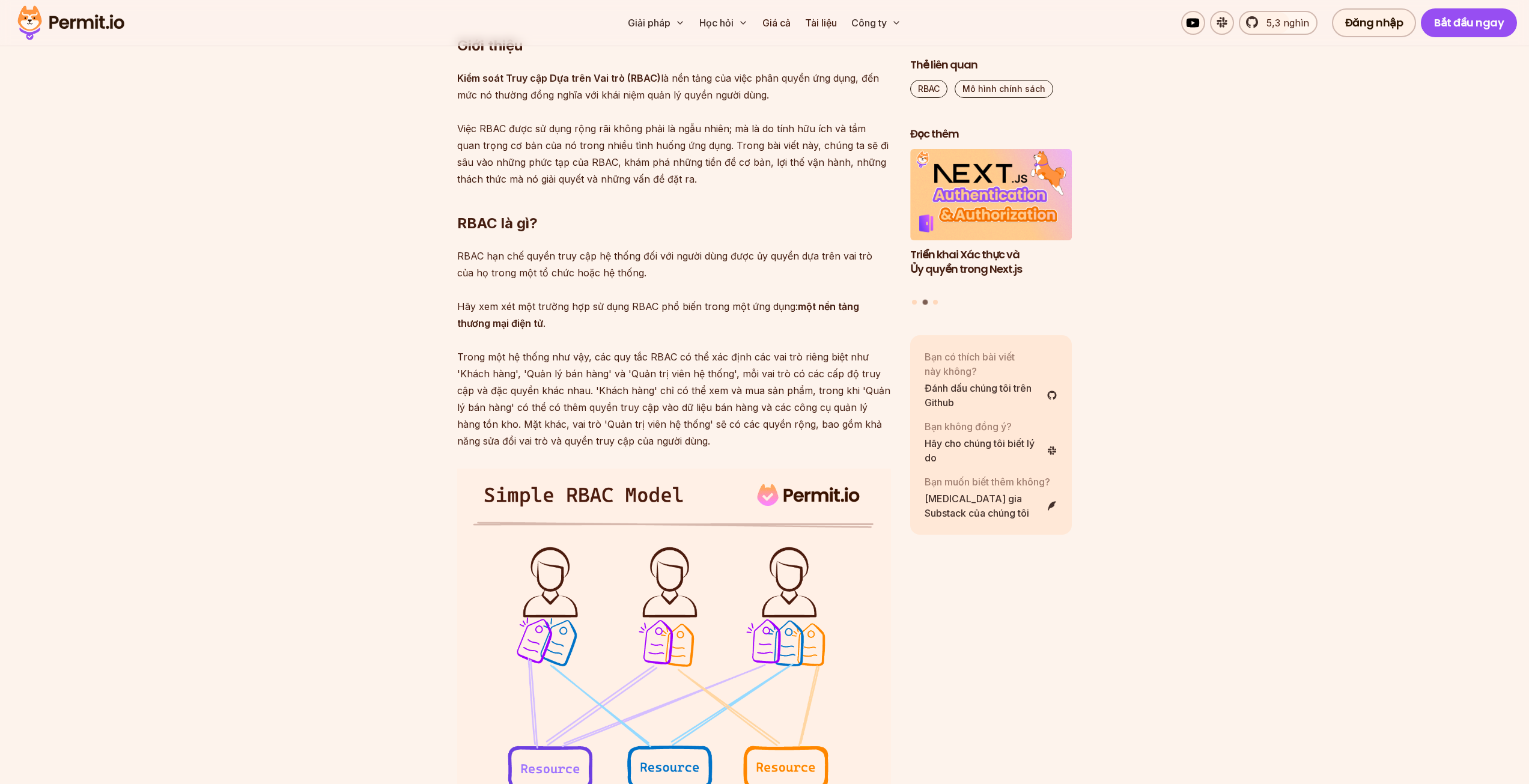
click at [607, 206] on h2 "RBAC là gì?" at bounding box center [674, 199] width 434 height 67
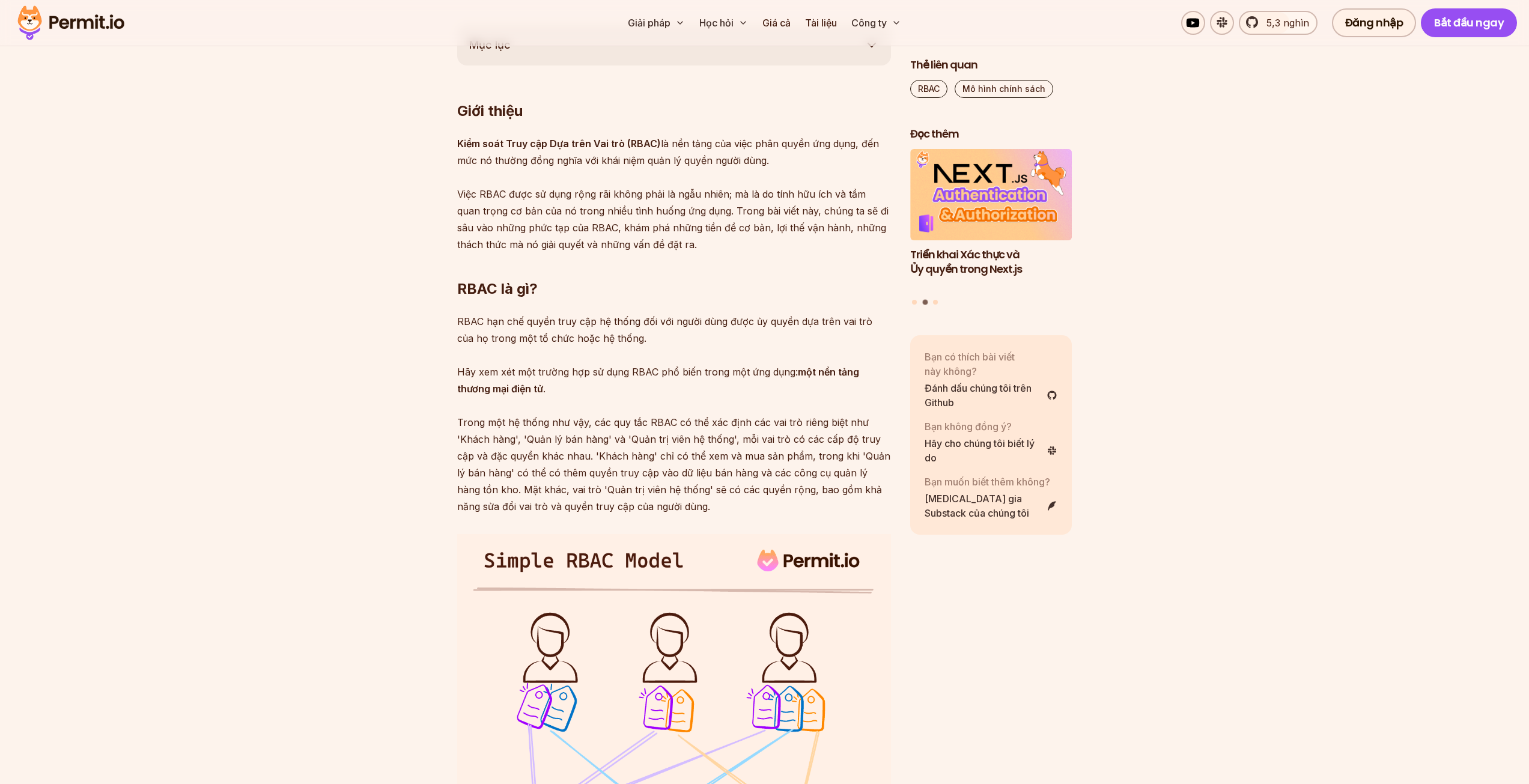
scroll to position [617, 0]
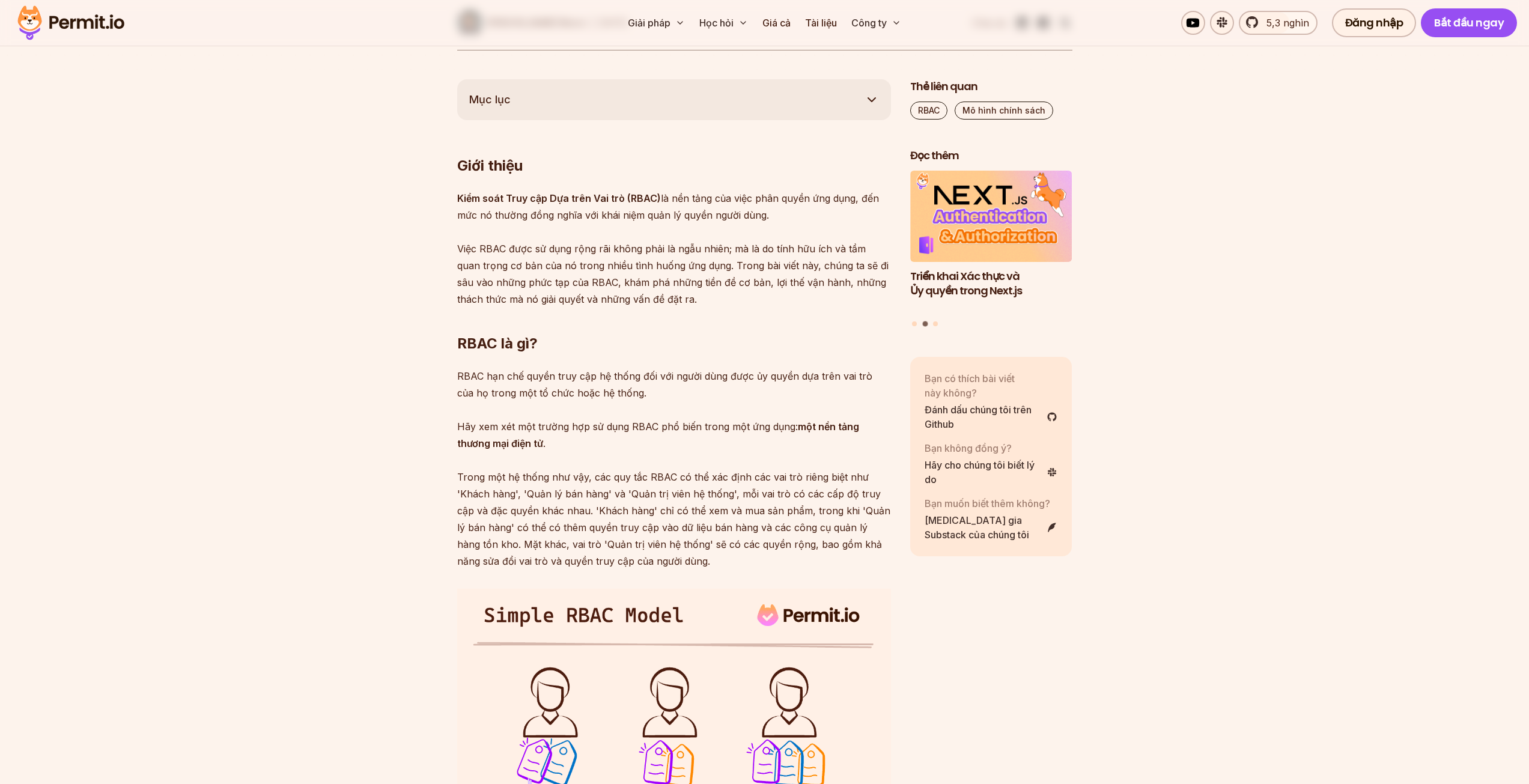
click at [750, 285] on font "Việc RBAC được sử dụng rộng rãi không phải là ngẫu nhiên; mà là do tính hữu ích…" at bounding box center [673, 273] width 431 height 62
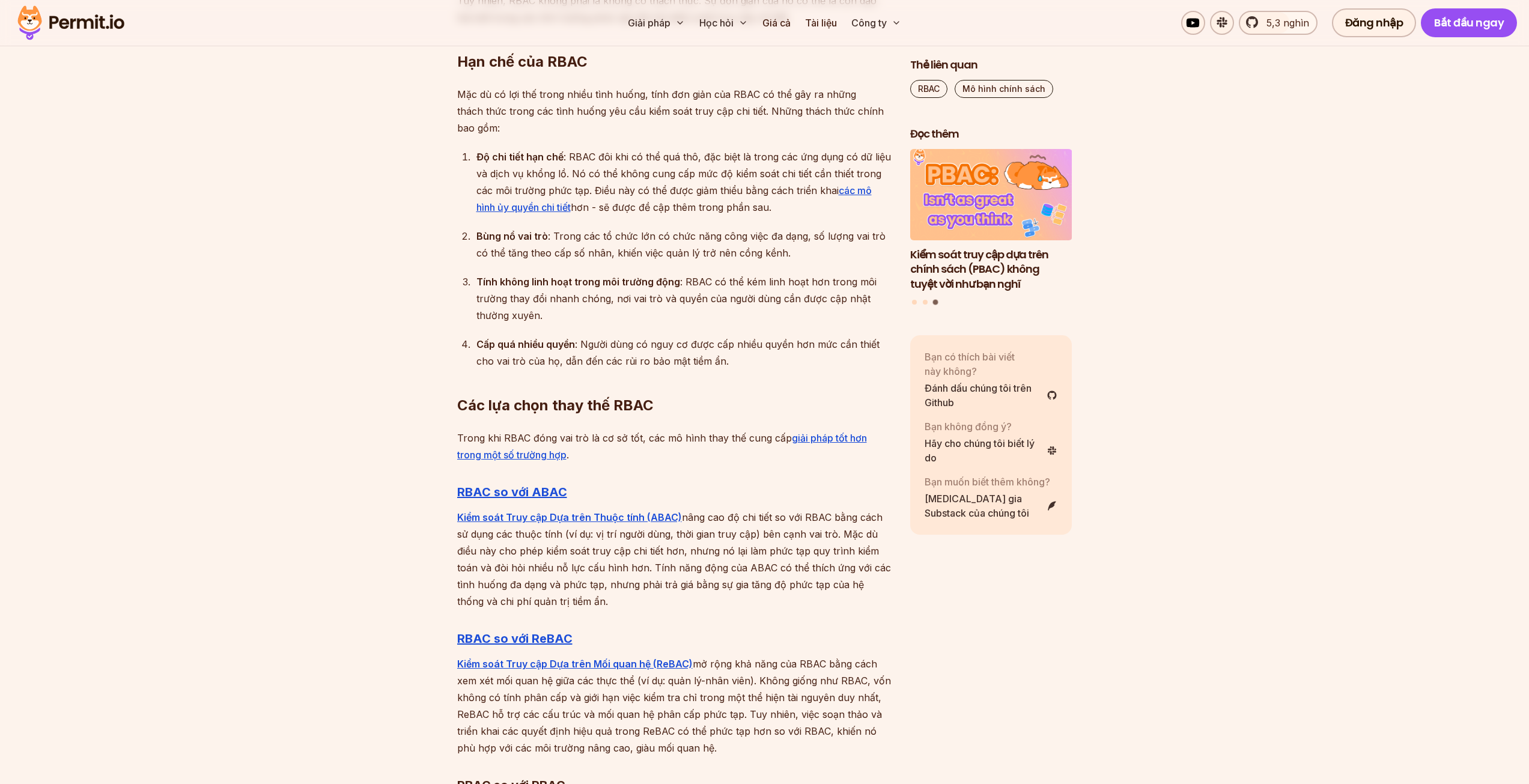
scroll to position [2959, 0]
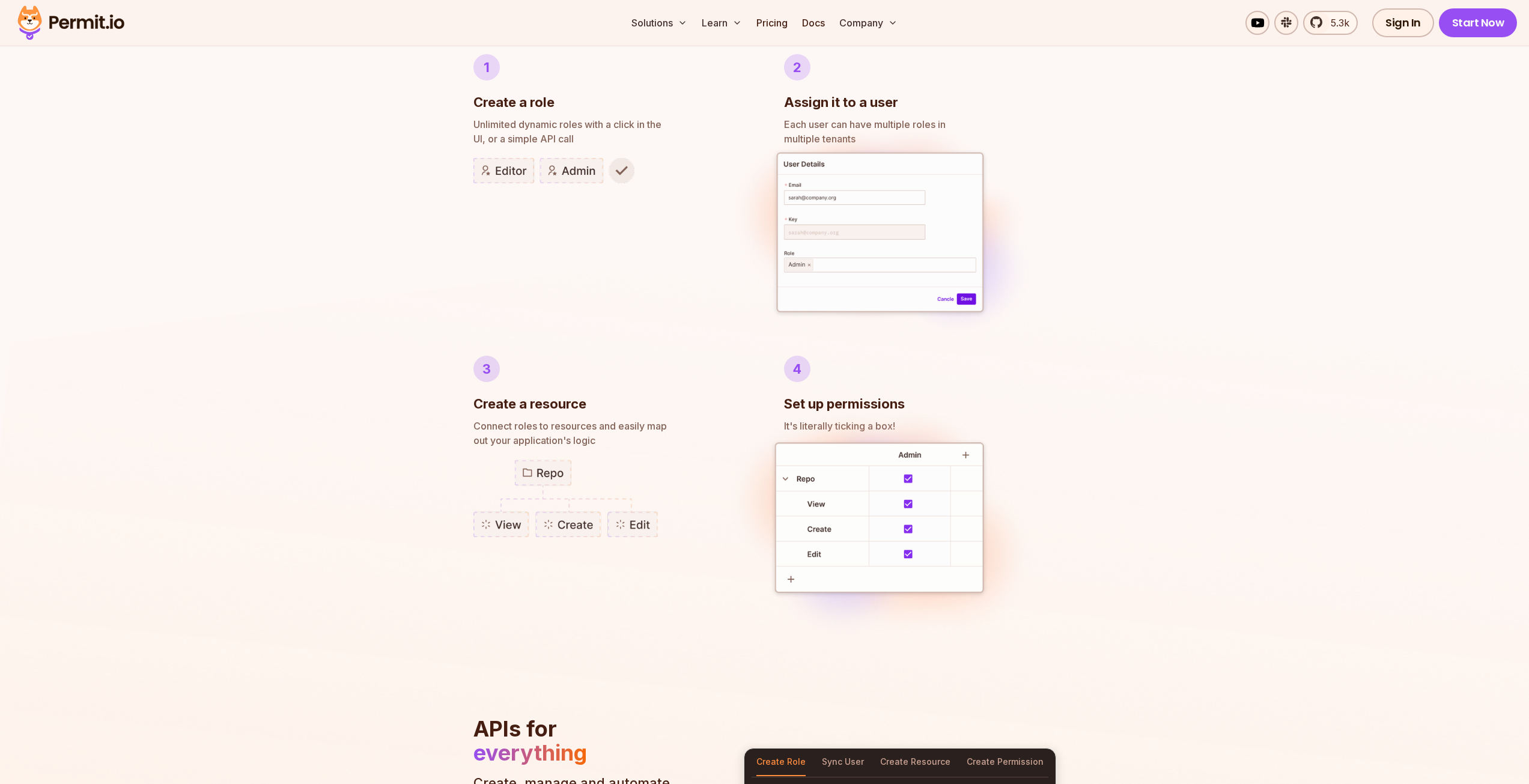
scroll to position [900, 0]
